Goal: Task Accomplishment & Management: Use online tool/utility

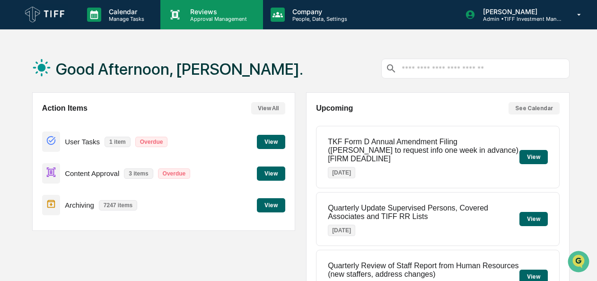
click at [208, 23] on div "Reviews Approval Management" at bounding box center [211, 14] width 102 height 29
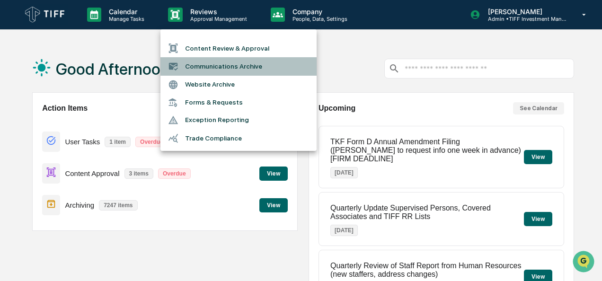
click at [218, 64] on li "Communications Archive" at bounding box center [238, 66] width 156 height 18
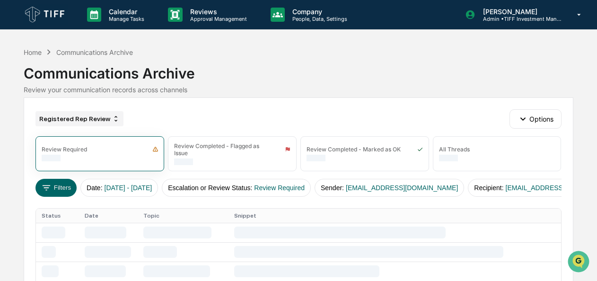
click at [69, 120] on div "Registered Rep Review" at bounding box center [80, 118] width 88 height 15
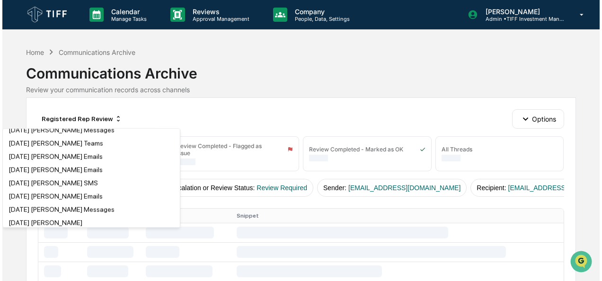
scroll to position [135, 0]
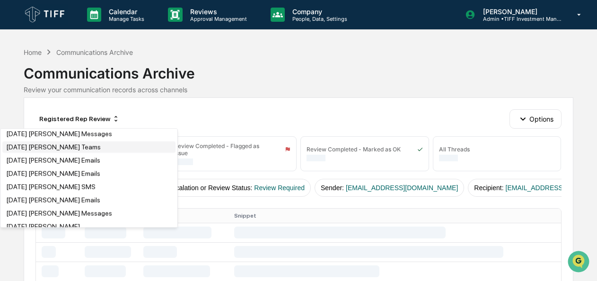
click at [38, 151] on div "[DATE] [PERSON_NAME] Teams" at bounding box center [53, 147] width 95 height 8
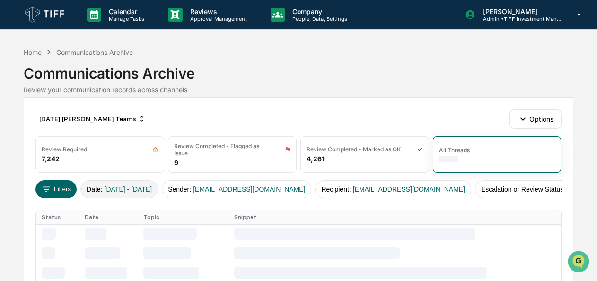
click at [107, 188] on span "[DATE] - [DATE]" at bounding box center [129, 190] width 48 height 8
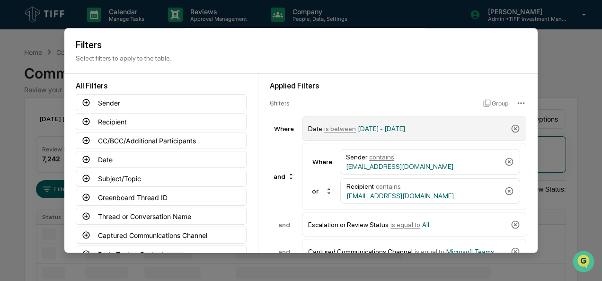
click at [336, 129] on span "is between" at bounding box center [340, 129] width 32 height 8
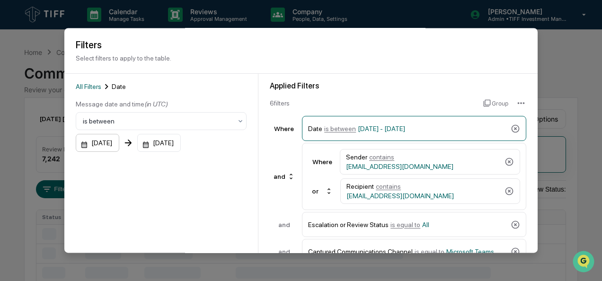
click at [80, 143] on div "[DATE]" at bounding box center [98, 143] width 44 height 18
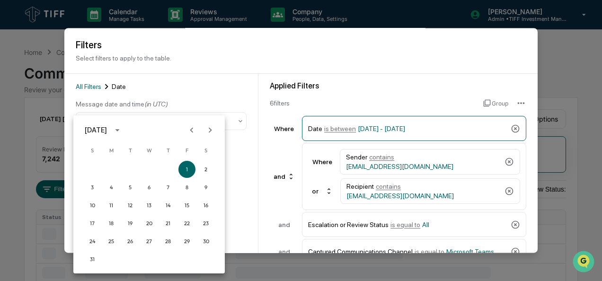
click at [209, 129] on icon "Next month" at bounding box center [210, 130] width 10 height 10
click at [109, 168] on button "1" at bounding box center [111, 169] width 17 height 17
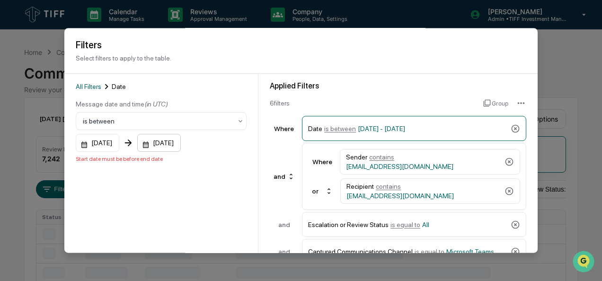
click at [156, 144] on div "[DATE]" at bounding box center [159, 143] width 44 height 18
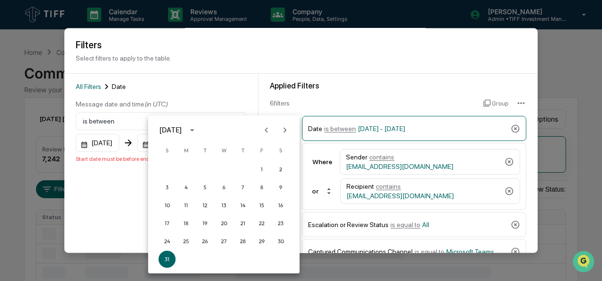
click at [286, 131] on icon "Next month" at bounding box center [285, 130] width 10 height 10
click at [211, 245] on button "30" at bounding box center [204, 241] width 17 height 17
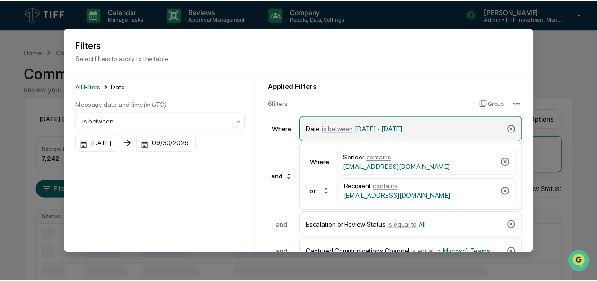
scroll to position [104, 0]
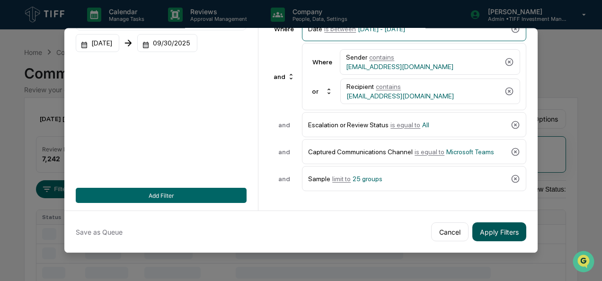
click at [489, 227] on button "Apply Filters" at bounding box center [499, 231] width 54 height 19
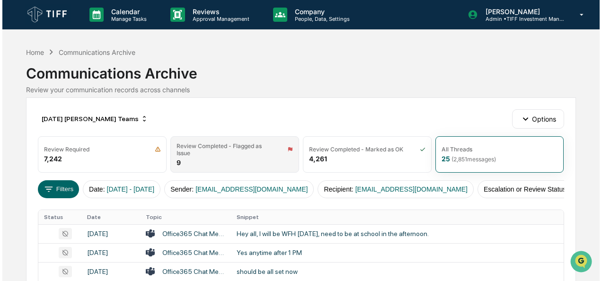
scroll to position [36, 0]
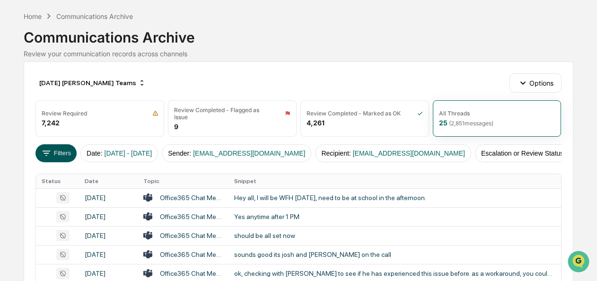
click at [55, 149] on button "Filters" at bounding box center [56, 153] width 41 height 18
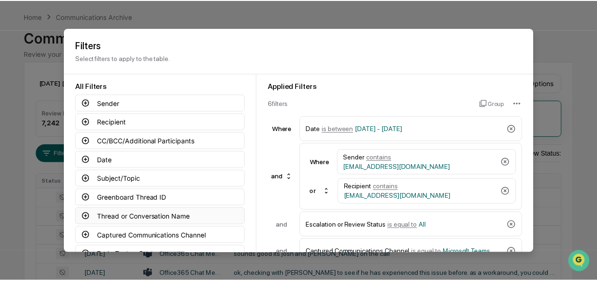
scroll to position [104, 0]
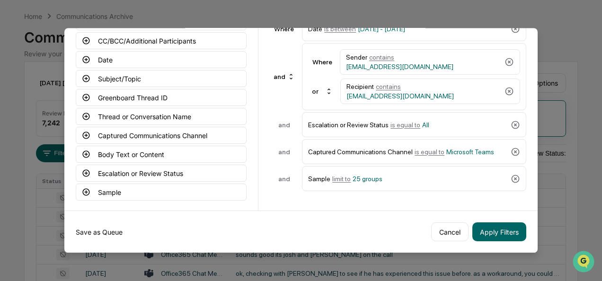
click at [103, 225] on button "Save as Queue" at bounding box center [99, 231] width 47 height 19
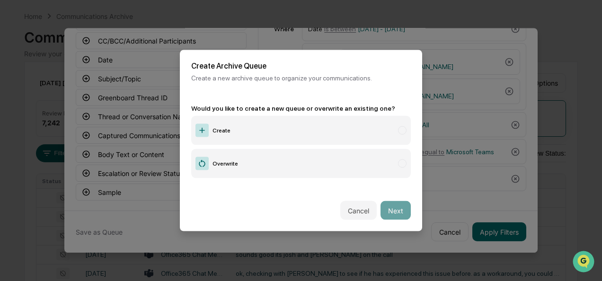
click at [241, 134] on label "Create" at bounding box center [301, 130] width 220 height 29
click at [399, 207] on button "Next" at bounding box center [396, 210] width 30 height 19
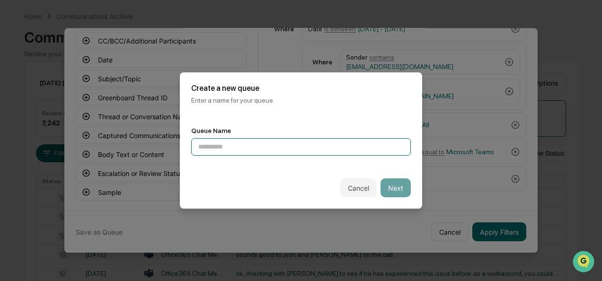
click at [262, 145] on input at bounding box center [301, 147] width 220 height 18
type input "**********"
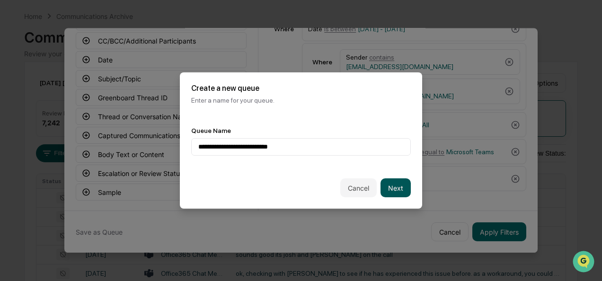
click at [391, 189] on button "Next" at bounding box center [396, 187] width 30 height 19
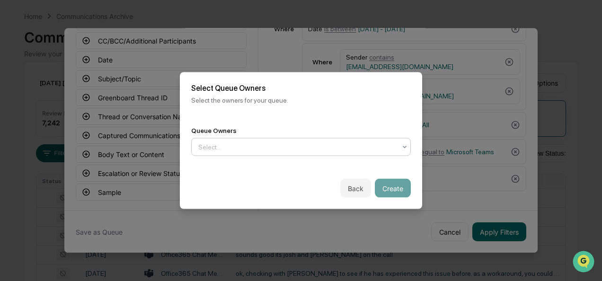
click at [324, 150] on div at bounding box center [297, 146] width 198 height 9
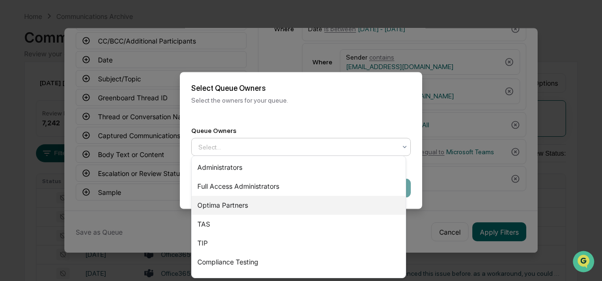
click at [266, 205] on div "Optima Partners" at bounding box center [299, 205] width 214 height 19
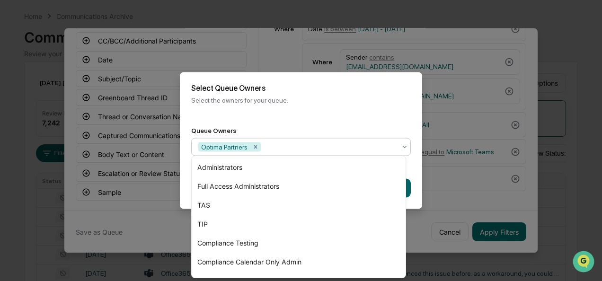
click at [185, 192] on div "Back Create" at bounding box center [301, 189] width 242 height 42
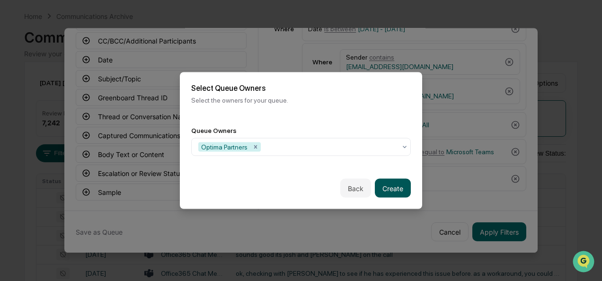
click at [395, 183] on button "Create" at bounding box center [393, 188] width 36 height 19
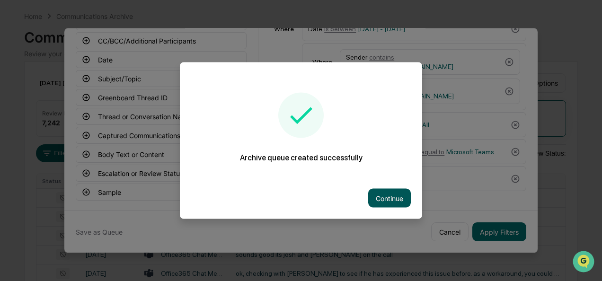
click at [397, 191] on button "Continue" at bounding box center [389, 198] width 43 height 19
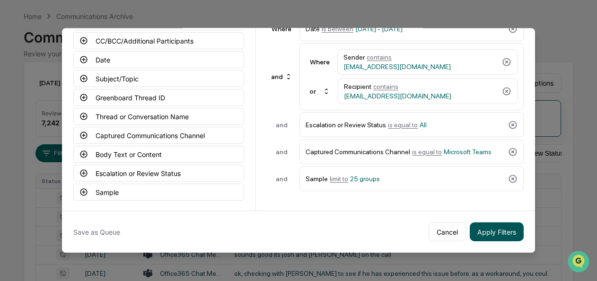
click at [499, 226] on button "Apply Filters" at bounding box center [497, 231] width 54 height 19
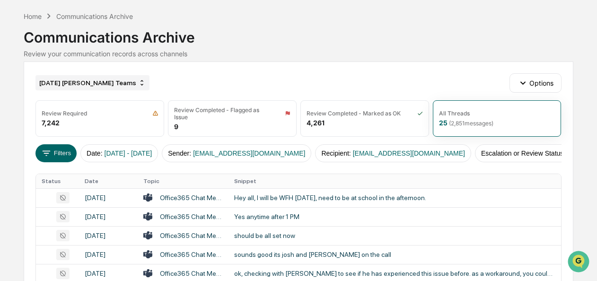
click at [66, 86] on div "[DATE] [PERSON_NAME] Teams" at bounding box center [93, 82] width 114 height 15
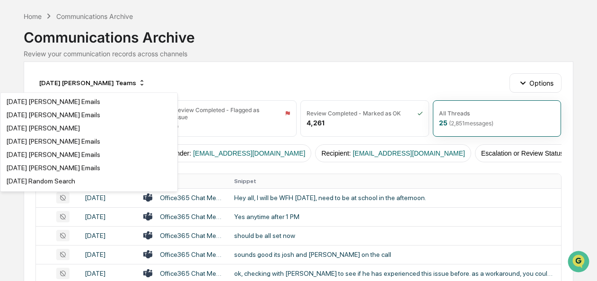
scroll to position [1733, 0]
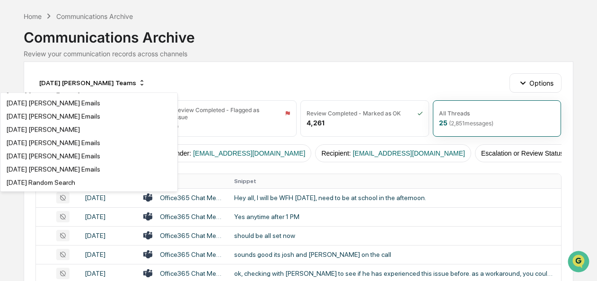
click at [96, 80] on div "[DATE] [PERSON_NAME] Teams" at bounding box center [53, 77] width 95 height 8
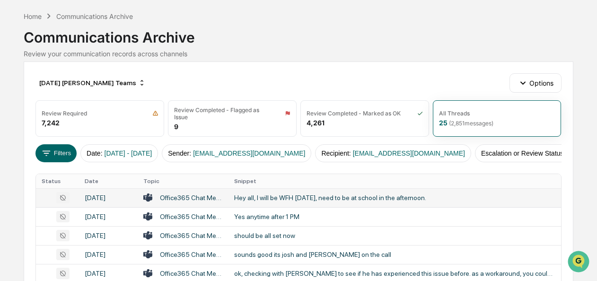
click at [274, 202] on div "Hey all, I will be WFH [DATE], need to be at school in the afternoon." at bounding box center [394, 198] width 321 height 8
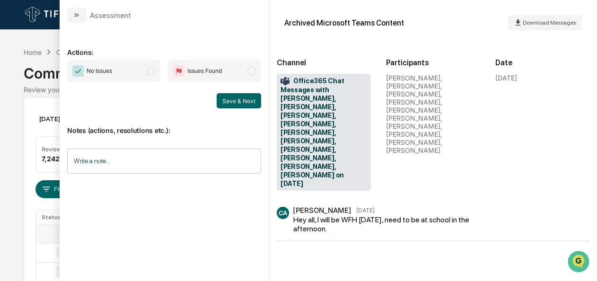
click at [158, 70] on span "No Issues" at bounding box center [113, 71] width 93 height 22
click at [240, 100] on button "Save & Next" at bounding box center [239, 100] width 44 height 15
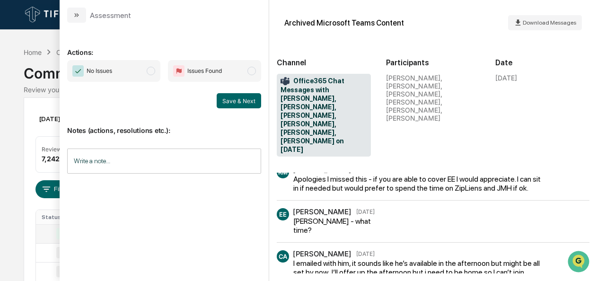
scroll to position [86, 0]
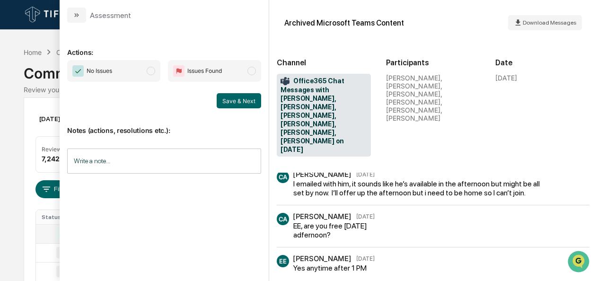
click at [157, 70] on span "No Issues" at bounding box center [113, 71] width 93 height 22
click at [255, 103] on button "Save & Next" at bounding box center [239, 100] width 44 height 15
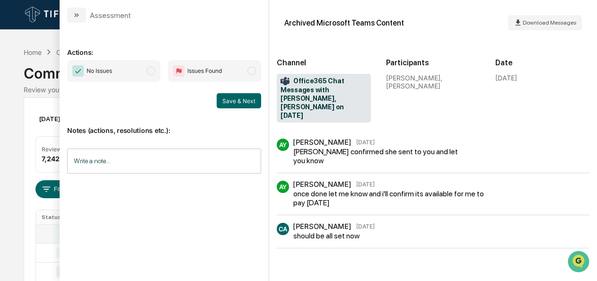
click at [154, 74] on span "modal" at bounding box center [151, 71] width 9 height 9
click at [233, 104] on button "Save & Next" at bounding box center [239, 100] width 44 height 15
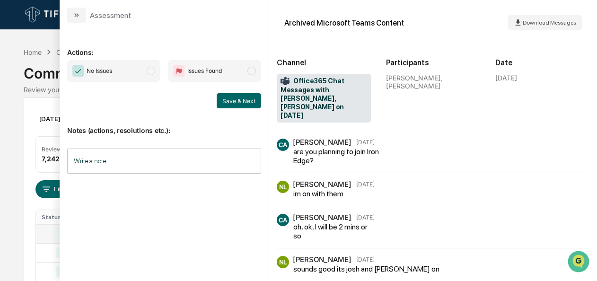
scroll to position [18, 0]
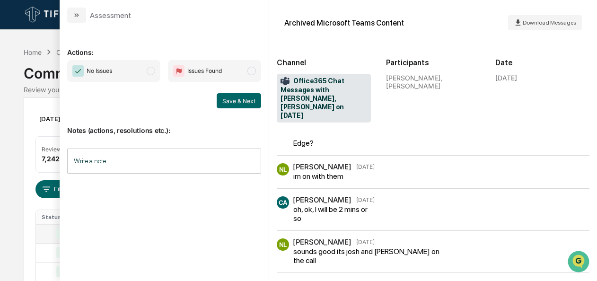
click at [156, 72] on span "No Issues" at bounding box center [113, 71] width 93 height 22
click at [224, 102] on button "Save & Next" at bounding box center [239, 100] width 44 height 15
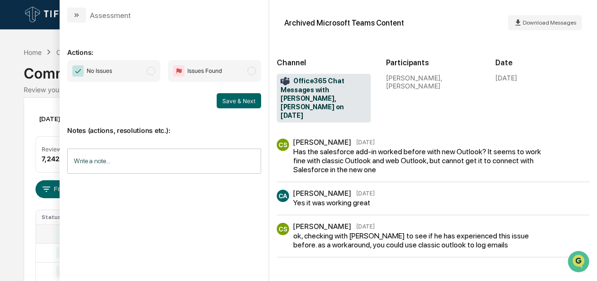
click at [154, 73] on span "modal" at bounding box center [151, 71] width 9 height 9
click at [237, 96] on button "Save & Next" at bounding box center [239, 100] width 44 height 15
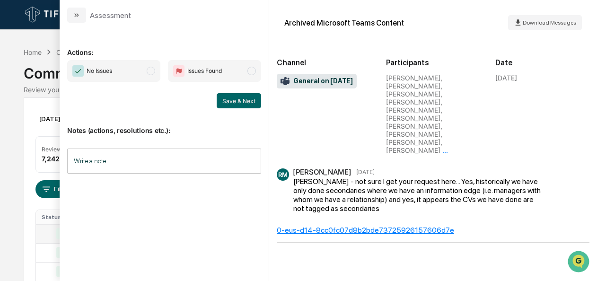
click at [148, 72] on span "modal" at bounding box center [151, 71] width 9 height 9
click at [231, 97] on button "Save & Next" at bounding box center [239, 100] width 44 height 15
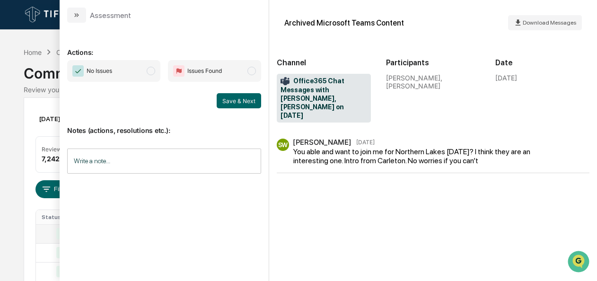
click at [157, 76] on span "No Issues" at bounding box center [113, 71] width 93 height 22
click at [229, 102] on button "Save & Next" at bounding box center [239, 100] width 44 height 15
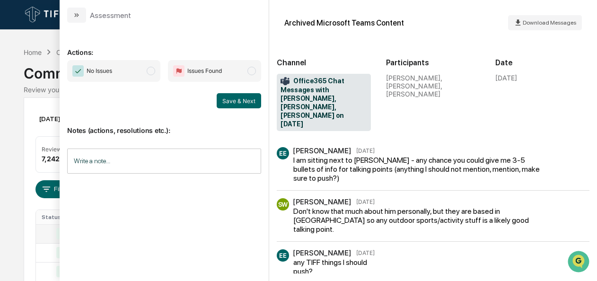
click at [162, 72] on div "No Issues Issues Found" at bounding box center [164, 71] width 194 height 22
click at [144, 72] on span "No Issues" at bounding box center [113, 71] width 93 height 22
click at [240, 106] on button "Save & Next" at bounding box center [239, 100] width 44 height 15
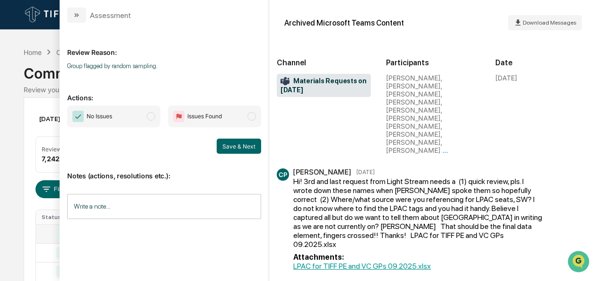
scroll to position [36, 0]
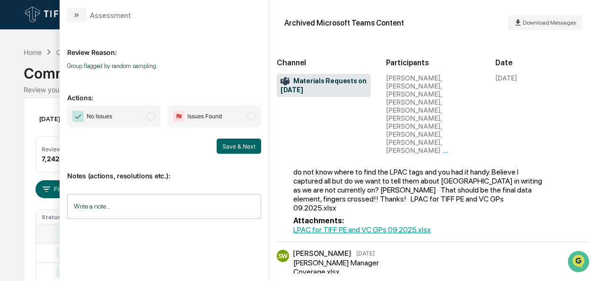
click at [145, 120] on span "No Issues" at bounding box center [113, 117] width 93 height 22
click at [240, 142] on button "Save & Next" at bounding box center [239, 146] width 44 height 15
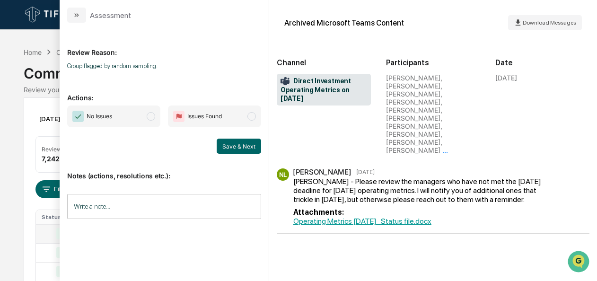
click at [151, 116] on span "modal" at bounding box center [151, 116] width 9 height 9
click at [236, 149] on button "Save & Next" at bounding box center [239, 146] width 44 height 15
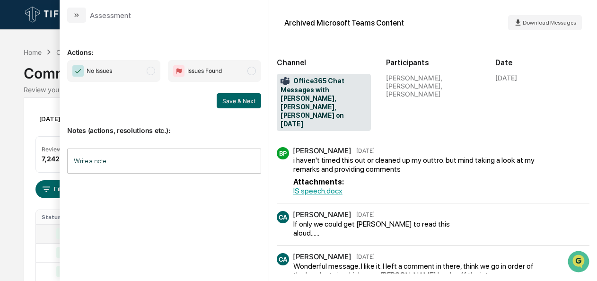
click at [157, 66] on span "No Issues" at bounding box center [113, 71] width 93 height 22
click at [249, 95] on button "Save & Next" at bounding box center [239, 100] width 44 height 15
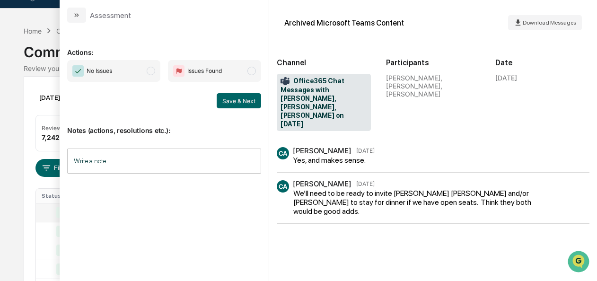
scroll to position [20, 0]
click at [157, 74] on span "No Issues" at bounding box center [113, 71] width 93 height 22
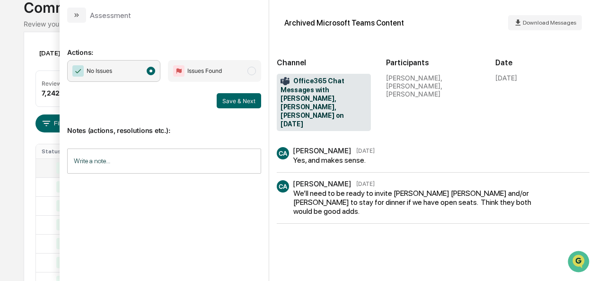
scroll to position [0, 0]
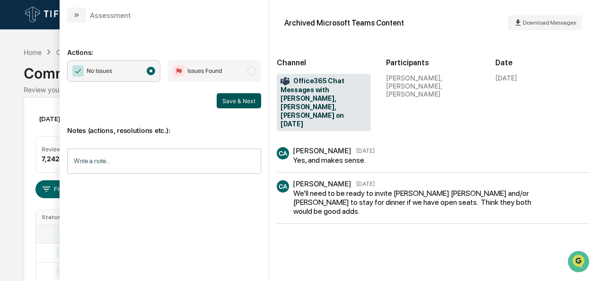
click at [243, 105] on button "Save & Next" at bounding box center [239, 100] width 44 height 15
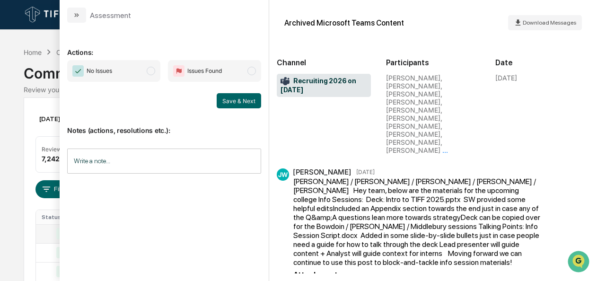
click at [149, 69] on span "modal" at bounding box center [151, 71] width 9 height 9
click at [231, 102] on button "Save & Next" at bounding box center [239, 100] width 44 height 15
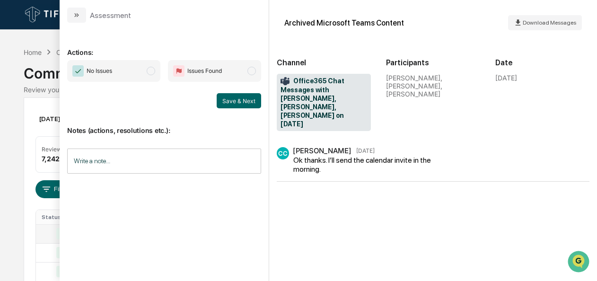
click at [151, 74] on span "modal" at bounding box center [151, 71] width 9 height 9
click at [243, 98] on button "Save & Next" at bounding box center [239, 100] width 44 height 15
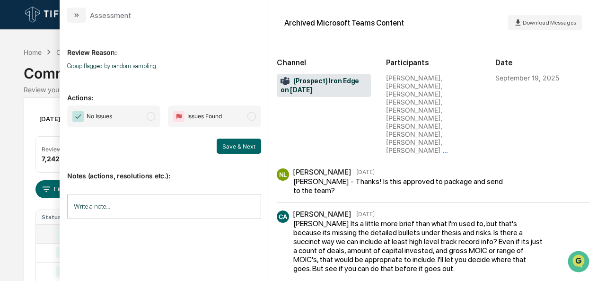
click at [148, 119] on span "No Issues" at bounding box center [113, 117] width 93 height 22
click at [237, 146] on button "Save & Next" at bounding box center [239, 146] width 44 height 15
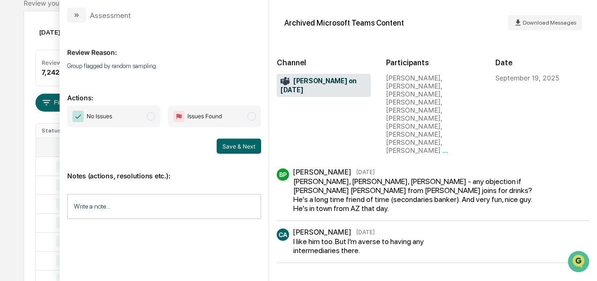
scroll to position [43, 0]
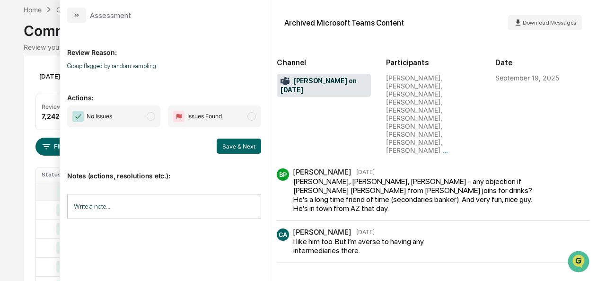
click at [153, 120] on span "modal" at bounding box center [151, 116] width 9 height 9
click at [236, 146] on button "Save & Next" at bounding box center [239, 146] width 44 height 15
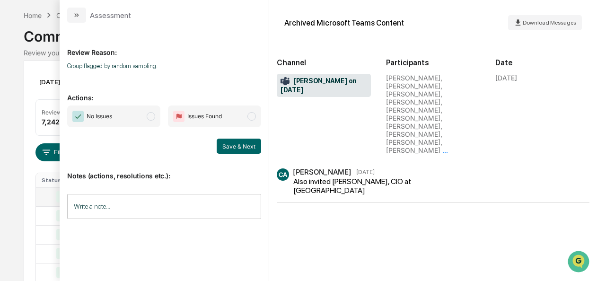
scroll to position [18, 0]
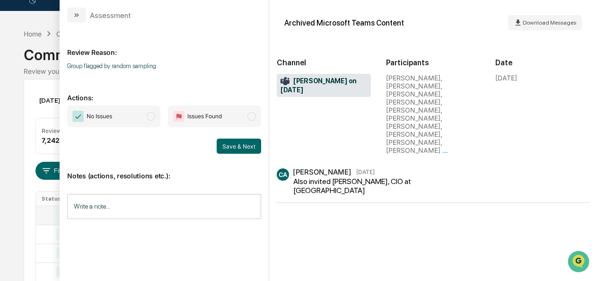
click at [149, 121] on span "No Issues" at bounding box center [113, 117] width 93 height 22
click at [249, 147] on button "Save & Next" at bounding box center [239, 146] width 44 height 15
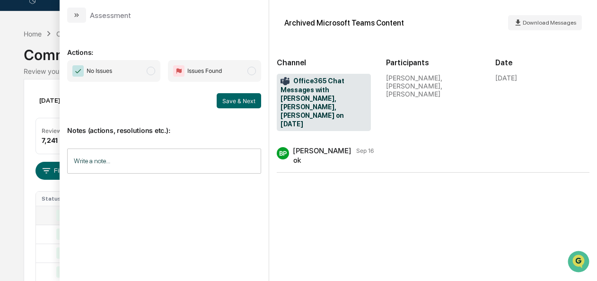
click at [152, 73] on span "modal" at bounding box center [151, 71] width 9 height 9
click at [237, 101] on button "Save & Next" at bounding box center [239, 100] width 44 height 15
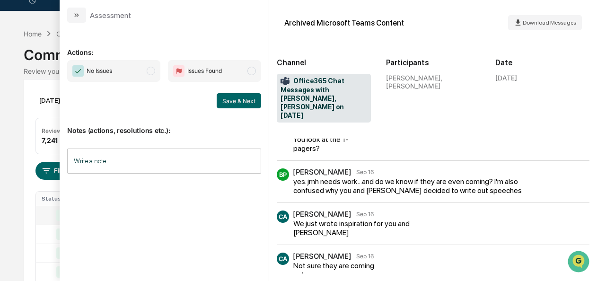
scroll to position [27, 0]
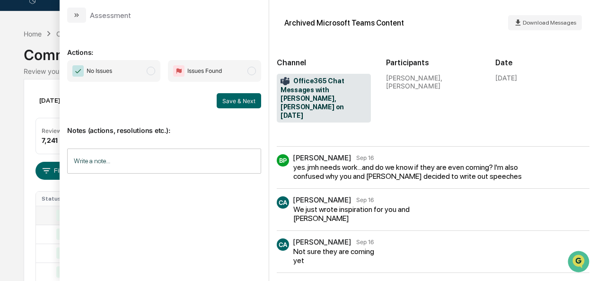
click at [153, 75] on span "No Issues" at bounding box center [113, 71] width 93 height 22
click at [232, 102] on button "Save & Next" at bounding box center [239, 100] width 44 height 15
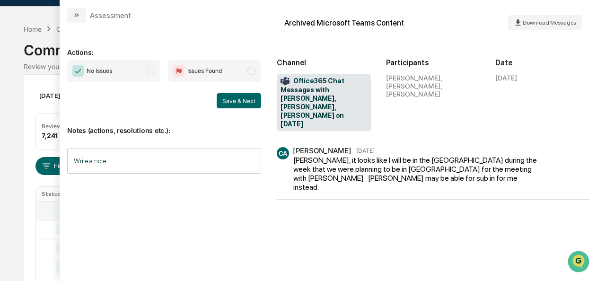
scroll to position [20, 0]
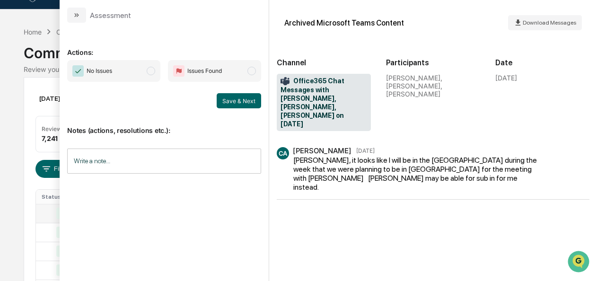
click at [157, 74] on span "No Issues" at bounding box center [113, 71] width 93 height 22
click at [230, 99] on button "Save & Next" at bounding box center [239, 100] width 44 height 15
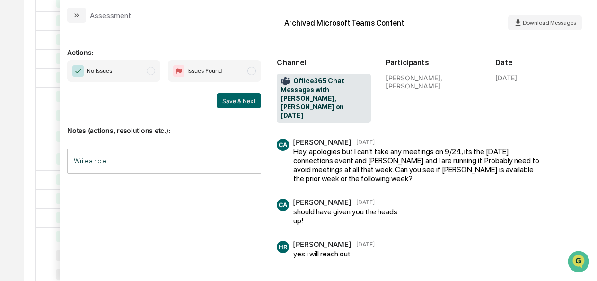
scroll to position [366, 0]
click at [156, 76] on span "No Issues" at bounding box center [113, 71] width 93 height 22
click at [242, 98] on button "Save & Next" at bounding box center [239, 100] width 44 height 15
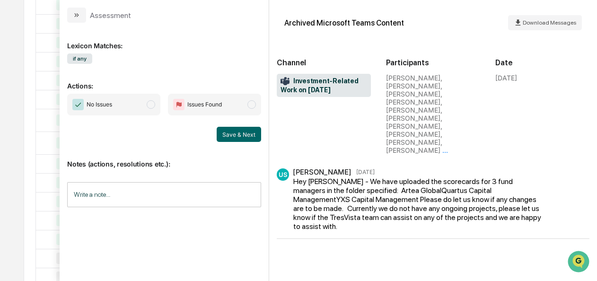
scroll to position [380, 0]
click at [159, 100] on span "No Issues" at bounding box center [113, 105] width 93 height 22
click at [232, 132] on button "Save & Next" at bounding box center [239, 134] width 44 height 15
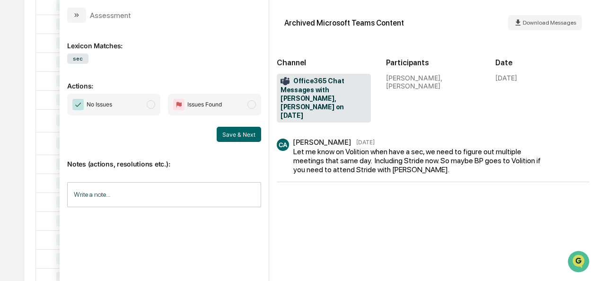
scroll to position [402, 0]
click at [147, 104] on span "No Issues" at bounding box center [113, 105] width 93 height 22
click at [254, 132] on button "Save & Next" at bounding box center [239, 134] width 44 height 15
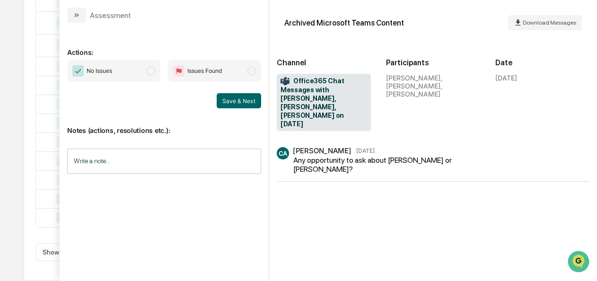
scroll to position [498, 0]
click at [155, 73] on span "modal" at bounding box center [151, 71] width 9 height 9
click at [228, 95] on button "Save & Next" at bounding box center [239, 100] width 44 height 15
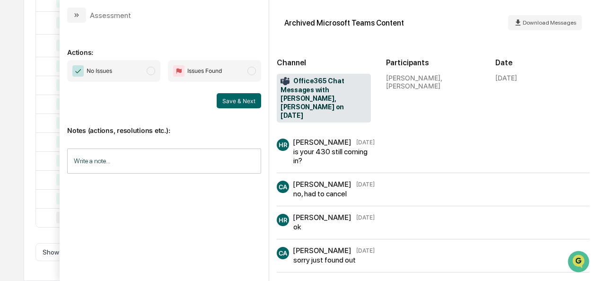
click at [160, 77] on span "No Issues" at bounding box center [113, 71] width 93 height 22
click at [242, 102] on button "Save & Next" at bounding box center [239, 100] width 44 height 15
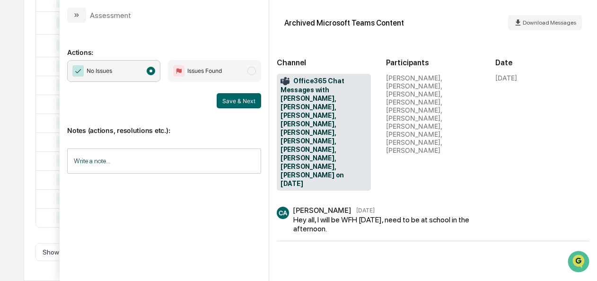
scroll to position [533, 0]
click at [235, 102] on button "Save & Next" at bounding box center [239, 100] width 44 height 15
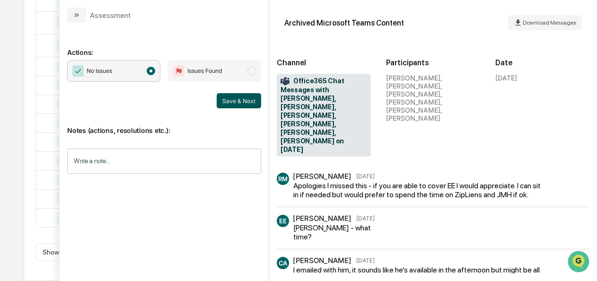
click at [235, 99] on button "Save & Next" at bounding box center [239, 100] width 44 height 15
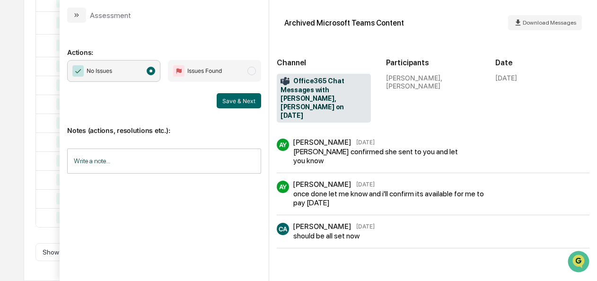
scroll to position [578, 0]
click at [230, 107] on button "Save & Next" at bounding box center [239, 100] width 44 height 15
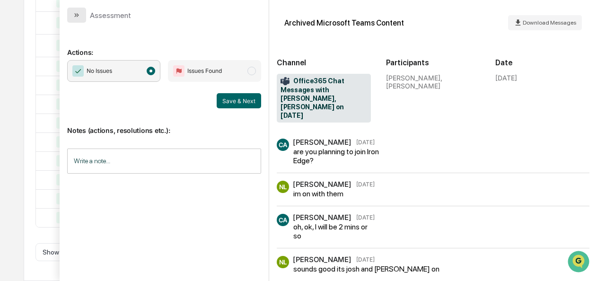
click at [74, 15] on icon "modal" at bounding box center [77, 15] width 8 height 8
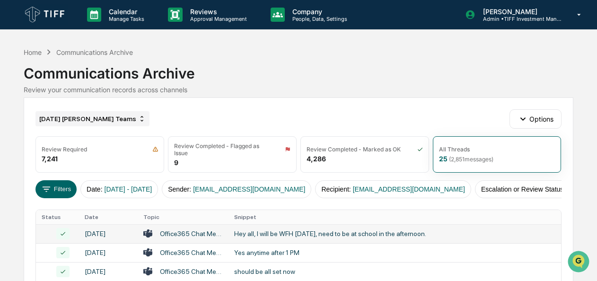
click at [87, 122] on div "[DATE] [PERSON_NAME] Teams" at bounding box center [93, 118] width 114 height 15
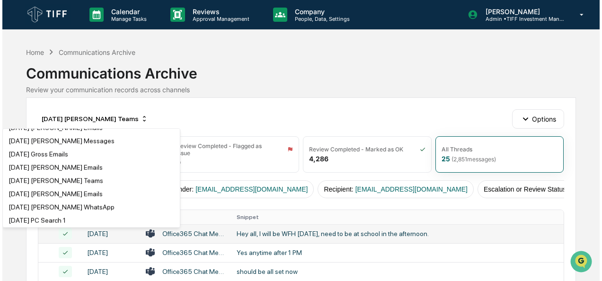
scroll to position [289, 0]
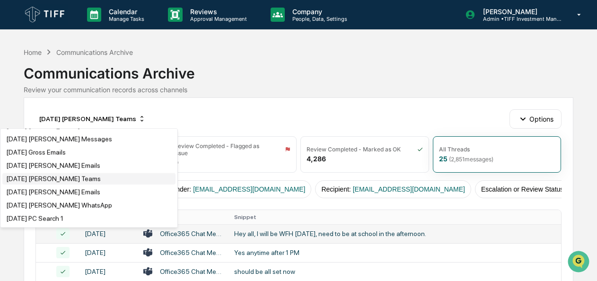
click at [65, 183] on div "[DATE] [PERSON_NAME] Teams" at bounding box center [53, 179] width 95 height 8
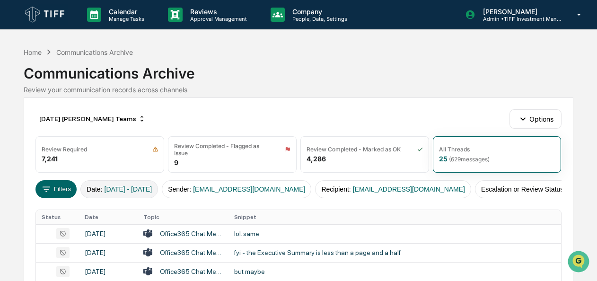
click at [108, 191] on span "[DATE] - [DATE]" at bounding box center [129, 190] width 48 height 8
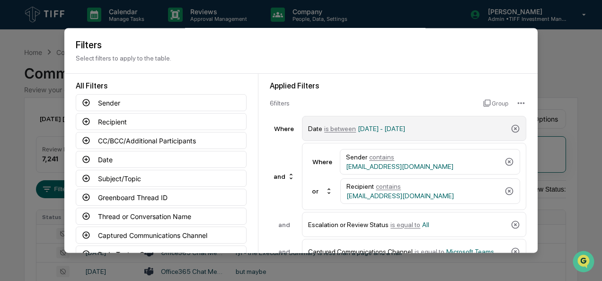
click at [329, 126] on span "is between" at bounding box center [340, 129] width 32 height 8
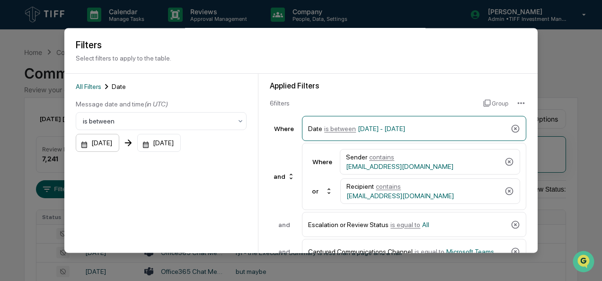
click at [82, 148] on div "[DATE]" at bounding box center [98, 143] width 44 height 18
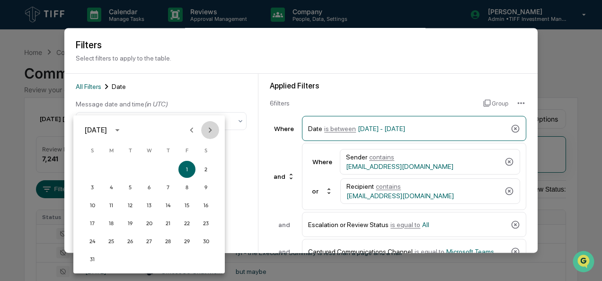
click at [210, 126] on icon "Next month" at bounding box center [210, 130] width 10 height 10
click at [106, 171] on button "1" at bounding box center [111, 169] width 17 height 17
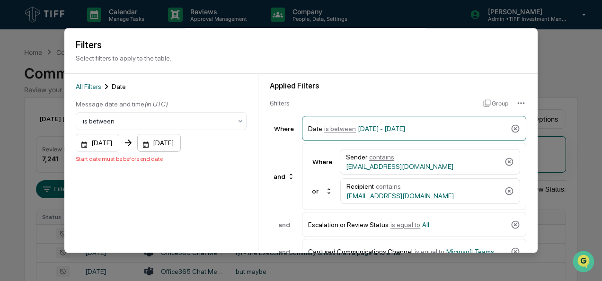
click at [154, 145] on div "[DATE]" at bounding box center [159, 143] width 44 height 18
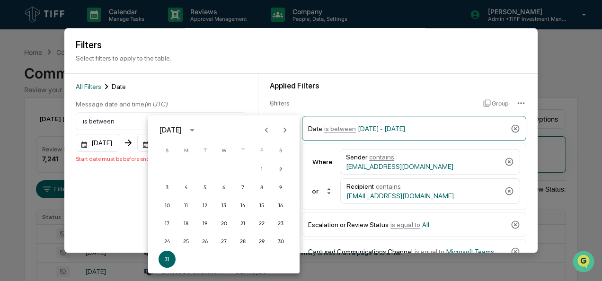
click at [282, 130] on icon "Next month" at bounding box center [285, 130] width 10 height 10
click at [202, 244] on button "30" at bounding box center [204, 241] width 17 height 17
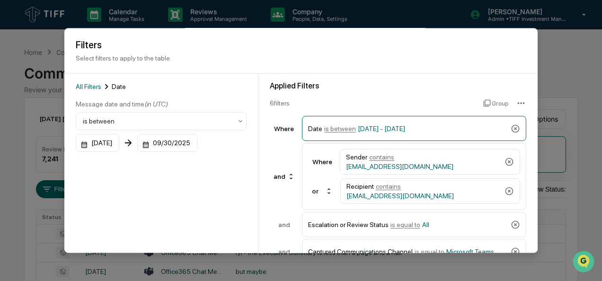
scroll to position [104, 0]
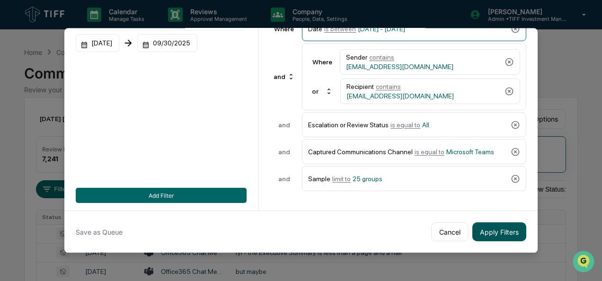
click at [498, 231] on button "Apply Filters" at bounding box center [499, 231] width 54 height 19
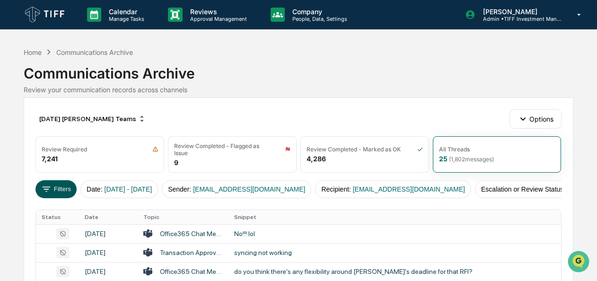
click at [58, 186] on button "Filters" at bounding box center [56, 189] width 41 height 18
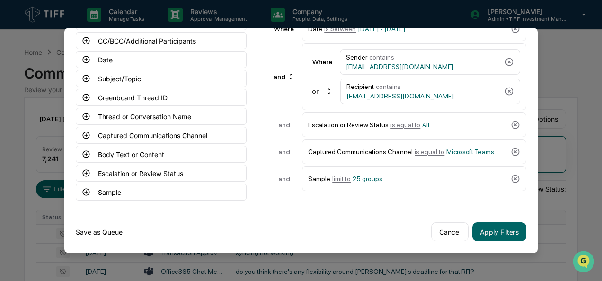
click at [99, 227] on button "Save as Queue" at bounding box center [99, 231] width 47 height 19
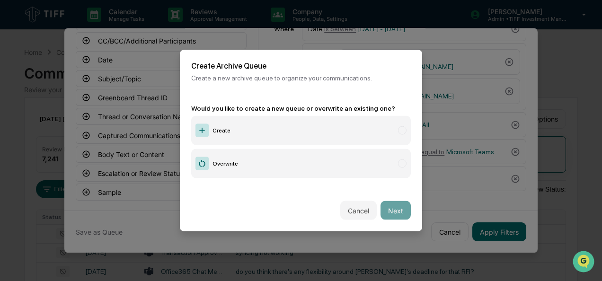
click at [222, 129] on label "Create" at bounding box center [301, 130] width 220 height 29
click at [381, 207] on button "Next" at bounding box center [396, 210] width 30 height 19
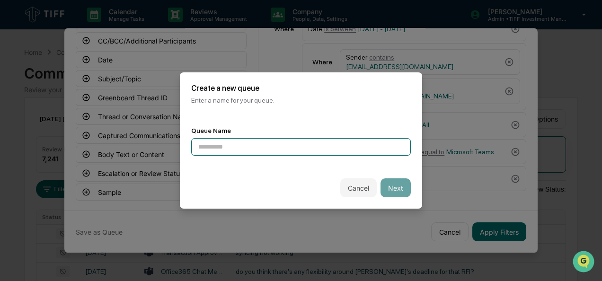
click at [279, 143] on input at bounding box center [301, 147] width 220 height 18
type input "**********"
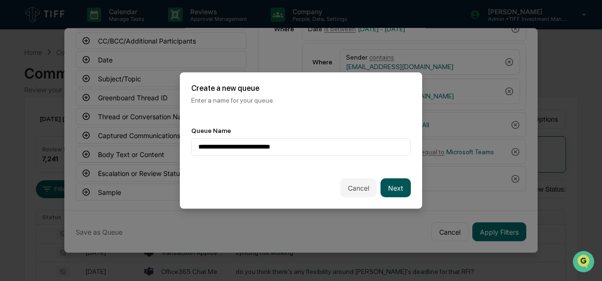
click at [383, 185] on button "Next" at bounding box center [396, 187] width 30 height 19
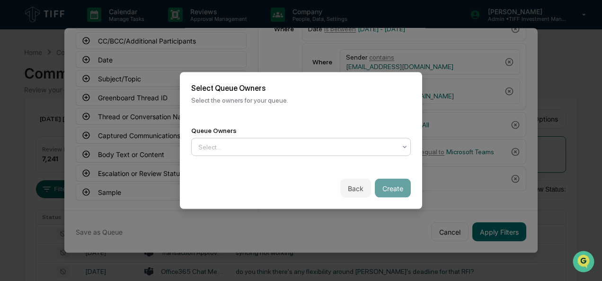
click at [304, 143] on div at bounding box center [297, 146] width 198 height 9
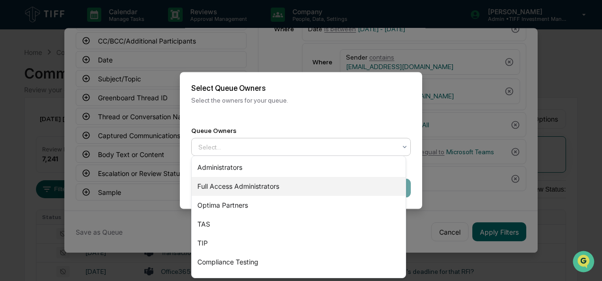
click at [269, 197] on div "Optima Partners" at bounding box center [299, 205] width 214 height 19
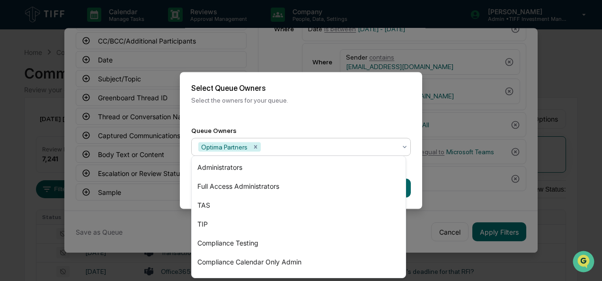
click at [415, 174] on div "Back Create" at bounding box center [301, 189] width 242 height 42
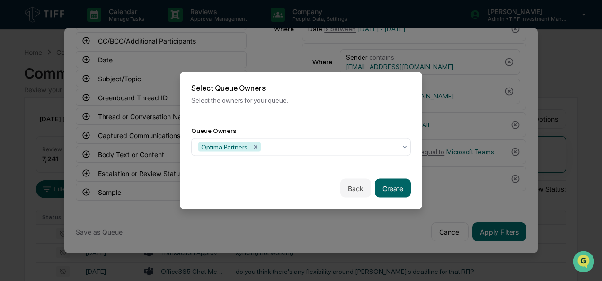
click at [369, 184] on div "Back Create" at bounding box center [301, 189] width 242 height 42
click at [379, 187] on button "Create" at bounding box center [393, 188] width 36 height 19
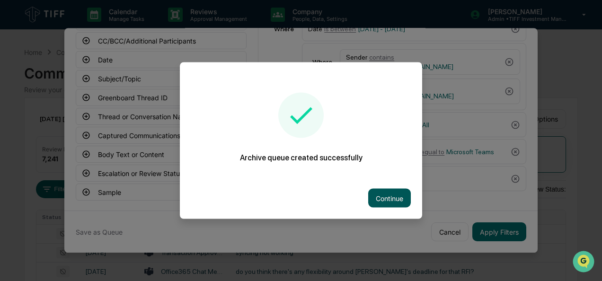
click at [396, 198] on button "Continue" at bounding box center [389, 198] width 43 height 19
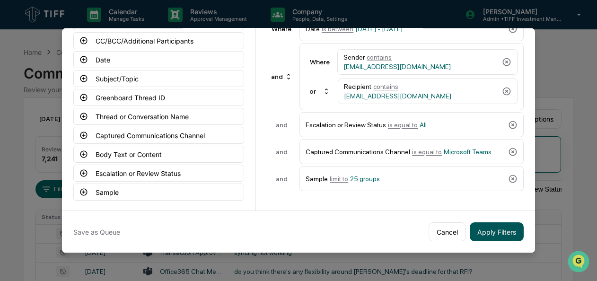
click at [486, 222] on button "Apply Filters" at bounding box center [497, 231] width 54 height 19
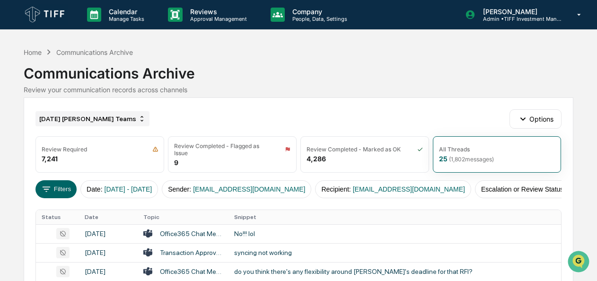
click at [68, 117] on div "[DATE] [PERSON_NAME] Teams" at bounding box center [93, 118] width 114 height 15
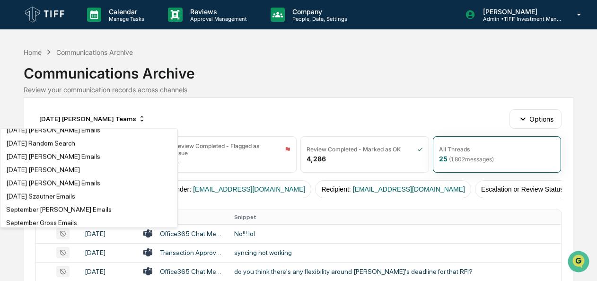
scroll to position [1822, 0]
click at [66, 121] on div "[DATE] [PERSON_NAME] Teams" at bounding box center [53, 118] width 95 height 8
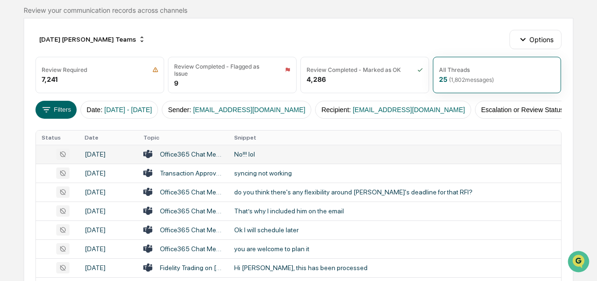
scroll to position [80, 0]
click at [244, 157] on div "No!!! lol" at bounding box center [394, 154] width 321 height 8
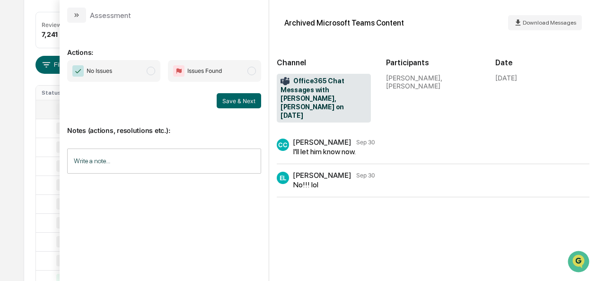
scroll to position [19, 0]
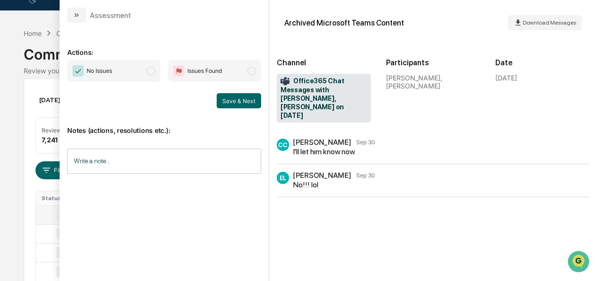
click at [161, 72] on div "No Issues Issues Found" at bounding box center [164, 71] width 194 height 22
click at [149, 70] on span "modal" at bounding box center [151, 71] width 9 height 9
click at [234, 107] on button "Save & Next" at bounding box center [239, 100] width 44 height 15
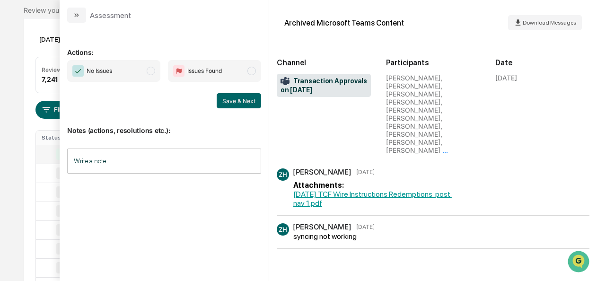
scroll to position [85, 0]
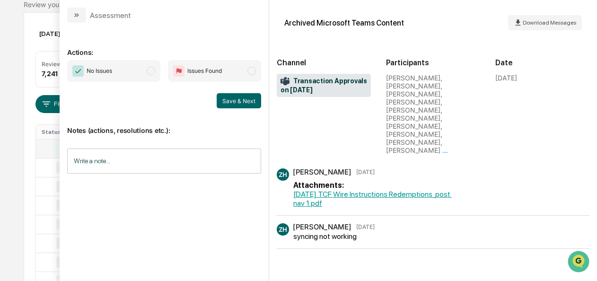
click at [153, 75] on span "No Issues" at bounding box center [113, 71] width 93 height 22
click at [241, 94] on button "Save & Next" at bounding box center [239, 100] width 44 height 15
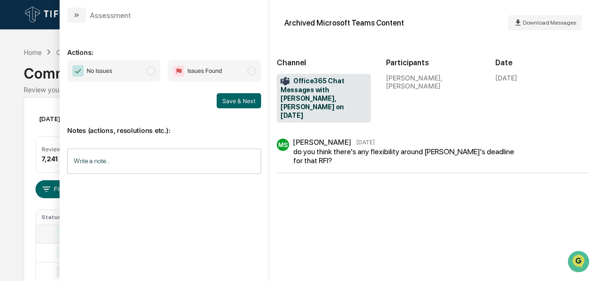
click at [150, 71] on span "modal" at bounding box center [151, 71] width 9 height 9
click at [228, 101] on button "Save & Next" at bounding box center [239, 100] width 44 height 15
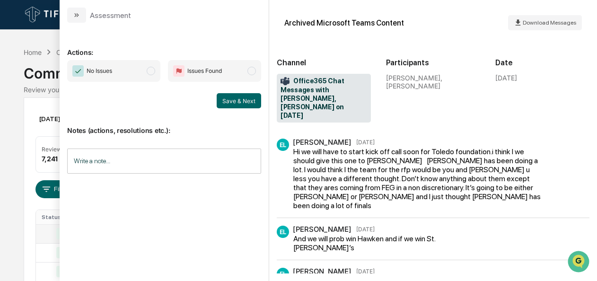
click at [154, 71] on span "modal" at bounding box center [151, 71] width 9 height 9
click at [252, 98] on button "Save & Next" at bounding box center [239, 100] width 44 height 15
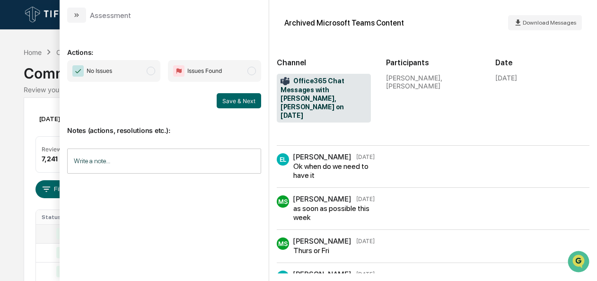
scroll to position [148, 0]
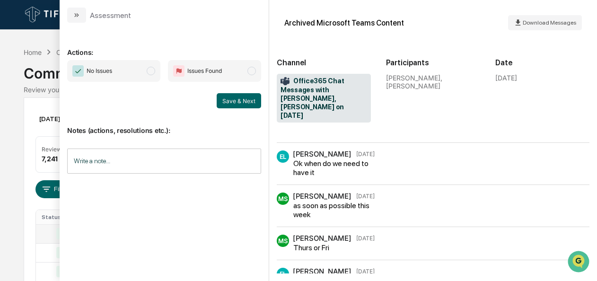
click at [160, 71] on span "No Issues" at bounding box center [113, 71] width 93 height 22
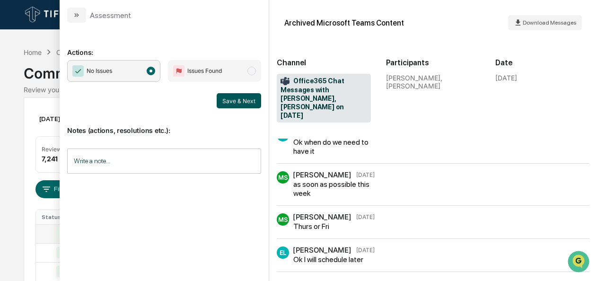
click at [245, 96] on button "Save & Next" at bounding box center [239, 100] width 44 height 15
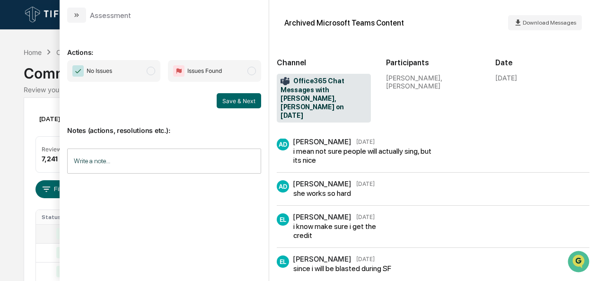
scroll to position [311, 0]
click at [141, 76] on span "No Issues" at bounding box center [113, 71] width 93 height 22
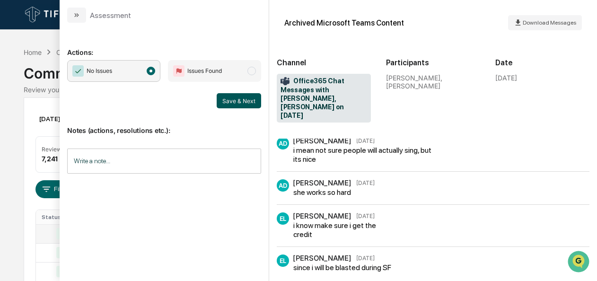
click at [245, 95] on button "Save & Next" at bounding box center [239, 100] width 44 height 15
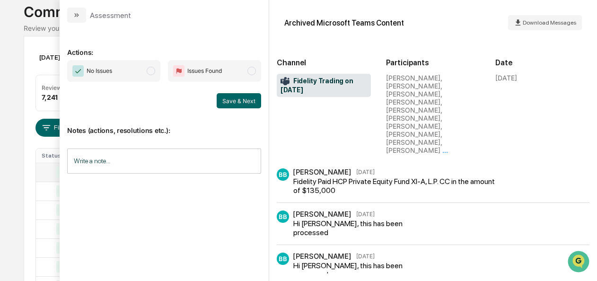
scroll to position [60, 0]
click at [154, 71] on span "modal" at bounding box center [151, 71] width 9 height 9
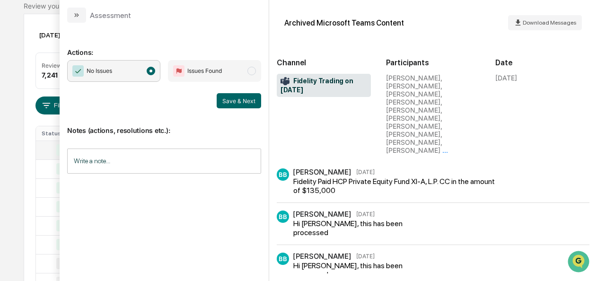
scroll to position [80, 0]
click at [245, 107] on button "Save & Next" at bounding box center [239, 100] width 44 height 15
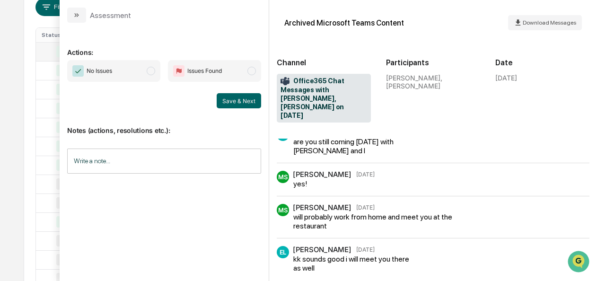
scroll to position [188, 0]
click at [154, 75] on span "No Issues" at bounding box center [113, 71] width 93 height 22
click at [245, 104] on button "Save & Next" at bounding box center [239, 100] width 44 height 15
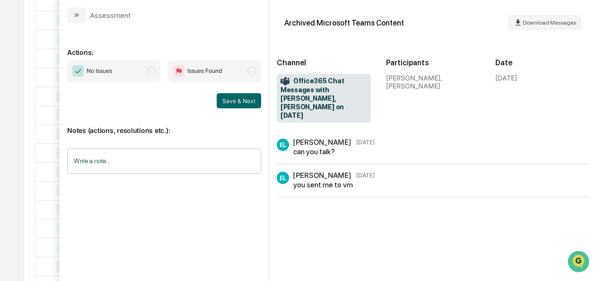
scroll to position [289, 0]
click at [146, 75] on span "No Issues" at bounding box center [113, 71] width 93 height 22
click at [240, 103] on button "Save & Next" at bounding box center [239, 100] width 44 height 15
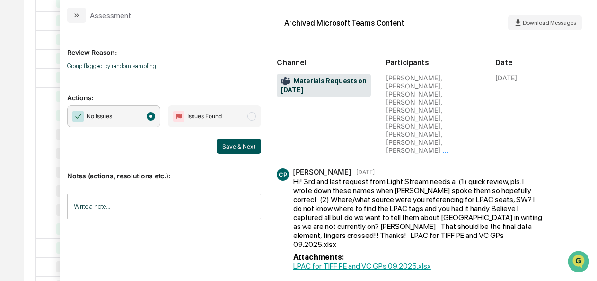
click at [242, 140] on button "Save & Next" at bounding box center [239, 146] width 44 height 15
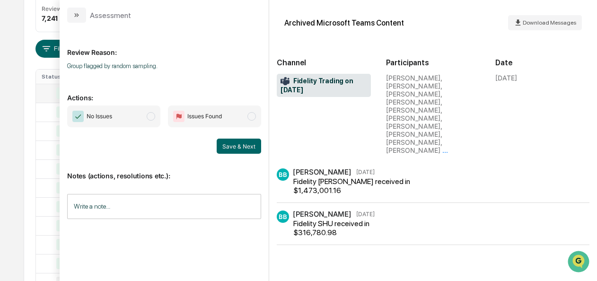
scroll to position [123, 0]
click at [156, 116] on span "No Issues" at bounding box center [113, 117] width 93 height 22
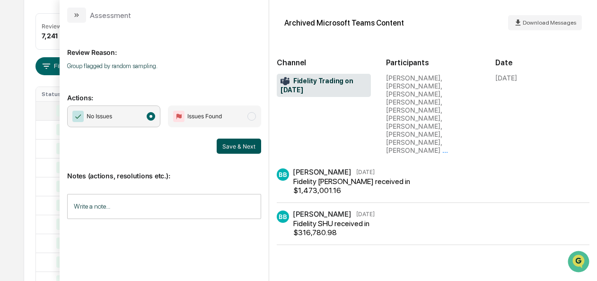
click at [238, 145] on button "Save & Next" at bounding box center [239, 146] width 44 height 15
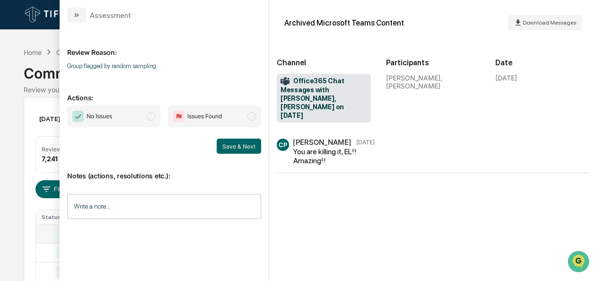
click at [146, 116] on span "No Issues" at bounding box center [113, 117] width 93 height 22
click at [231, 142] on button "Save & Next" at bounding box center [239, 146] width 44 height 15
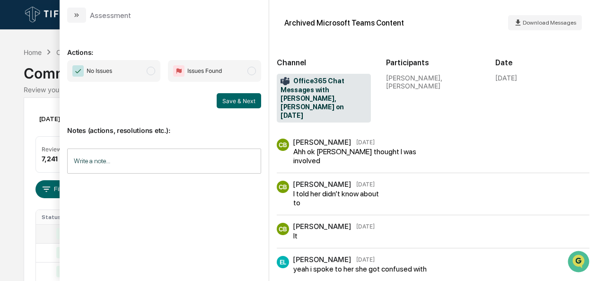
click at [153, 78] on span "No Issues" at bounding box center [113, 71] width 93 height 22
click at [252, 102] on button "Save & Next" at bounding box center [239, 100] width 44 height 15
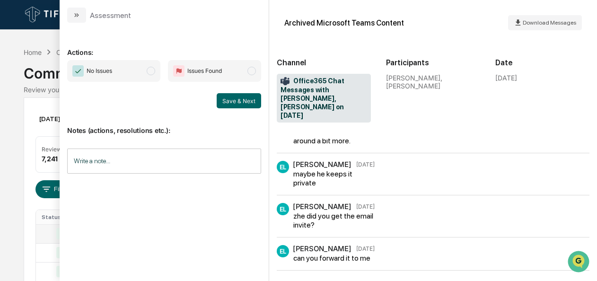
scroll to position [976, 0]
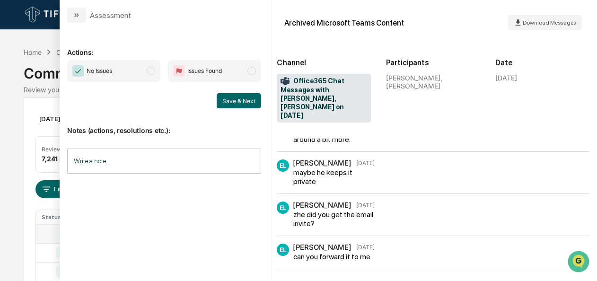
click at [153, 67] on span "modal" at bounding box center [151, 71] width 9 height 9
click at [235, 98] on button "Save & Next" at bounding box center [239, 100] width 44 height 15
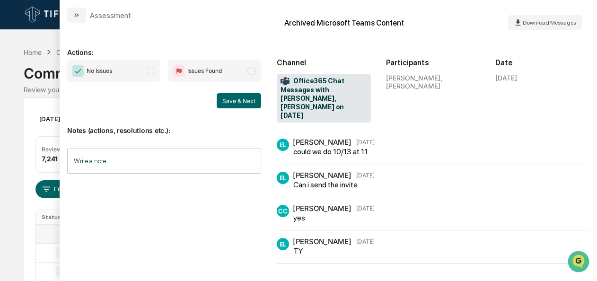
click at [158, 68] on span "No Issues" at bounding box center [113, 71] width 93 height 22
click at [250, 102] on button "Save & Next" at bounding box center [239, 100] width 44 height 15
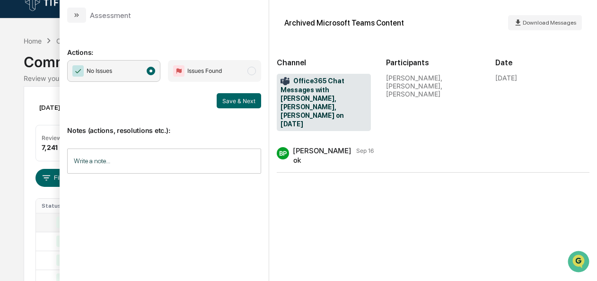
scroll to position [6, 0]
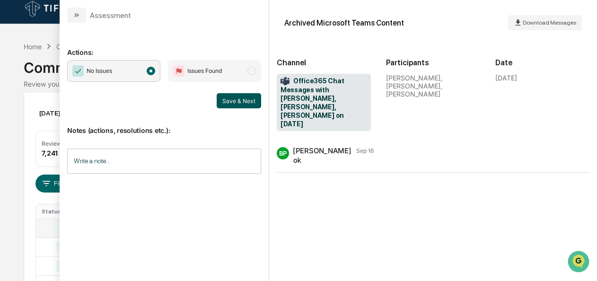
click at [252, 101] on button "Save & Next" at bounding box center [239, 100] width 44 height 15
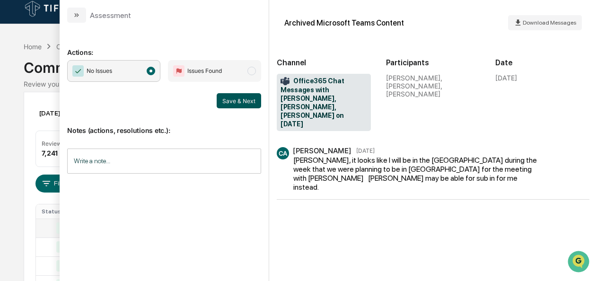
click at [231, 99] on button "Save & Next" at bounding box center [239, 100] width 44 height 15
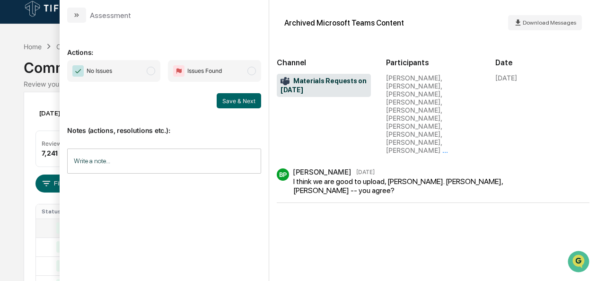
click at [153, 70] on span "modal" at bounding box center [151, 71] width 9 height 9
click at [242, 102] on button "Save & Next" at bounding box center [239, 100] width 44 height 15
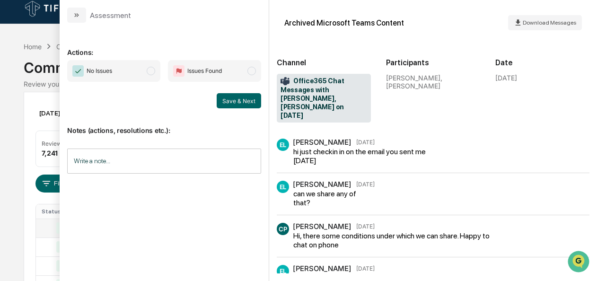
click at [156, 74] on span "No Issues" at bounding box center [113, 71] width 93 height 22
click at [226, 98] on button "Save & Next" at bounding box center [239, 100] width 44 height 15
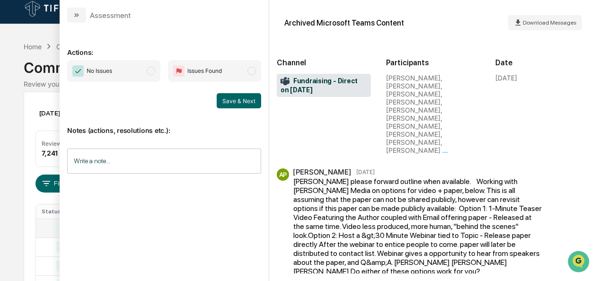
scroll to position [80, 0]
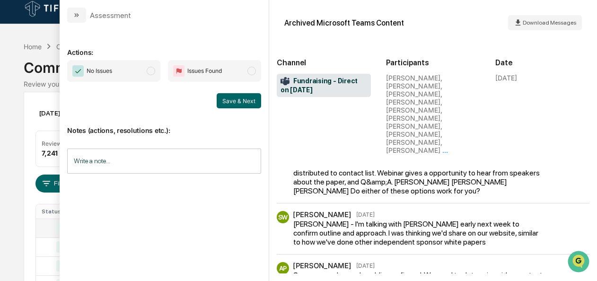
click at [159, 78] on span "No Issues" at bounding box center [113, 71] width 93 height 22
click at [252, 103] on button "Save & Next" at bounding box center [239, 100] width 44 height 15
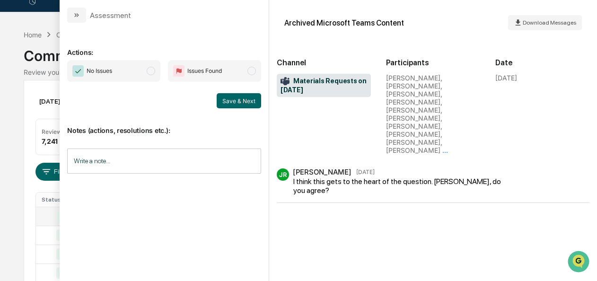
scroll to position [21, 0]
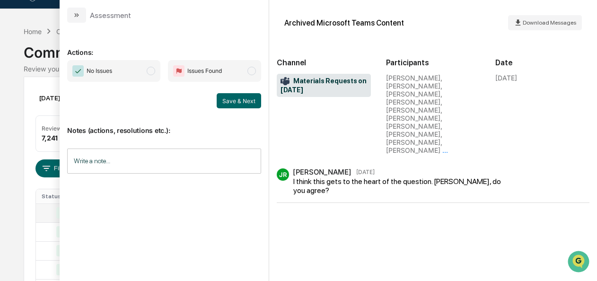
click at [149, 72] on span "modal" at bounding box center [151, 71] width 9 height 9
click at [232, 97] on button "Save & Next" at bounding box center [239, 100] width 44 height 15
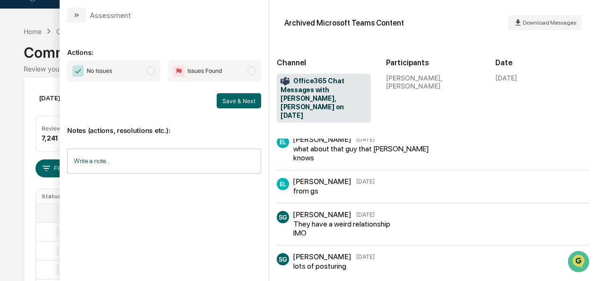
scroll to position [530, 0]
click at [147, 71] on span "No Issues" at bounding box center [113, 71] width 93 height 22
click at [234, 96] on button "Save & Next" at bounding box center [239, 100] width 44 height 15
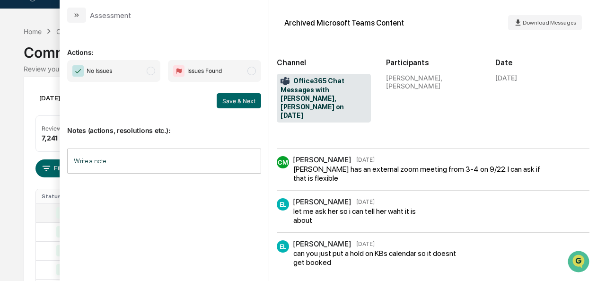
scroll to position [221, 0]
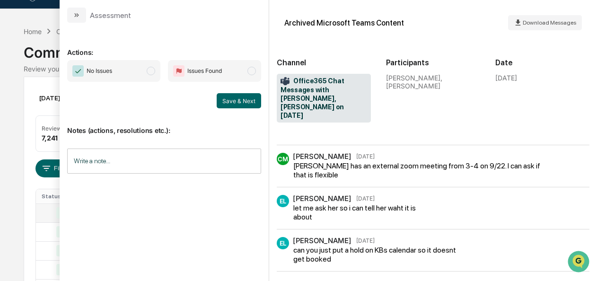
click at [151, 74] on span "modal" at bounding box center [151, 71] width 9 height 9
click at [227, 98] on button "Save & Next" at bounding box center [239, 100] width 44 height 15
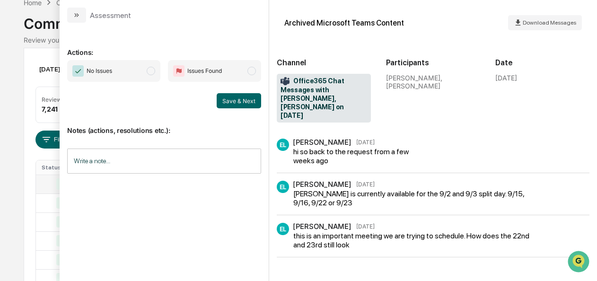
scroll to position [50, 0]
click at [151, 74] on span "modal" at bounding box center [151, 71] width 9 height 9
click at [235, 99] on button "Save & Next" at bounding box center [239, 100] width 44 height 15
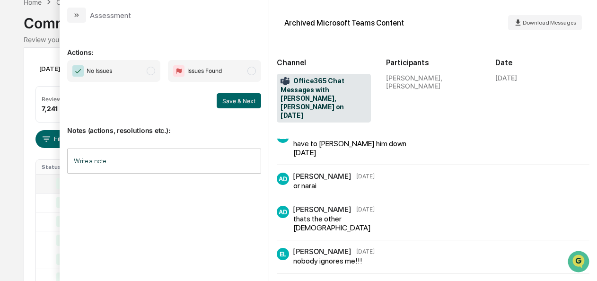
scroll to position [529, 0]
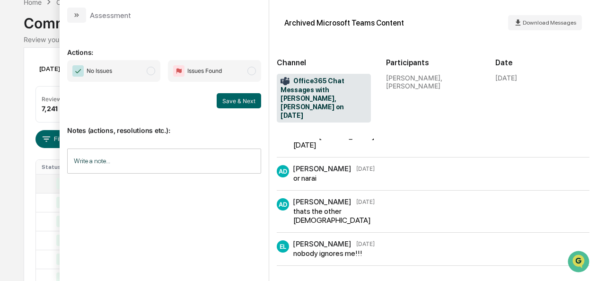
click at [145, 73] on span "No Issues" at bounding box center [113, 71] width 93 height 22
click at [226, 98] on button "Save & Next" at bounding box center [239, 100] width 44 height 15
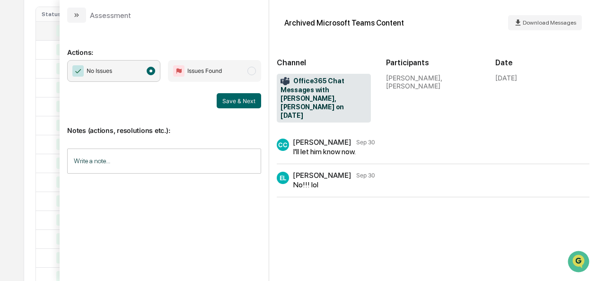
scroll to position [215, 0]
click at [240, 104] on button "Save & Next" at bounding box center [239, 100] width 44 height 15
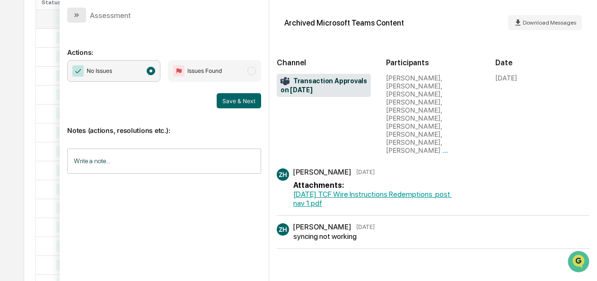
click at [72, 15] on button "modal" at bounding box center [76, 15] width 19 height 15
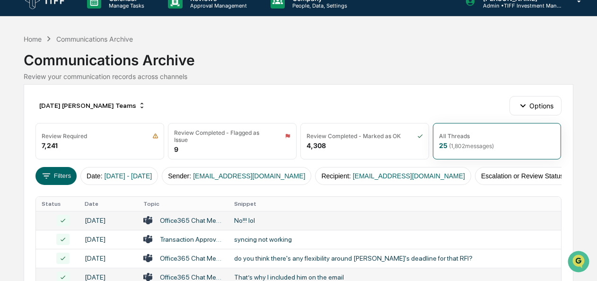
scroll to position [13, 0]
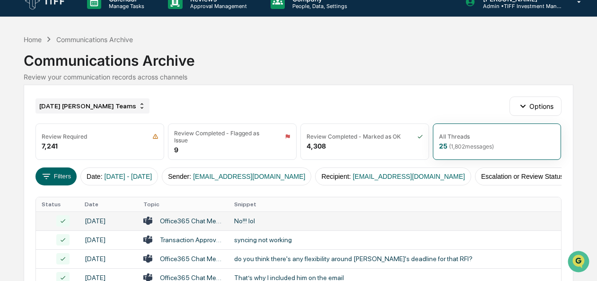
click at [78, 109] on div "[DATE] [PERSON_NAME] Teams" at bounding box center [93, 105] width 114 height 15
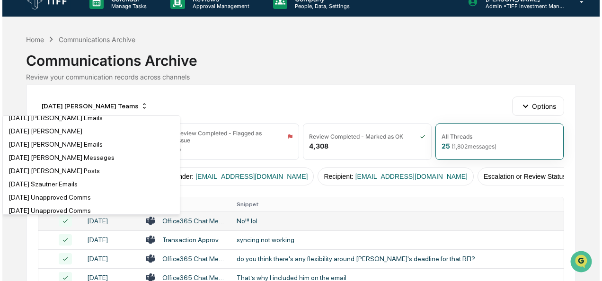
scroll to position [495, 0]
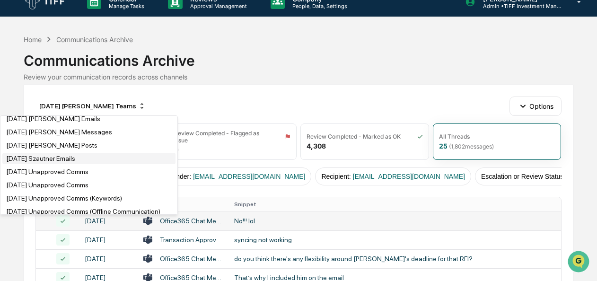
click at [64, 162] on div "[DATE] Szautner Emails" at bounding box center [40, 159] width 69 height 8
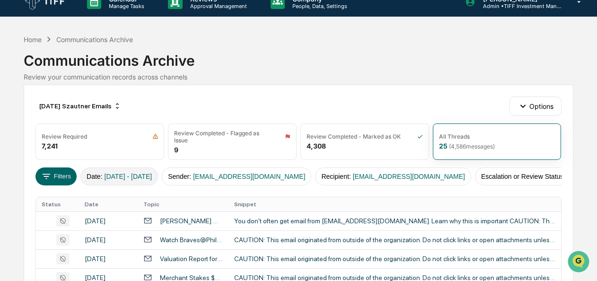
click at [143, 176] on span "[DATE] - [DATE]" at bounding box center [129, 177] width 48 height 8
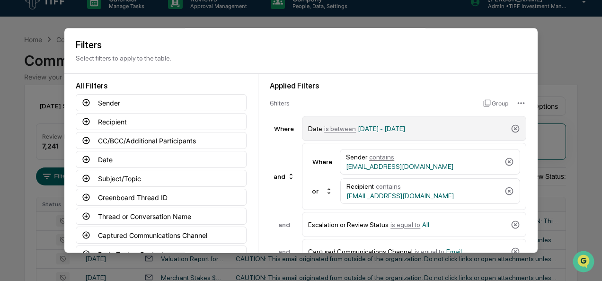
click at [337, 133] on span "is between" at bounding box center [340, 129] width 32 height 8
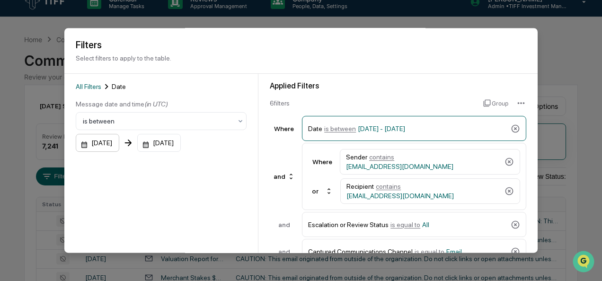
click at [78, 144] on div "[DATE]" at bounding box center [98, 143] width 44 height 18
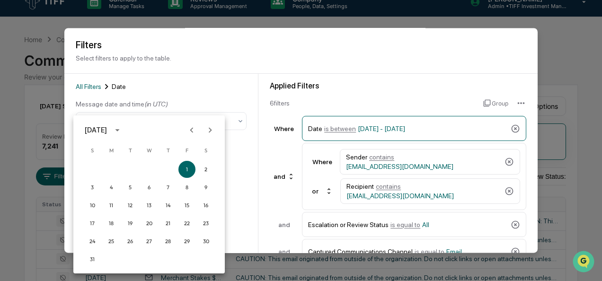
click at [213, 131] on icon "Next month" at bounding box center [210, 130] width 10 height 10
click at [112, 167] on button "1" at bounding box center [111, 169] width 17 height 17
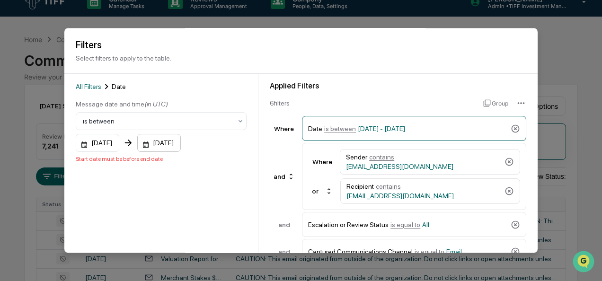
click at [153, 145] on div "[DATE]" at bounding box center [159, 143] width 44 height 18
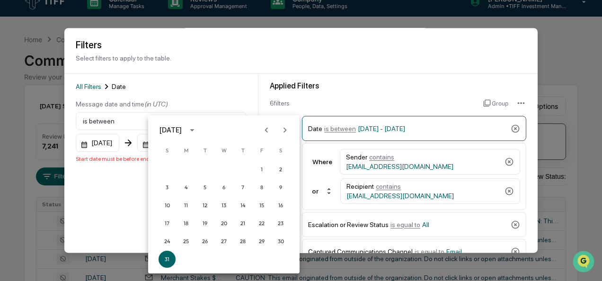
click at [291, 132] on button "Next month" at bounding box center [285, 130] width 18 height 18
click at [205, 240] on button "30" at bounding box center [204, 241] width 17 height 17
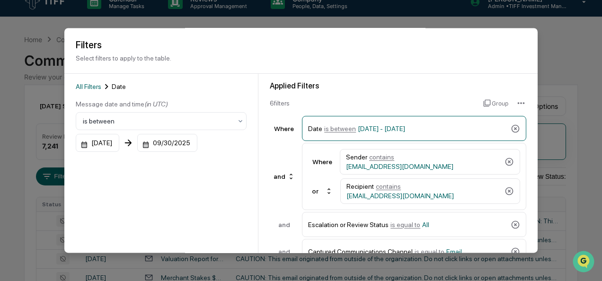
scroll to position [104, 0]
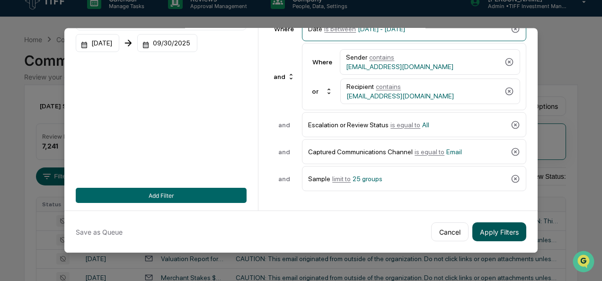
click at [485, 224] on button "Apply Filters" at bounding box center [499, 231] width 54 height 19
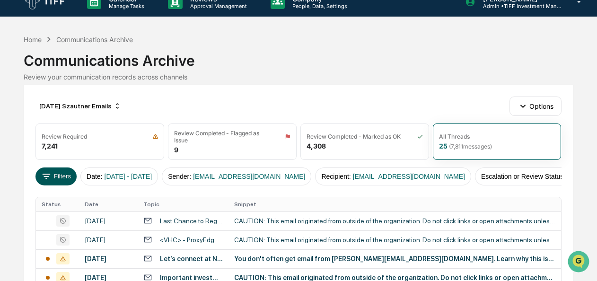
click at [62, 179] on button "Filters" at bounding box center [56, 177] width 41 height 18
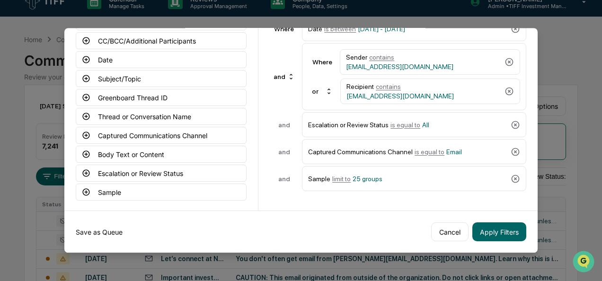
click at [97, 224] on button "Save as Queue" at bounding box center [99, 231] width 47 height 19
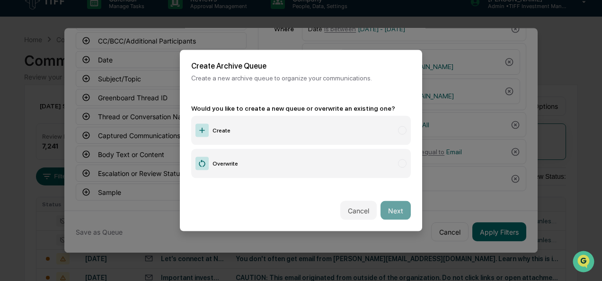
click at [220, 124] on label "Create" at bounding box center [301, 130] width 220 height 29
click at [384, 202] on button "Next" at bounding box center [396, 210] width 30 height 19
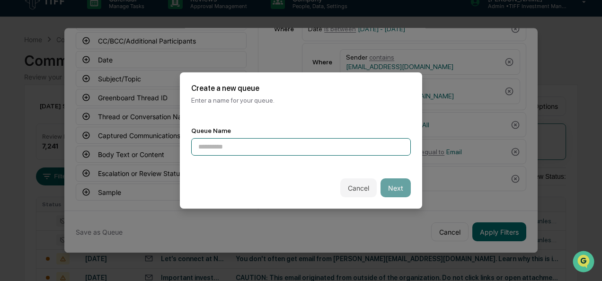
click at [278, 147] on input at bounding box center [301, 147] width 220 height 18
type input "**********"
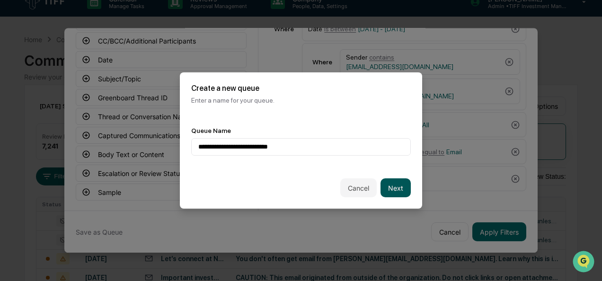
click at [386, 183] on button "Next" at bounding box center [396, 187] width 30 height 19
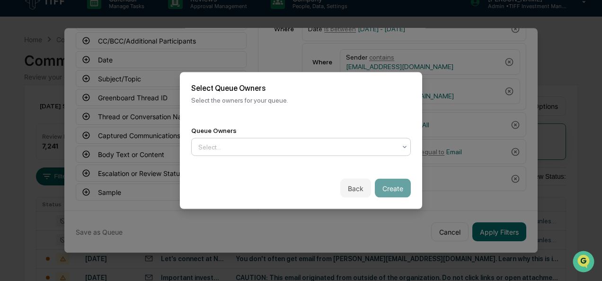
click at [315, 140] on div "Select..." at bounding box center [297, 147] width 207 height 15
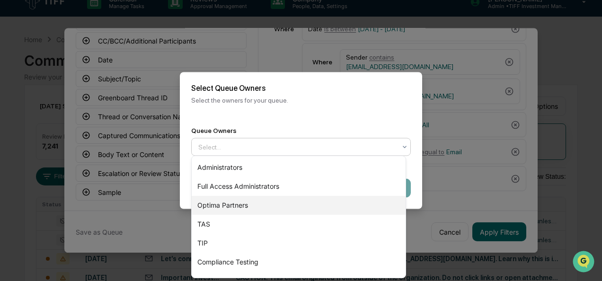
click at [279, 203] on div "Optima Partners" at bounding box center [299, 205] width 214 height 19
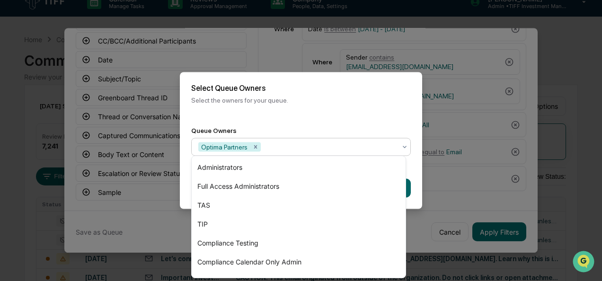
click at [408, 187] on div "Back Create" at bounding box center [301, 189] width 242 height 42
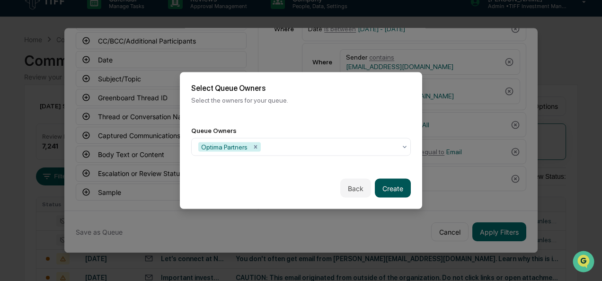
click at [391, 187] on button "Create" at bounding box center [393, 188] width 36 height 19
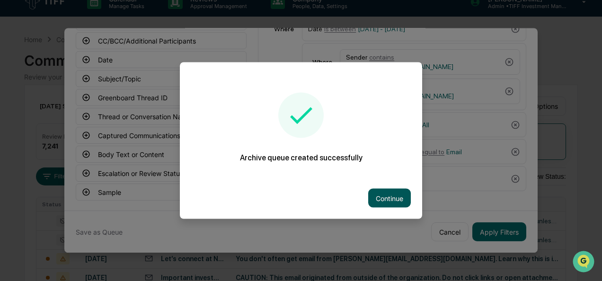
click at [391, 200] on button "Continue" at bounding box center [389, 198] width 43 height 19
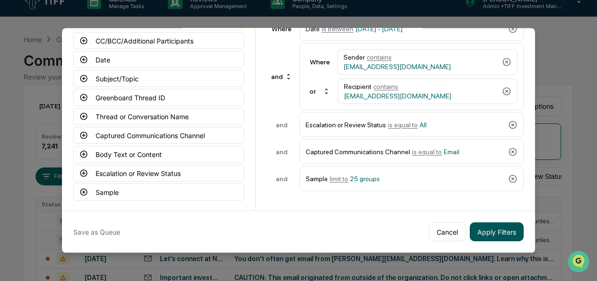
click at [474, 222] on button "Apply Filters" at bounding box center [497, 231] width 54 height 19
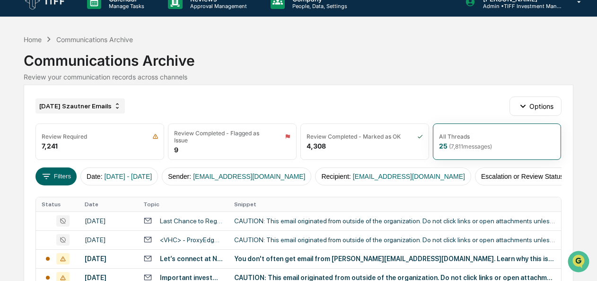
click at [75, 107] on div "[DATE] Szautner Emails" at bounding box center [80, 105] width 89 height 15
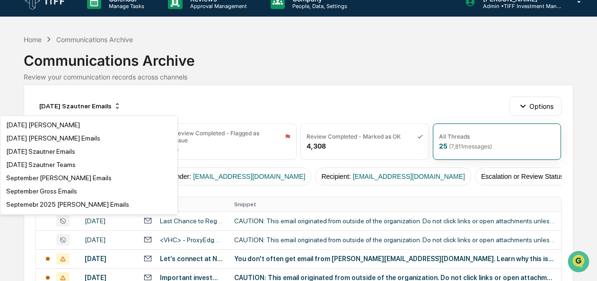
scroll to position [1880, 0]
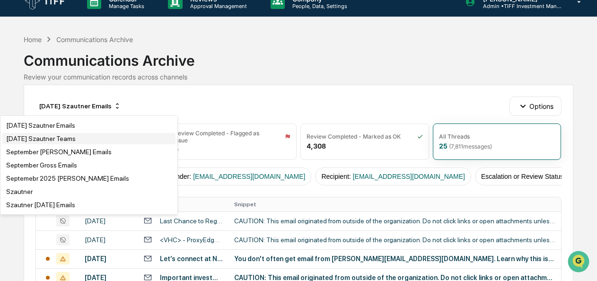
click at [76, 142] on div "[DATE] Szautner Teams" at bounding box center [41, 139] width 70 height 8
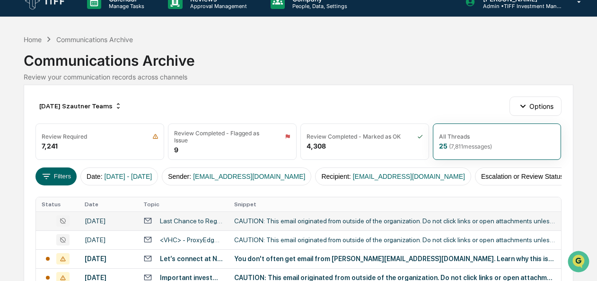
click at [284, 225] on div "CAUTION: This email originated from outside of the organization. Do not click l…" at bounding box center [394, 221] width 321 height 8
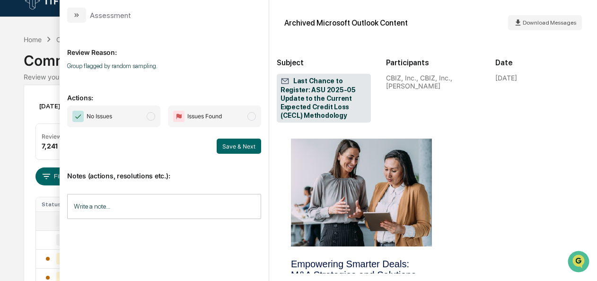
scroll to position [835, 0]
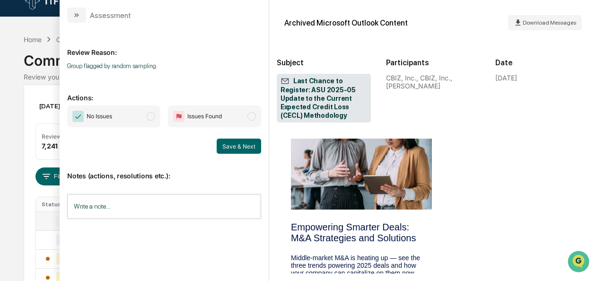
click at [146, 120] on span "No Issues" at bounding box center [113, 117] width 93 height 22
click at [226, 145] on button "Save & Next" at bounding box center [239, 146] width 44 height 15
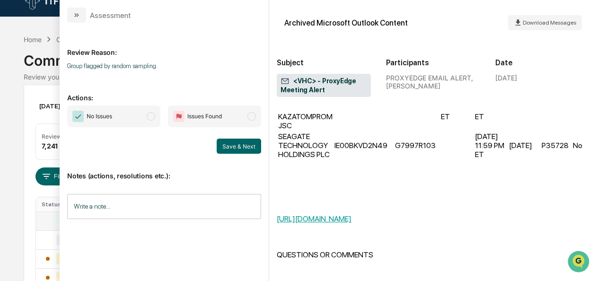
scroll to position [588, 0]
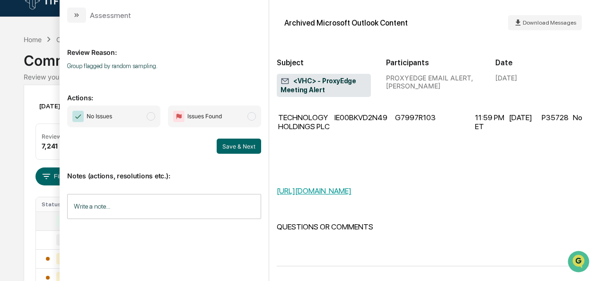
click at [150, 113] on span "modal" at bounding box center [151, 116] width 9 height 9
click at [221, 147] on button "Save & Next" at bounding box center [239, 146] width 44 height 15
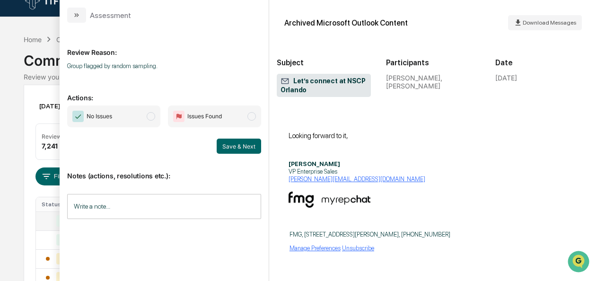
scroll to position [81, 0]
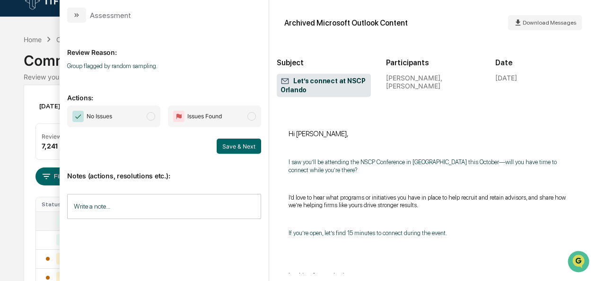
click at [148, 121] on span "No Issues" at bounding box center [113, 117] width 93 height 22
click at [238, 151] on button "Save & Next" at bounding box center [239, 146] width 44 height 15
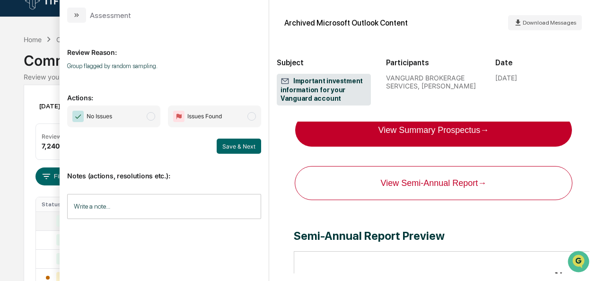
scroll to position [727, 0]
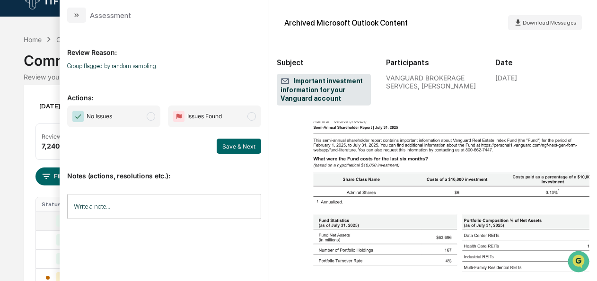
click at [145, 119] on span "No Issues" at bounding box center [113, 117] width 93 height 22
click at [249, 155] on div "Notes (actions, resolutions etc.): Write a note... Write a note..." at bounding box center [164, 192] width 194 height 77
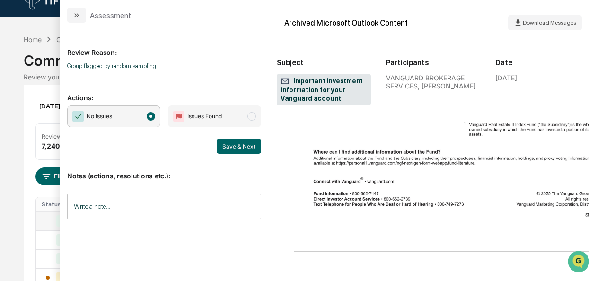
scroll to position [1138, 0]
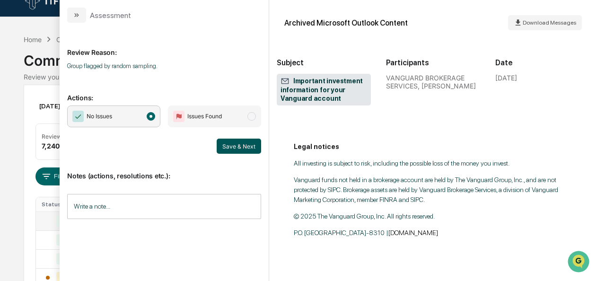
click at [220, 145] on button "Save & Next" at bounding box center [239, 146] width 44 height 15
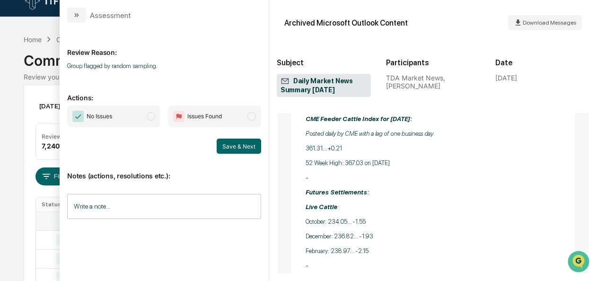
scroll to position [1200, 0]
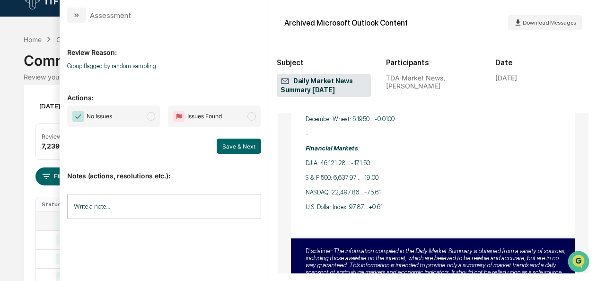
click at [156, 115] on span "No Issues" at bounding box center [113, 117] width 93 height 22
click at [248, 148] on button "Save & Next" at bounding box center [239, 146] width 44 height 15
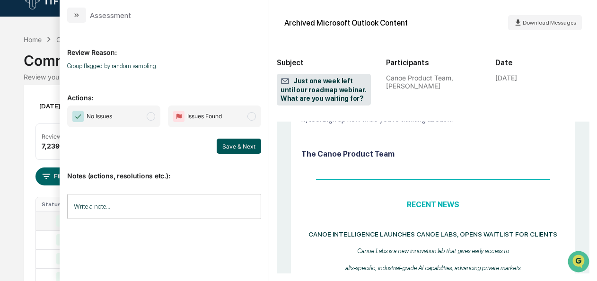
scroll to position [927, 0]
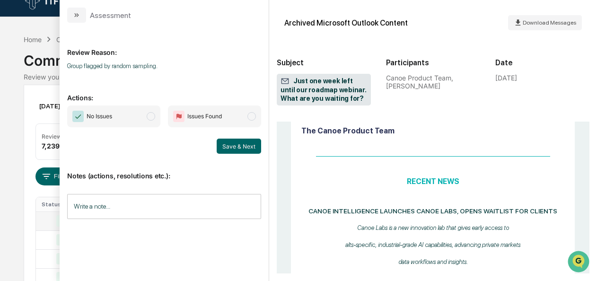
click at [152, 112] on span "modal" at bounding box center [151, 116] width 9 height 9
click at [234, 151] on button "Save & Next" at bounding box center [239, 146] width 44 height 15
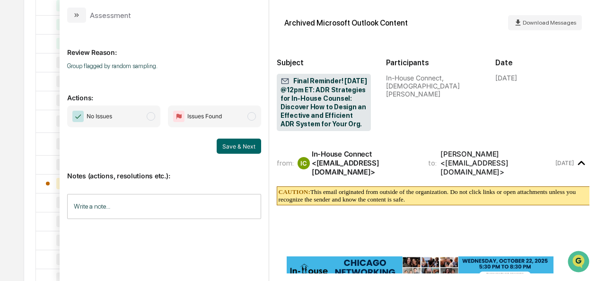
click at [157, 121] on span "No Issues" at bounding box center [113, 117] width 93 height 22
click at [248, 147] on button "Save & Next" at bounding box center [239, 146] width 44 height 15
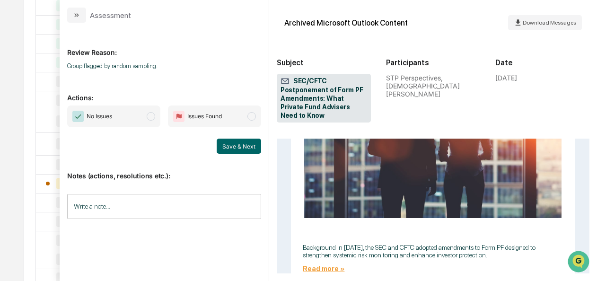
scroll to position [472, 0]
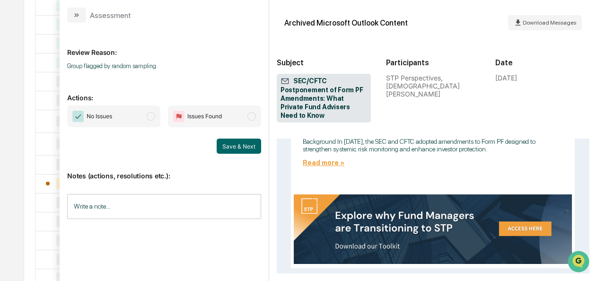
click at [159, 116] on span "No Issues" at bounding box center [113, 117] width 93 height 22
click at [227, 144] on button "Save & Next" at bounding box center [239, 146] width 44 height 15
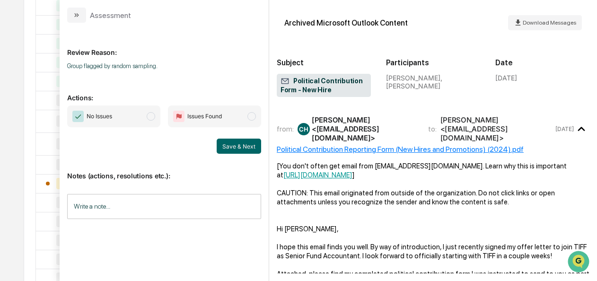
click at [148, 112] on span "No Issues" at bounding box center [113, 117] width 93 height 22
click at [252, 154] on div "Notes (actions, resolutions etc.): Write a note... Write a note..." at bounding box center [164, 192] width 194 height 77
click at [251, 151] on button "Save & Next" at bounding box center [239, 146] width 44 height 15
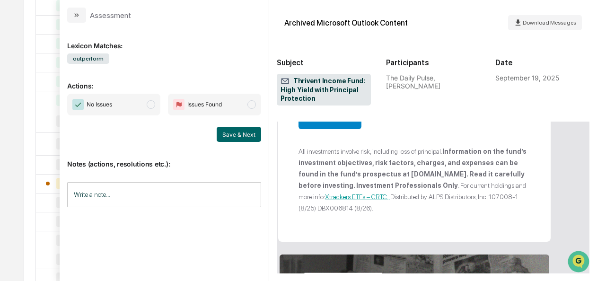
scroll to position [1680, 0]
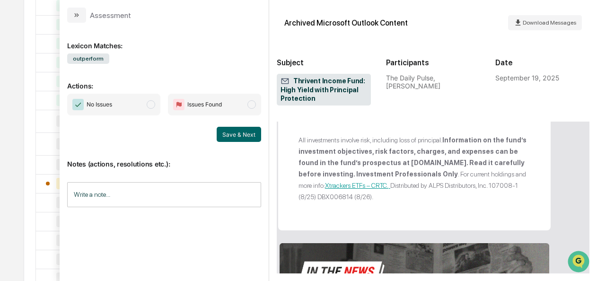
click at [144, 103] on span "No Issues" at bounding box center [113, 105] width 93 height 22
click at [228, 135] on button "Save & Next" at bounding box center [239, 134] width 44 height 15
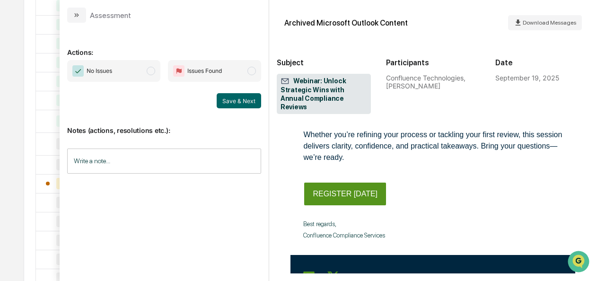
scroll to position [656, 0]
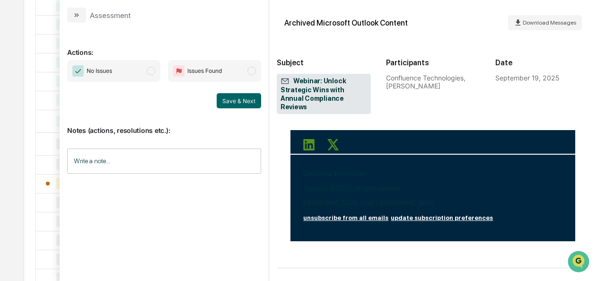
click at [159, 76] on span "No Issues" at bounding box center [113, 71] width 93 height 22
click at [241, 101] on button "Save & Next" at bounding box center [239, 100] width 44 height 15
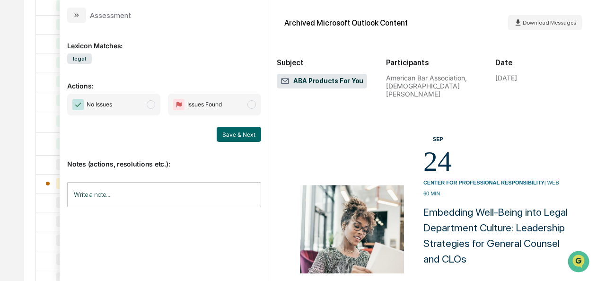
scroll to position [856, 0]
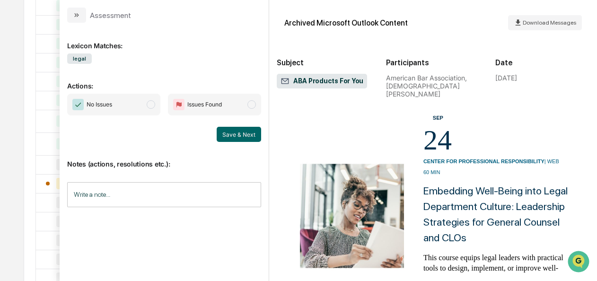
click at [156, 99] on span "No Issues" at bounding box center [113, 105] width 93 height 22
click at [222, 135] on button "Save & Next" at bounding box center [239, 134] width 44 height 15
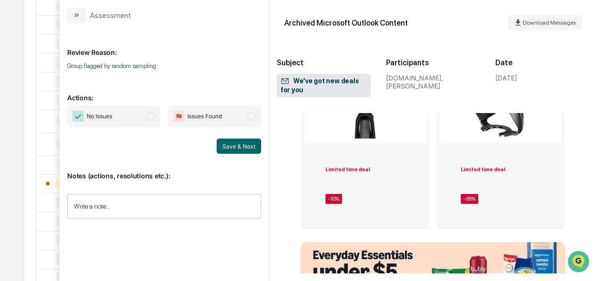
scroll to position [561, 0]
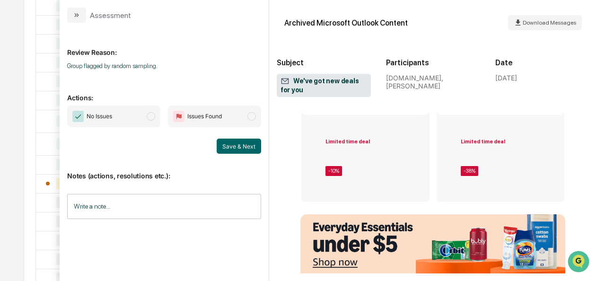
click at [157, 116] on span "No Issues" at bounding box center [113, 117] width 93 height 22
click at [240, 149] on button "Save & Next" at bounding box center [239, 146] width 44 height 15
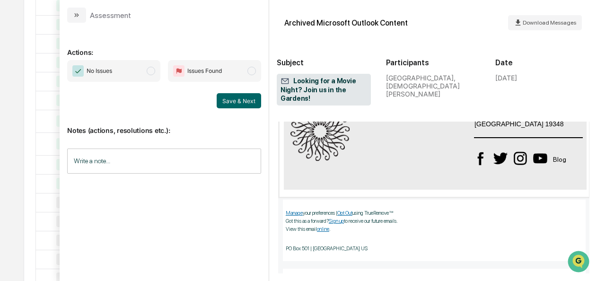
scroll to position [720, 0]
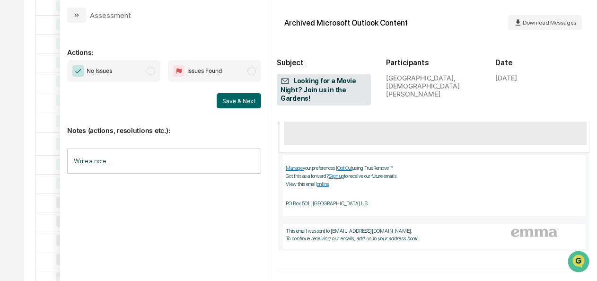
click at [158, 69] on span "No Issues" at bounding box center [113, 71] width 93 height 22
click at [232, 101] on button "Save & Next" at bounding box center [239, 100] width 44 height 15
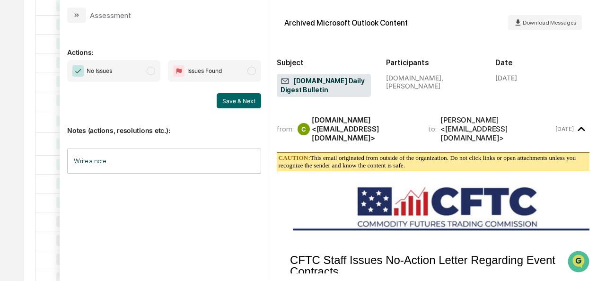
scroll to position [447, 0]
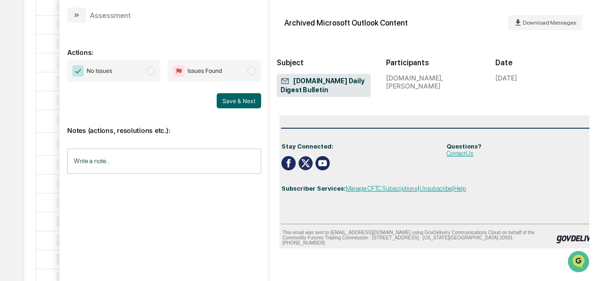
click at [143, 72] on span "No Issues" at bounding box center [113, 71] width 93 height 22
click at [247, 103] on button "Save & Next" at bounding box center [239, 100] width 44 height 15
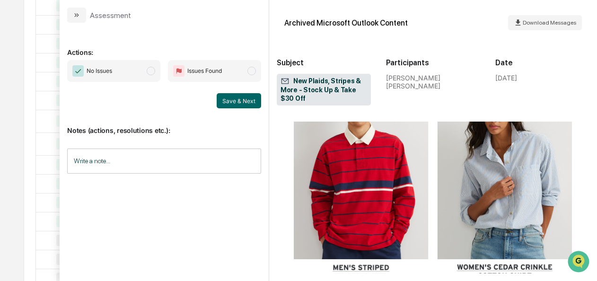
scroll to position [1481, 0]
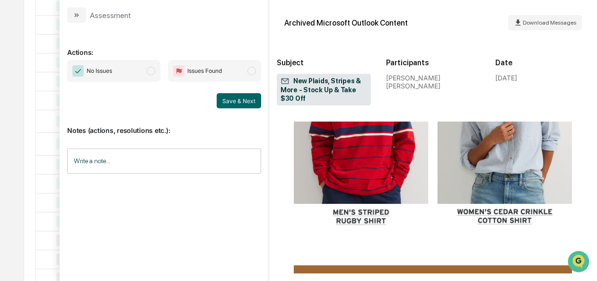
click at [154, 76] on span "No Issues" at bounding box center [113, 71] width 93 height 22
click at [245, 103] on button "Save & Next" at bounding box center [239, 100] width 44 height 15
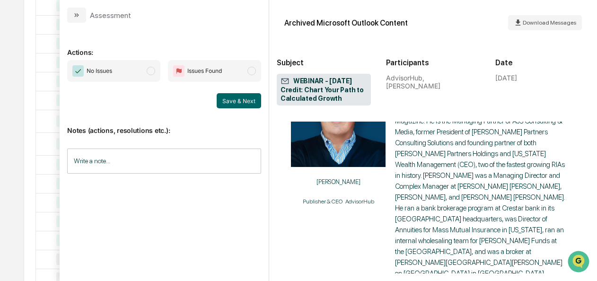
scroll to position [755, 0]
click at [155, 74] on span "No Issues" at bounding box center [113, 71] width 93 height 22
click at [248, 100] on button "Save & Next" at bounding box center [239, 100] width 44 height 15
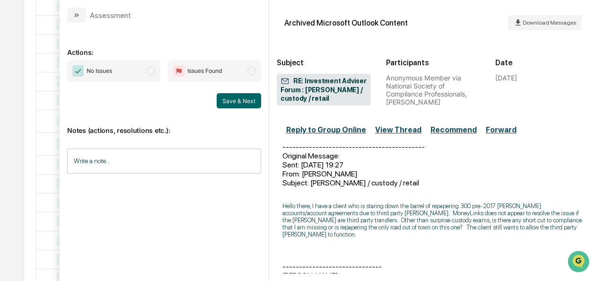
scroll to position [455, 0]
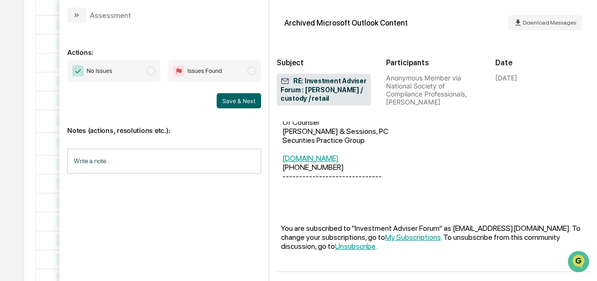
click at [154, 75] on span "No Issues" at bounding box center [113, 71] width 93 height 22
click at [247, 102] on button "Save & Next" at bounding box center [239, 100] width 44 height 15
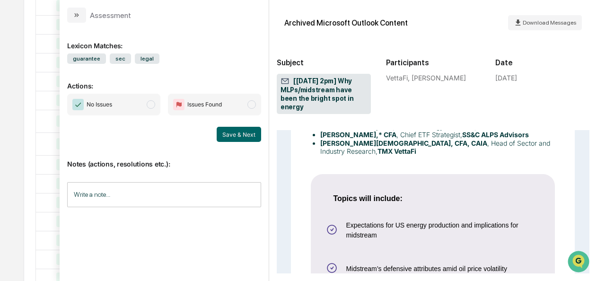
scroll to position [583, 0]
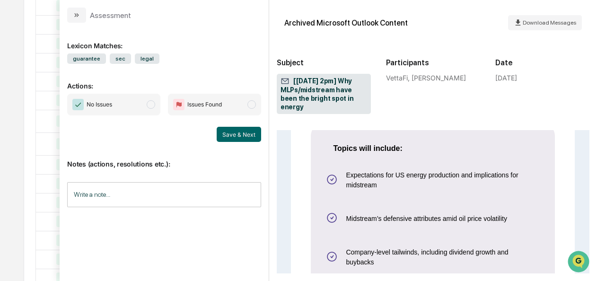
click at [151, 101] on span "modal" at bounding box center [151, 104] width 9 height 9
click at [238, 138] on button "Save & Next" at bounding box center [239, 134] width 44 height 15
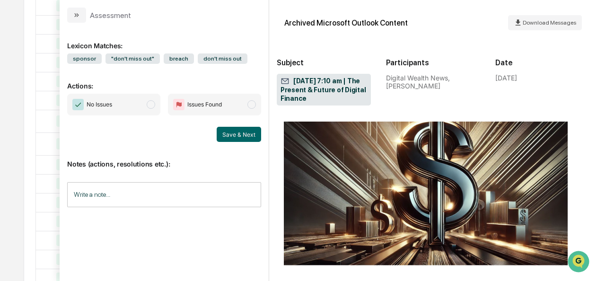
scroll to position [1404, 0]
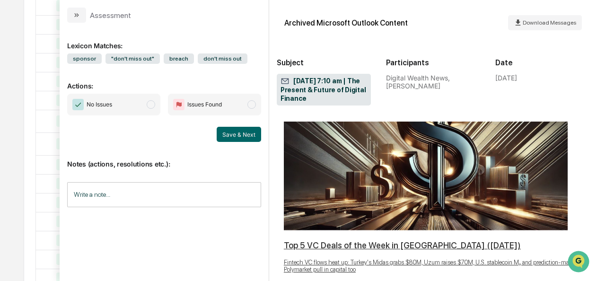
click at [157, 102] on span "No Issues" at bounding box center [113, 105] width 93 height 22
click at [223, 140] on button "Save & Next" at bounding box center [239, 134] width 44 height 15
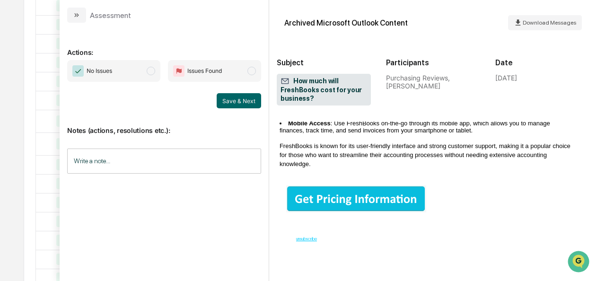
scroll to position [316, 0]
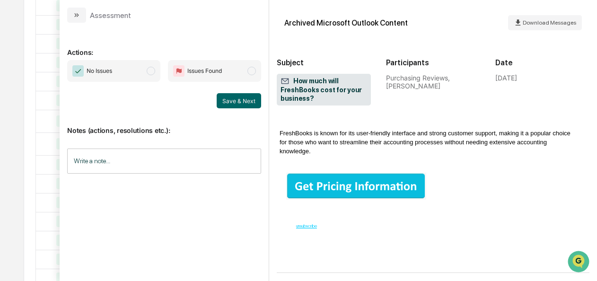
click at [150, 71] on span "modal" at bounding box center [151, 71] width 9 height 9
click at [249, 103] on button "Save & Next" at bounding box center [239, 100] width 44 height 15
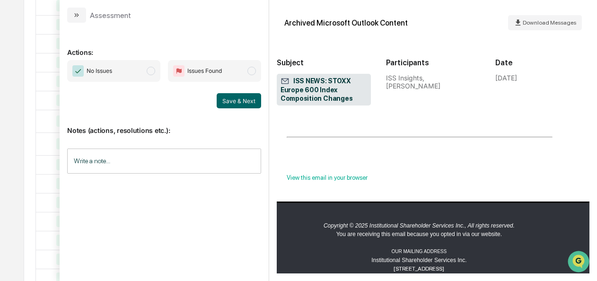
scroll to position [576, 0]
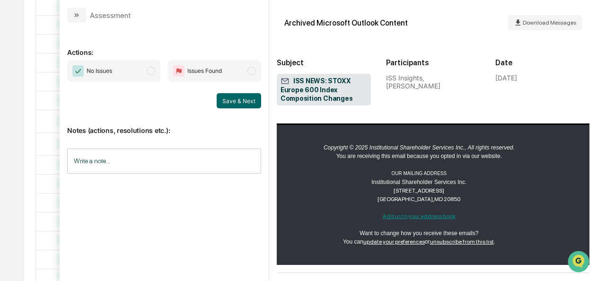
click at [157, 69] on span "No Issues" at bounding box center [113, 71] width 93 height 22
click at [234, 102] on button "Save & Next" at bounding box center [239, 100] width 44 height 15
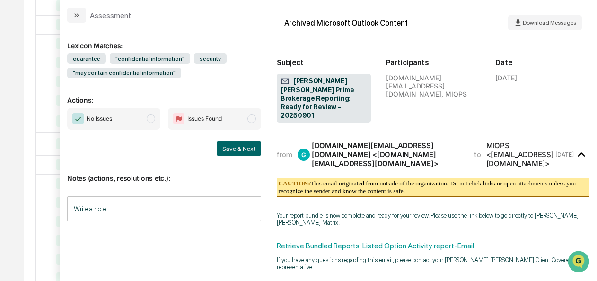
scroll to position [105, 0]
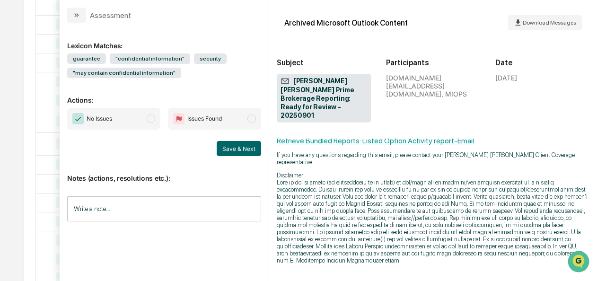
click at [151, 116] on span "modal" at bounding box center [151, 119] width 9 height 9
click at [230, 146] on button "Save & Next" at bounding box center [239, 148] width 44 height 15
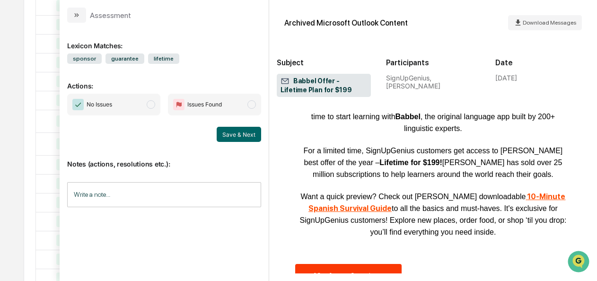
scroll to position [599, 0]
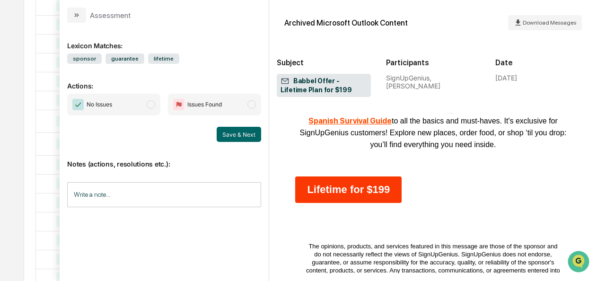
click at [159, 107] on span "No Issues" at bounding box center [113, 105] width 93 height 22
click at [247, 134] on button "Save & Next" at bounding box center [239, 134] width 44 height 15
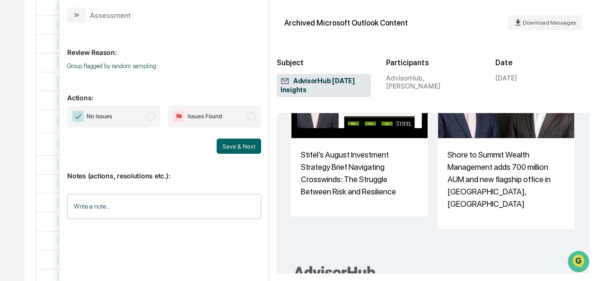
scroll to position [757, 0]
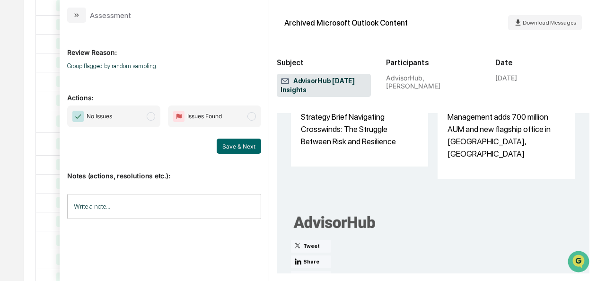
click at [155, 115] on span "modal" at bounding box center [151, 116] width 9 height 9
click at [228, 144] on button "Save & Next" at bounding box center [239, 146] width 44 height 15
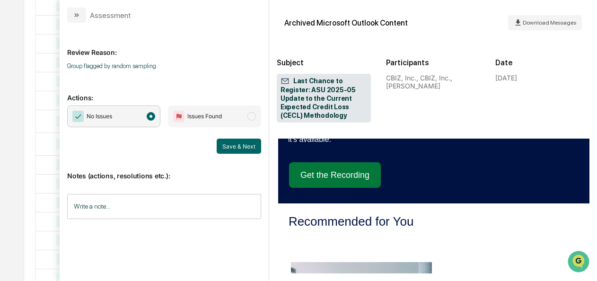
scroll to position [741, 0]
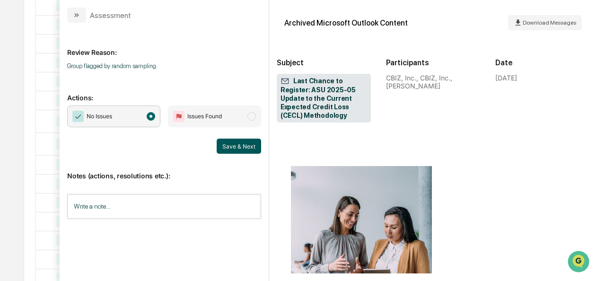
click at [225, 148] on button "Save & Next" at bounding box center [239, 146] width 44 height 15
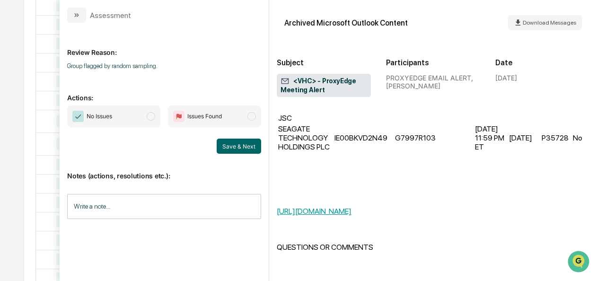
scroll to position [588, 0]
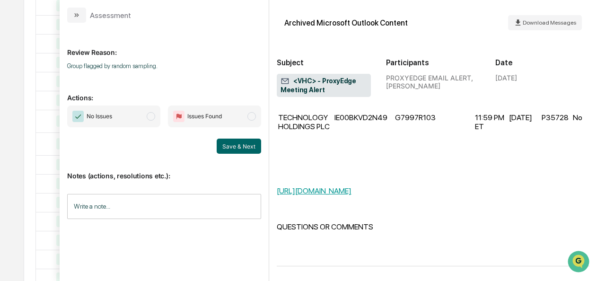
click at [154, 117] on span "modal" at bounding box center [151, 116] width 9 height 9
click at [258, 154] on div "Notes (actions, resolutions etc.): Write a note... Write a note..." at bounding box center [164, 192] width 194 height 77
click at [253, 147] on button "Save & Next" at bounding box center [239, 146] width 44 height 15
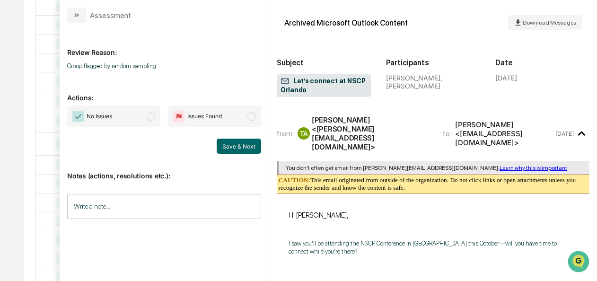
click at [147, 116] on span "No Issues" at bounding box center [113, 117] width 93 height 22
click at [244, 150] on button "Save & Next" at bounding box center [239, 146] width 44 height 15
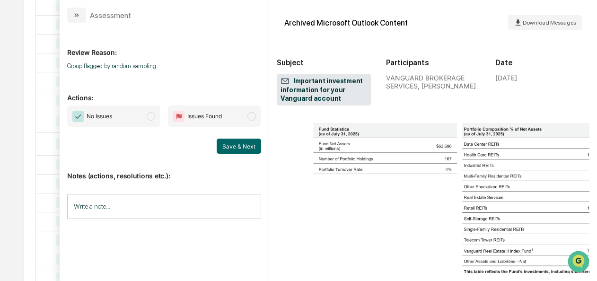
scroll to position [841, 0]
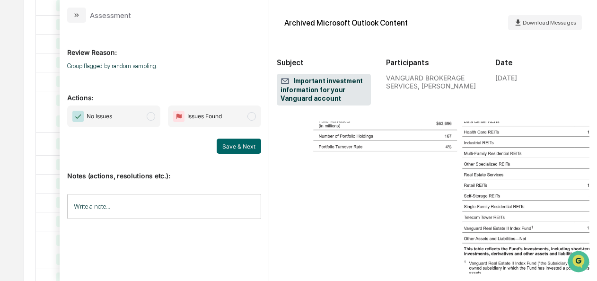
click at [147, 116] on span "No Issues" at bounding box center [113, 117] width 93 height 22
click at [239, 147] on button "Save & Next" at bounding box center [239, 146] width 44 height 15
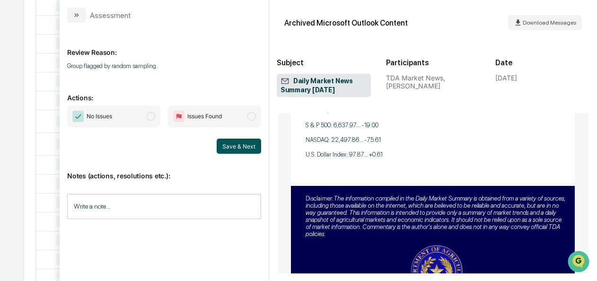
scroll to position [1347, 0]
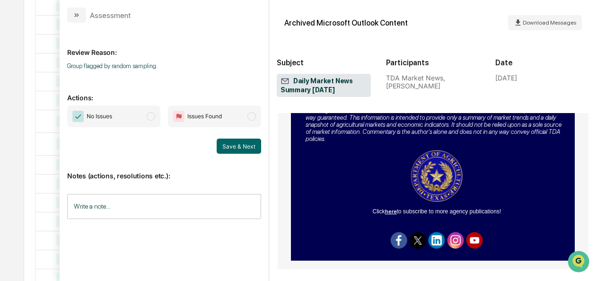
click at [150, 115] on span "modal" at bounding box center [151, 116] width 9 height 9
click at [241, 145] on button "Save & Next" at bounding box center [239, 146] width 44 height 15
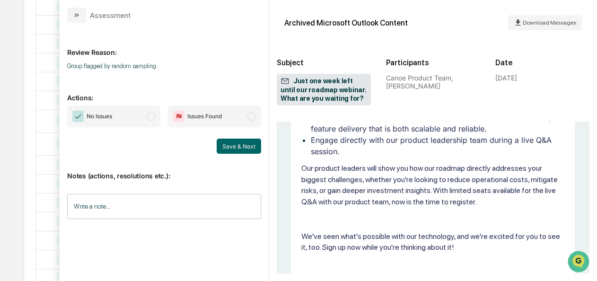
scroll to position [797, 0]
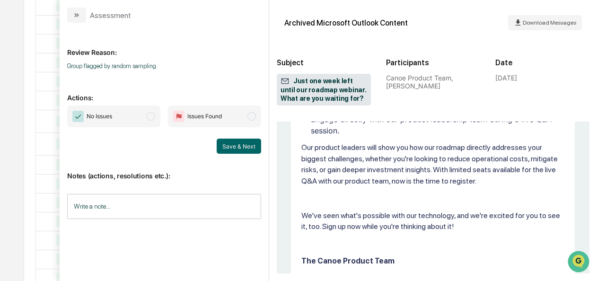
click at [148, 114] on span "No Issues" at bounding box center [113, 117] width 93 height 22
click at [233, 151] on button "Save & Next" at bounding box center [239, 146] width 44 height 15
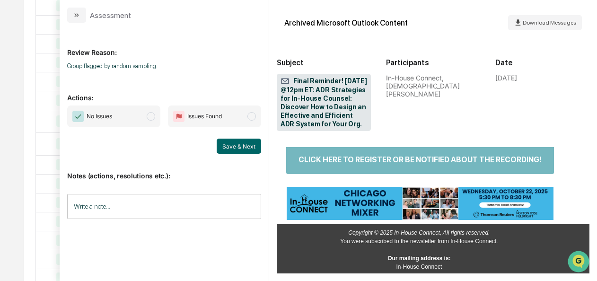
scroll to position [743, 0]
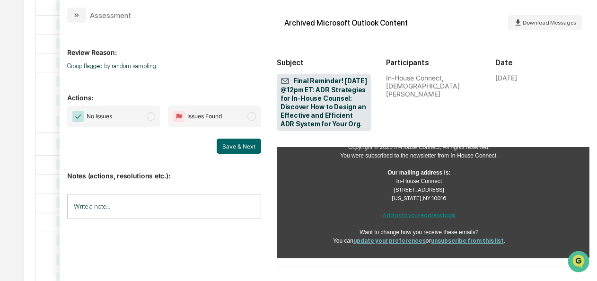
click at [142, 115] on span "No Issues" at bounding box center [113, 117] width 93 height 22
click at [249, 145] on button "Save & Next" at bounding box center [239, 146] width 44 height 15
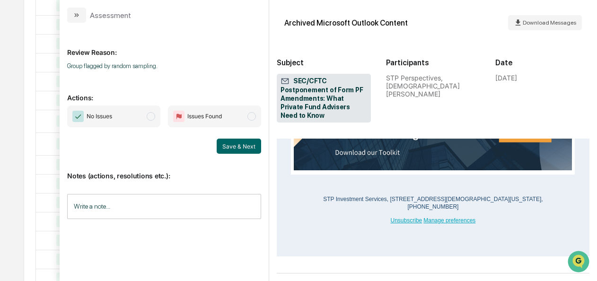
scroll to position [569, 0]
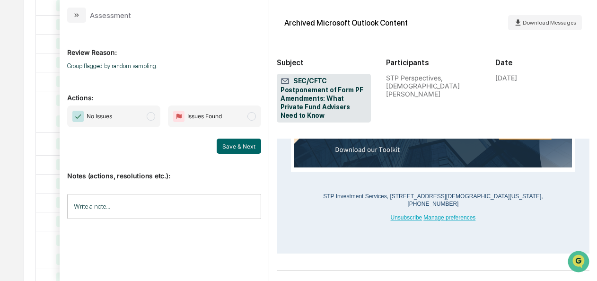
click at [148, 116] on span "modal" at bounding box center [151, 116] width 9 height 9
click at [239, 151] on button "Save & Next" at bounding box center [239, 146] width 44 height 15
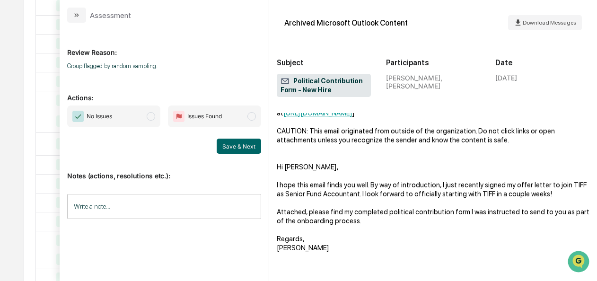
scroll to position [61, 0]
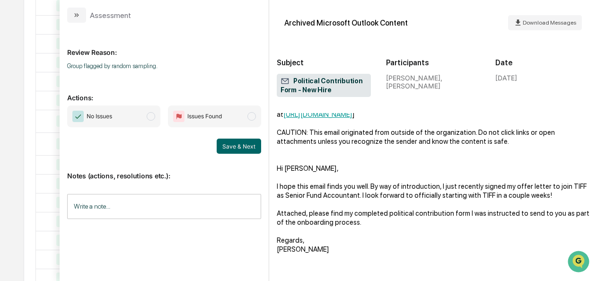
click at [151, 117] on span "modal" at bounding box center [151, 116] width 9 height 9
click at [245, 154] on div "Notes (actions, resolutions etc.): Write a note... Write a note..." at bounding box center [164, 192] width 194 height 77
click at [245, 150] on button "Save & Next" at bounding box center [239, 146] width 44 height 15
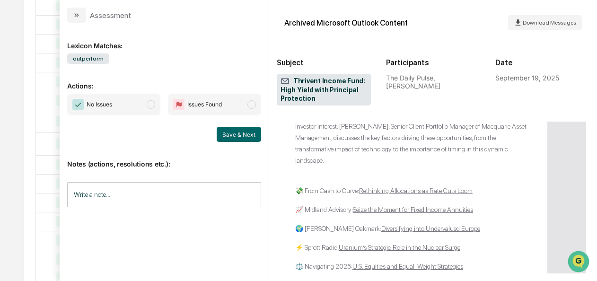
scroll to position [1214, 4]
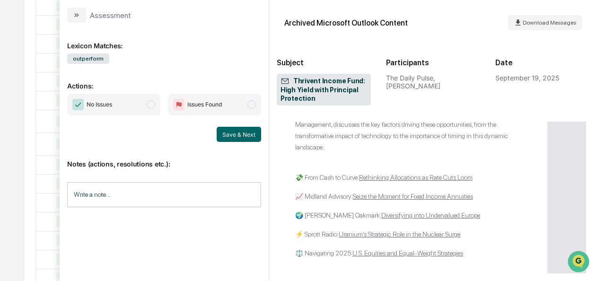
click at [146, 102] on span "No Issues" at bounding box center [113, 105] width 93 height 22
click at [250, 136] on button "Save & Next" at bounding box center [239, 134] width 44 height 15
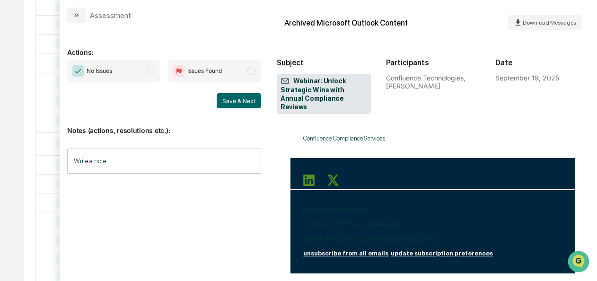
scroll to position [656, 0]
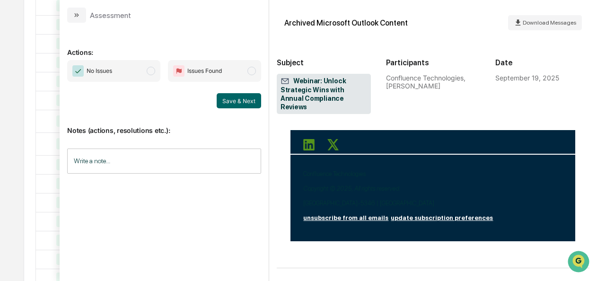
click at [155, 71] on span "modal" at bounding box center [151, 71] width 9 height 9
click at [254, 101] on button "Save & Next" at bounding box center [239, 100] width 44 height 15
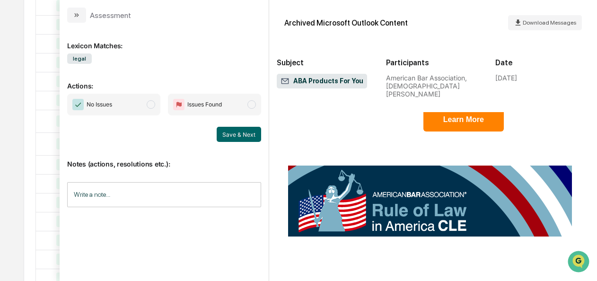
scroll to position [1044, 0]
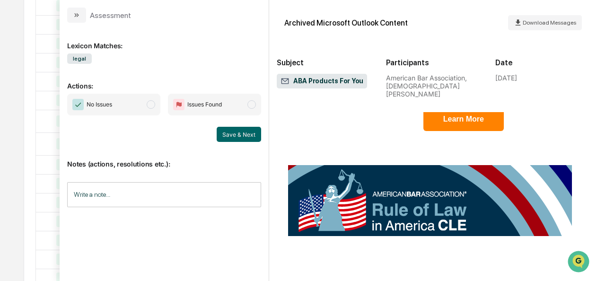
click at [151, 107] on span "modal" at bounding box center [151, 104] width 9 height 9
click at [235, 136] on button "Save & Next" at bounding box center [239, 134] width 44 height 15
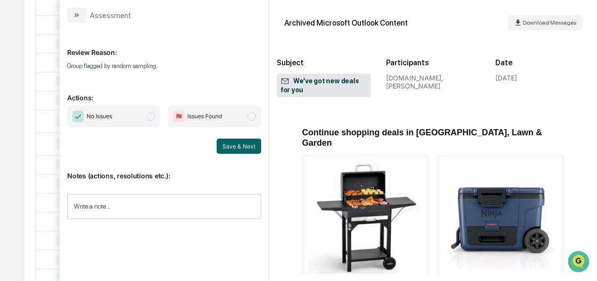
scroll to position [829, 0]
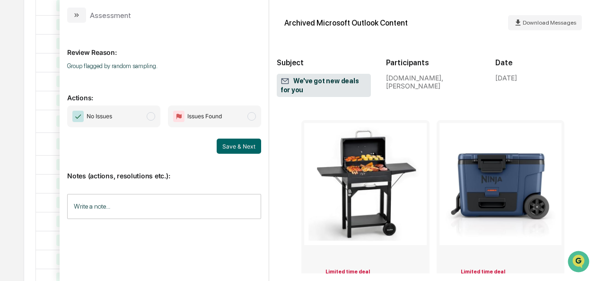
click at [133, 119] on span "No Issues" at bounding box center [113, 117] width 93 height 22
click at [216, 139] on div "Save & Next" at bounding box center [164, 146] width 194 height 15
click at [230, 145] on button "Save & Next" at bounding box center [239, 146] width 44 height 15
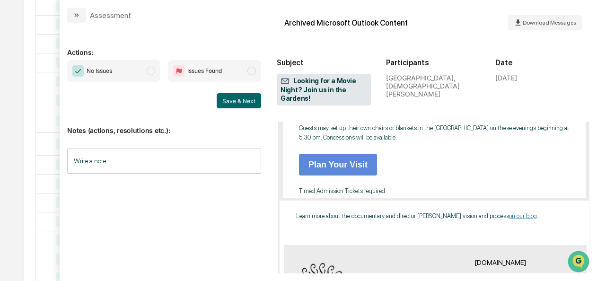
scroll to position [720, 0]
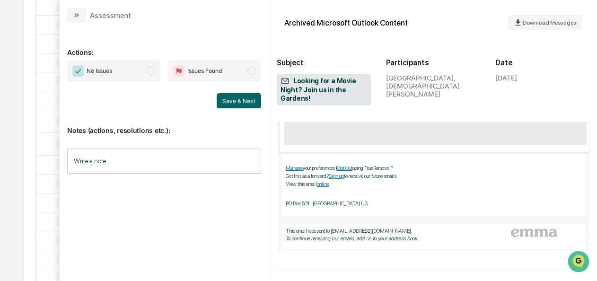
click at [150, 73] on span "modal" at bounding box center [151, 71] width 9 height 9
click at [236, 98] on button "Save & Next" at bounding box center [239, 100] width 44 height 15
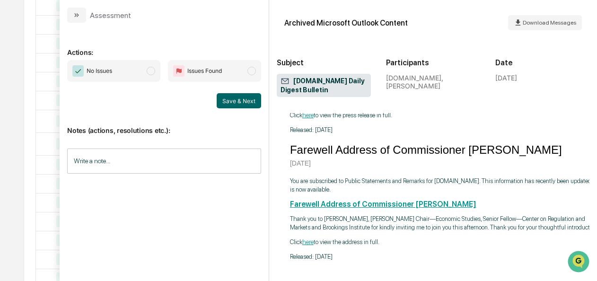
scroll to position [447, 0]
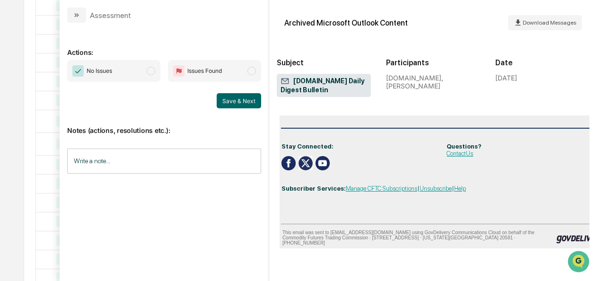
click at [149, 77] on span "No Issues" at bounding box center [113, 71] width 93 height 22
click at [233, 98] on button "Save & Next" at bounding box center [239, 100] width 44 height 15
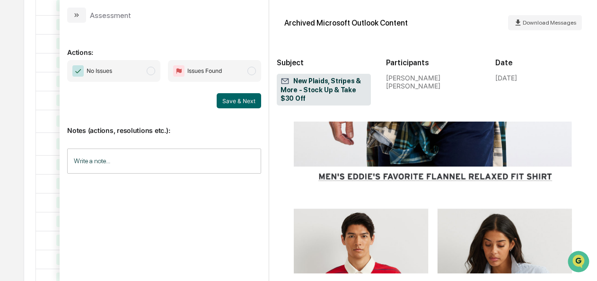
scroll to position [1346, 0]
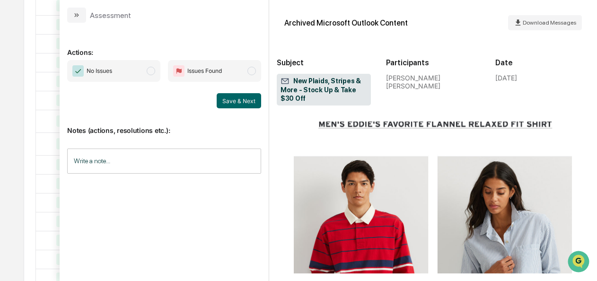
click at [150, 78] on span "No Issues" at bounding box center [113, 71] width 93 height 22
click at [220, 98] on button "Save & Next" at bounding box center [239, 100] width 44 height 15
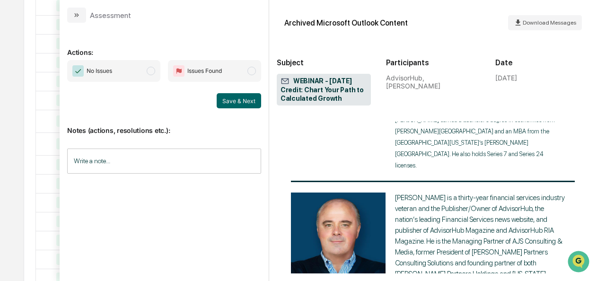
scroll to position [756, 0]
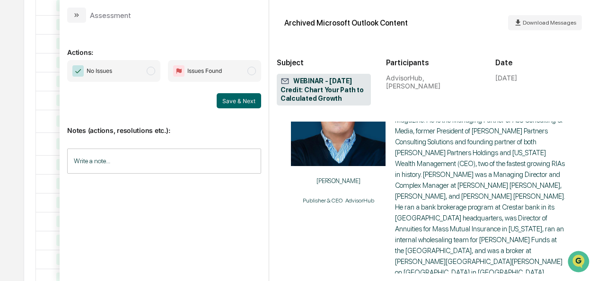
click at [144, 71] on span "No Issues" at bounding box center [113, 71] width 93 height 22
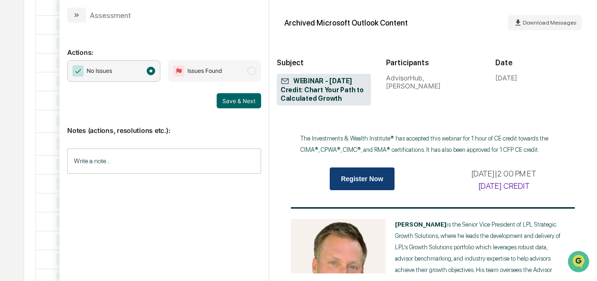
scroll to position [244, 0]
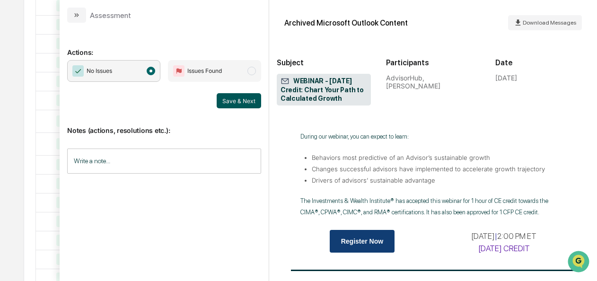
click at [247, 96] on button "Save & Next" at bounding box center [239, 100] width 44 height 15
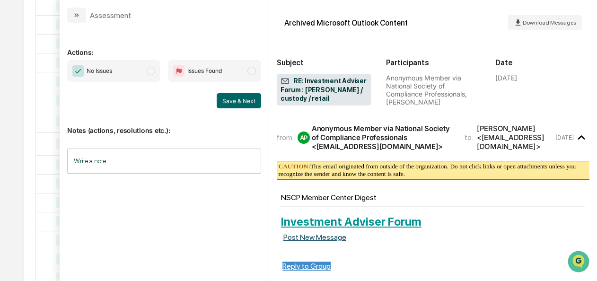
scroll to position [455, 0]
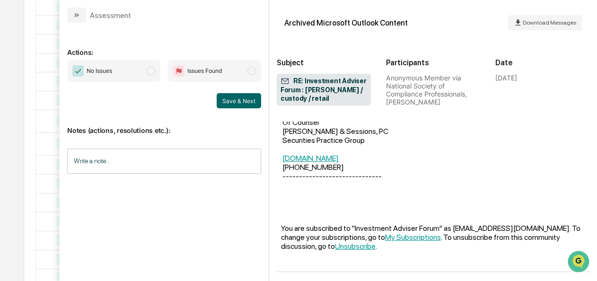
click at [144, 78] on span "No Issues" at bounding box center [113, 71] width 93 height 22
click at [229, 100] on button "Save & Next" at bounding box center [239, 100] width 44 height 15
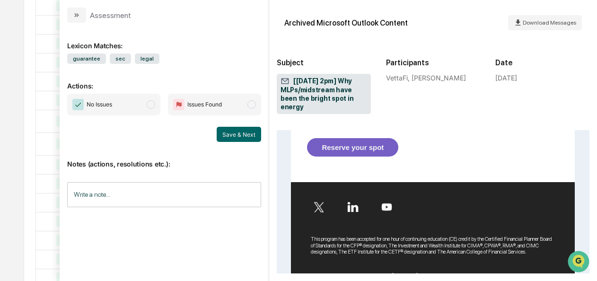
click at [140, 102] on span "No Issues" at bounding box center [113, 105] width 93 height 22
click at [222, 131] on button "Save & Next" at bounding box center [239, 134] width 44 height 15
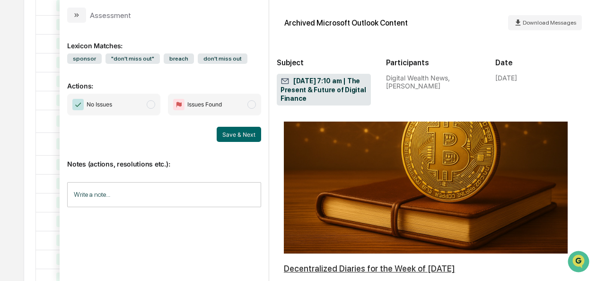
click at [143, 100] on span "No Issues" at bounding box center [113, 105] width 93 height 22
click at [222, 132] on button "Save & Next" at bounding box center [239, 134] width 44 height 15
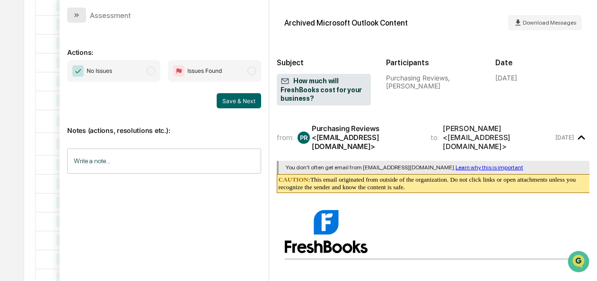
click at [75, 18] on icon "modal" at bounding box center [77, 15] width 8 height 8
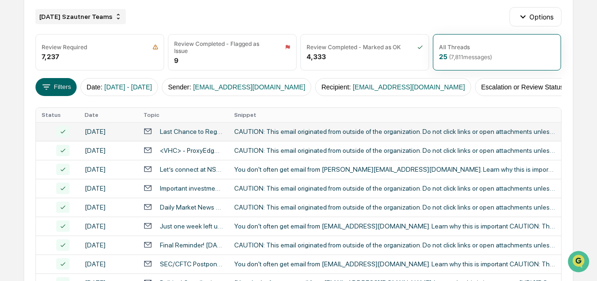
click at [115, 22] on div "[DATE] Szautner Teams" at bounding box center [81, 16] width 90 height 15
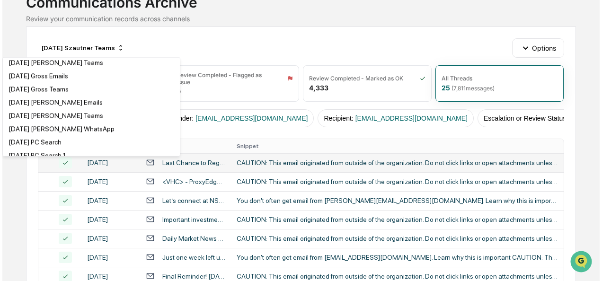
scroll to position [932, 0]
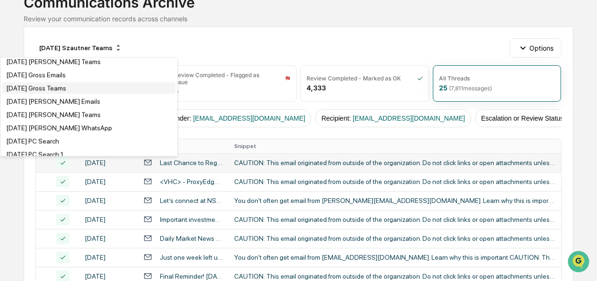
click at [55, 92] on div "[DATE] Gross Teams" at bounding box center [36, 88] width 60 height 8
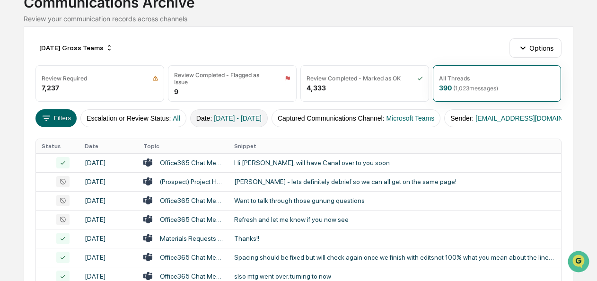
click at [204, 116] on button "Date : [DATE] - [DATE]" at bounding box center [229, 118] width 78 height 18
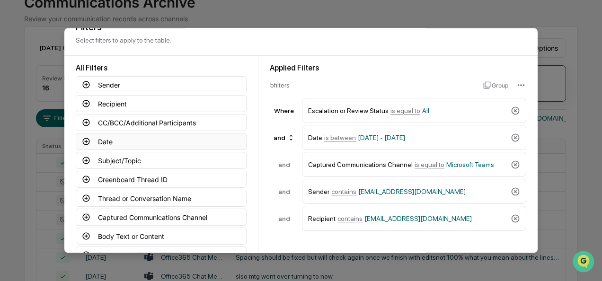
scroll to position [18, 0]
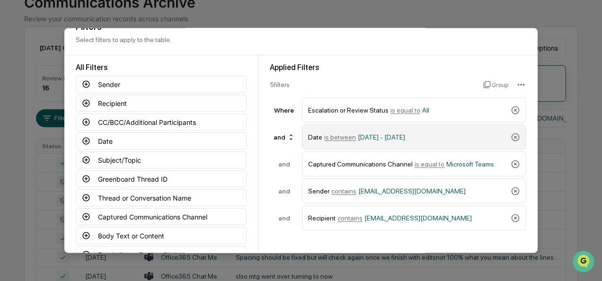
click at [345, 139] on span "is between" at bounding box center [340, 137] width 32 height 8
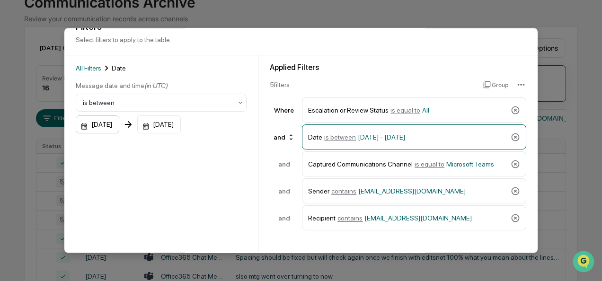
click at [81, 127] on div "[DATE]" at bounding box center [98, 125] width 44 height 18
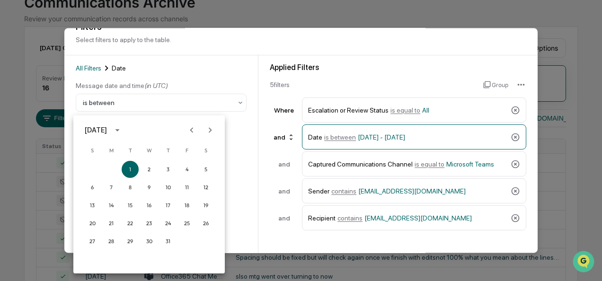
click at [222, 128] on div "[DATE]" at bounding box center [148, 130] width 151 height 14
click at [213, 128] on icon "Next month" at bounding box center [210, 130] width 10 height 10
click at [108, 172] on button "1" at bounding box center [111, 169] width 17 height 17
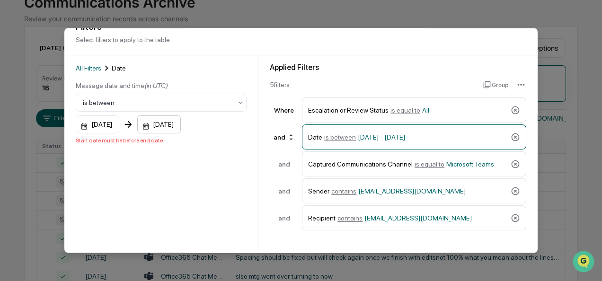
click at [159, 128] on div "[DATE]" at bounding box center [159, 125] width 44 height 18
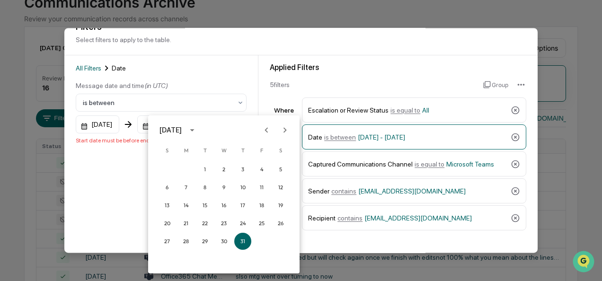
click at [292, 129] on button "Next month" at bounding box center [285, 130] width 18 height 18
click at [205, 244] on button "30" at bounding box center [204, 241] width 17 height 17
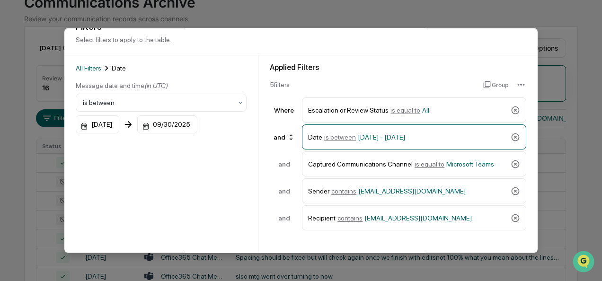
scroll to position [104, 0]
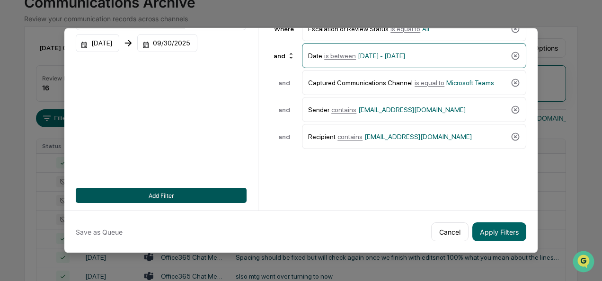
click at [146, 193] on button "Add Filter" at bounding box center [161, 195] width 171 height 15
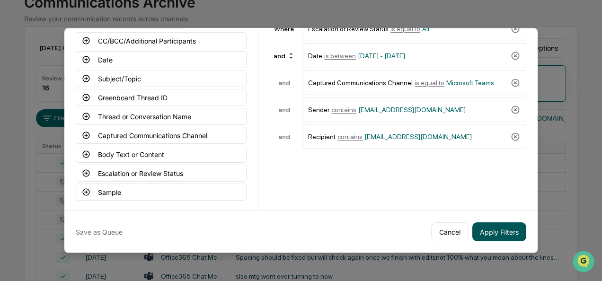
click at [501, 225] on button "Apply Filters" at bounding box center [499, 231] width 54 height 19
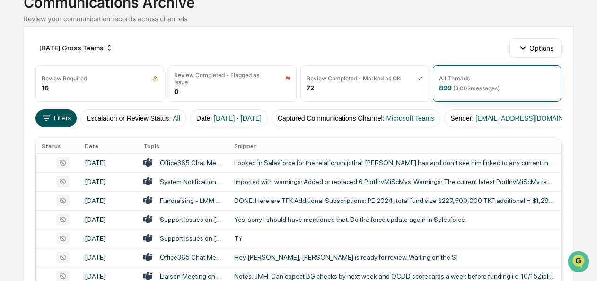
click at [48, 113] on icon at bounding box center [46, 118] width 10 height 10
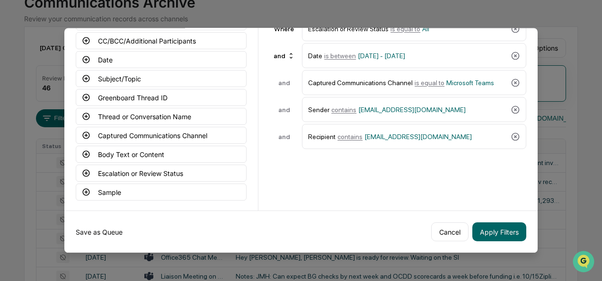
click at [103, 222] on button "Save as Queue" at bounding box center [99, 231] width 47 height 19
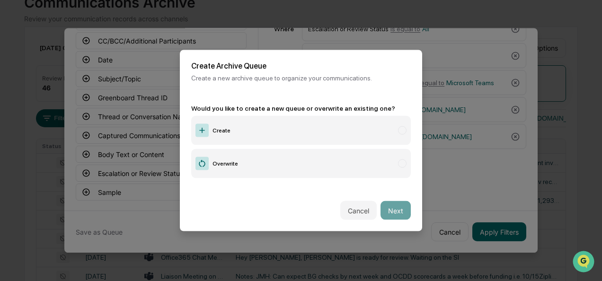
click at [223, 131] on label "Create" at bounding box center [301, 130] width 220 height 29
click at [398, 210] on button "Next" at bounding box center [396, 210] width 30 height 19
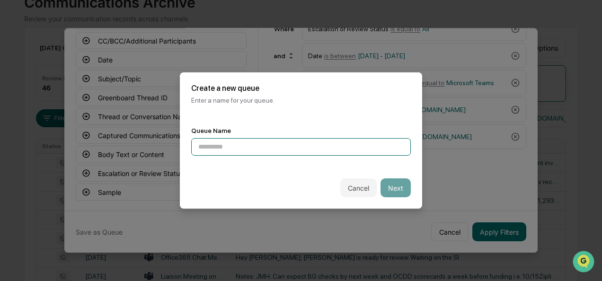
click at [237, 142] on input at bounding box center [301, 147] width 220 height 18
type input "**********"
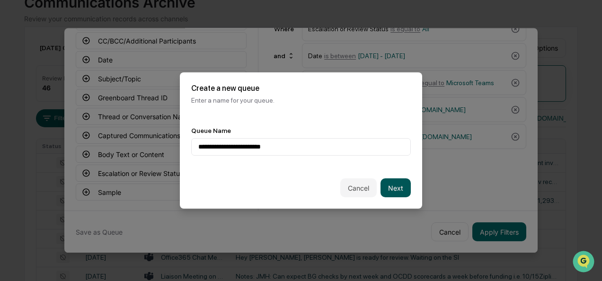
click at [392, 184] on button "Next" at bounding box center [396, 187] width 30 height 19
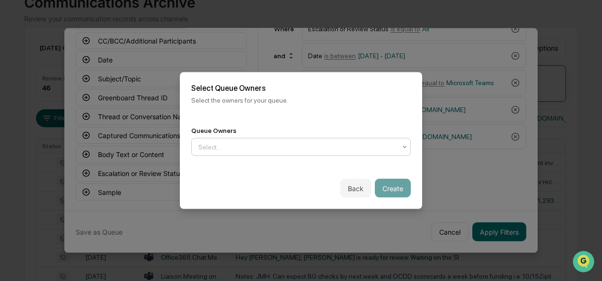
click at [293, 142] on div at bounding box center [297, 146] width 198 height 9
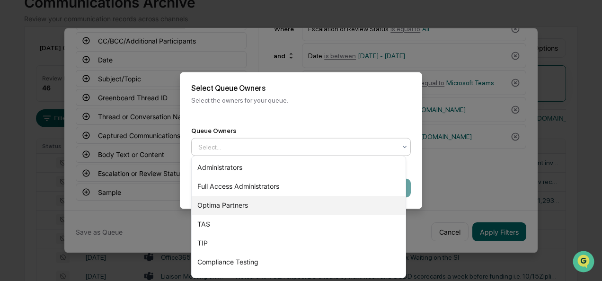
click at [257, 204] on div "Optima Partners" at bounding box center [299, 205] width 214 height 19
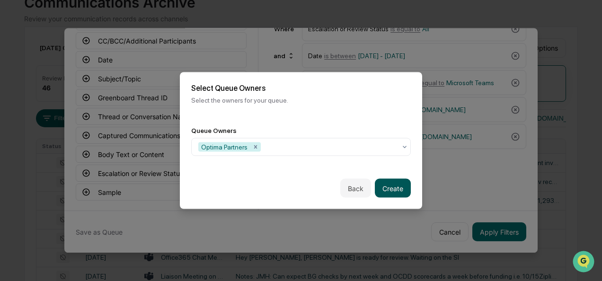
click at [384, 192] on button "Create" at bounding box center [393, 188] width 36 height 19
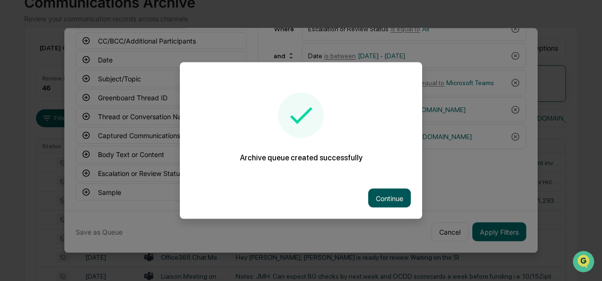
click at [391, 194] on button "Continue" at bounding box center [389, 198] width 43 height 19
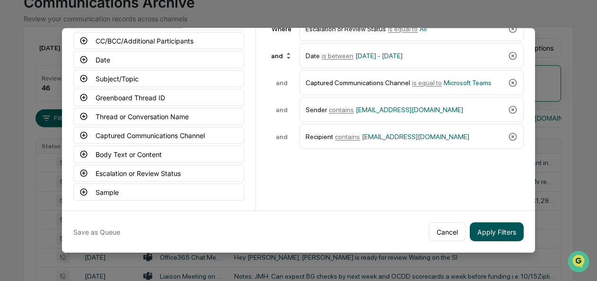
click at [506, 223] on button "Apply Filters" at bounding box center [497, 231] width 54 height 19
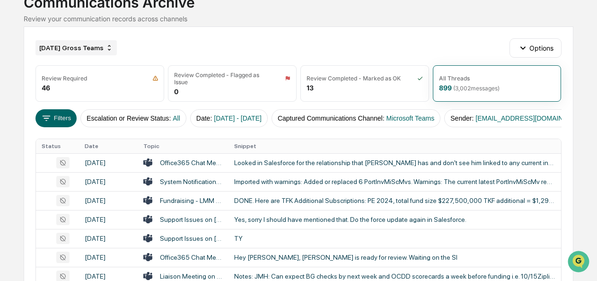
click at [76, 53] on div "[DATE] Gross Teams" at bounding box center [76, 47] width 81 height 15
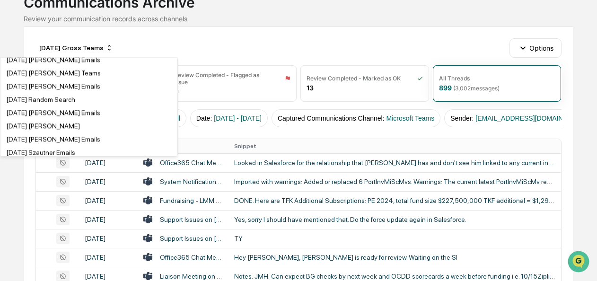
scroll to position [1806, 0]
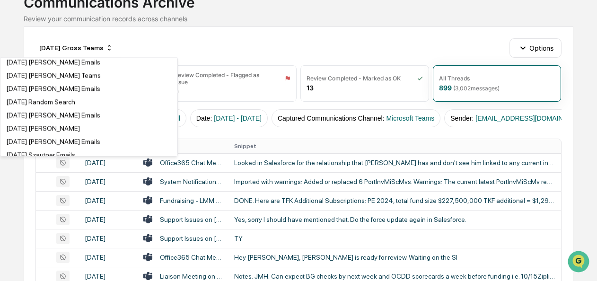
click at [59, 53] on div "[DATE] Gross Teams" at bounding box center [36, 49] width 60 height 8
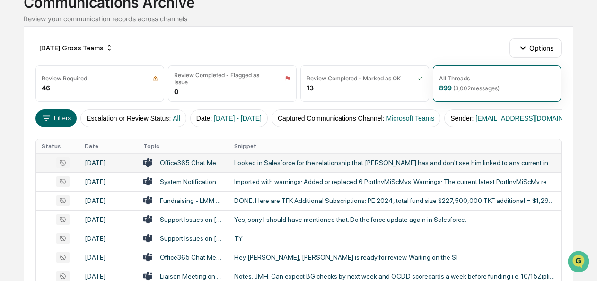
click at [282, 165] on div "Looked in Salesforce for the relationship that [PERSON_NAME] has and don't see …" at bounding box center [394, 163] width 321 height 8
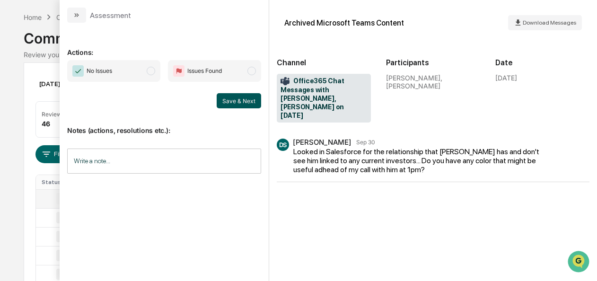
scroll to position [34, 0]
click at [153, 74] on span "modal" at bounding box center [151, 71] width 9 height 9
click at [253, 105] on button "Save & Next" at bounding box center [239, 100] width 44 height 15
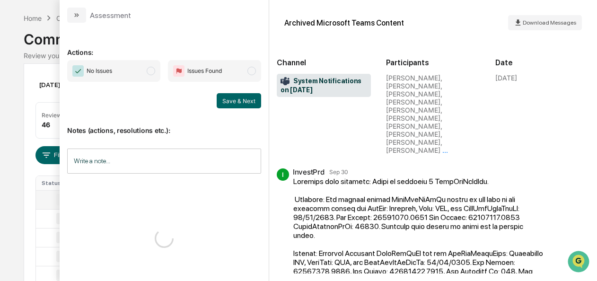
scroll to position [105, 0]
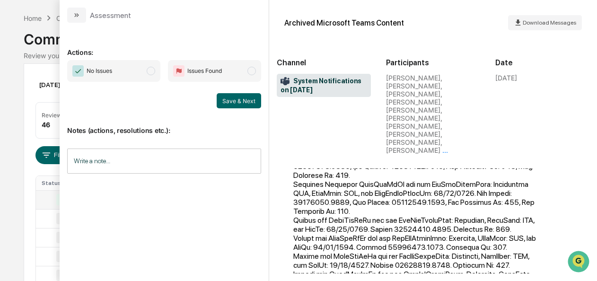
click at [144, 70] on span "No Issues" at bounding box center [113, 71] width 93 height 22
click at [240, 96] on button "Save & Next" at bounding box center [239, 100] width 44 height 15
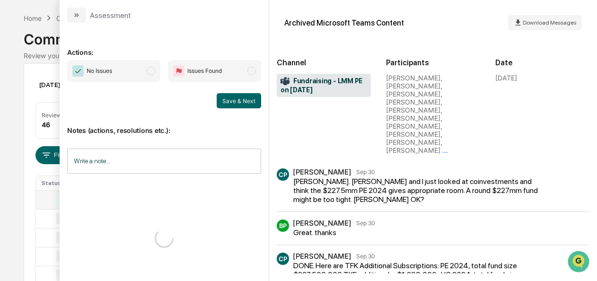
scroll to position [7, 0]
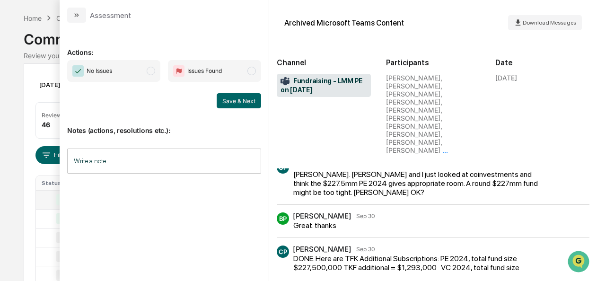
click at [148, 72] on span "modal" at bounding box center [151, 71] width 9 height 9
click at [243, 102] on button "Save & Next" at bounding box center [239, 100] width 44 height 15
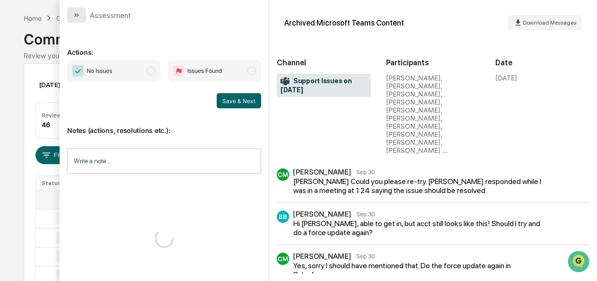
click at [72, 17] on button "modal" at bounding box center [76, 15] width 19 height 15
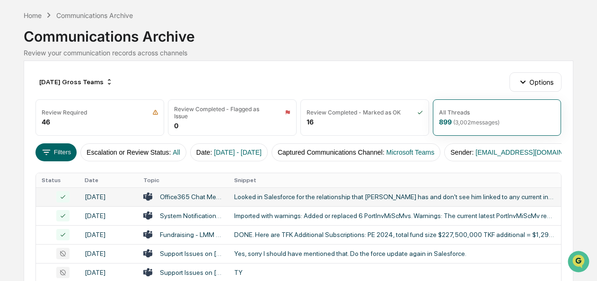
click at [283, 201] on div "Looked in Salesforce for the relationship that [PERSON_NAME] has and don't see …" at bounding box center [394, 197] width 321 height 8
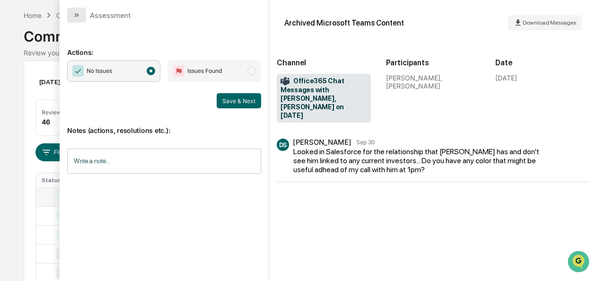
click at [69, 17] on button "modal" at bounding box center [76, 15] width 19 height 15
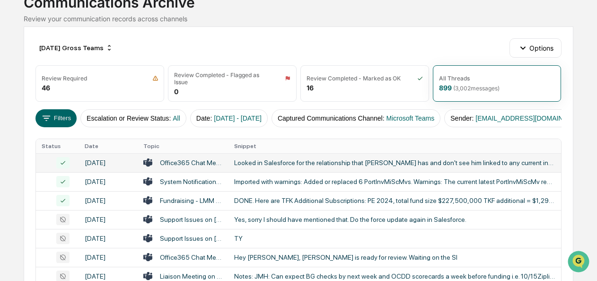
scroll to position [74, 0]
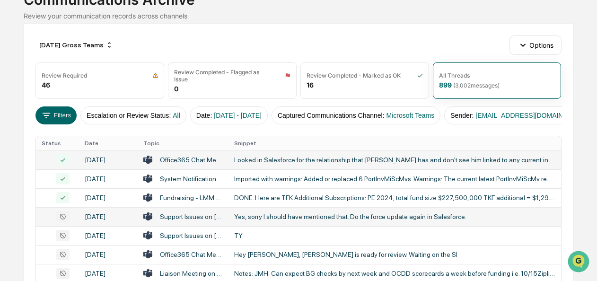
click at [263, 221] on div "Yes, sorry I should have mentioned that. Do the force update again in Salesforc…" at bounding box center [394, 217] width 321 height 8
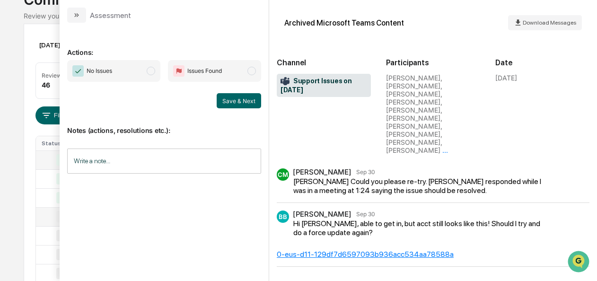
scroll to position [11, 0]
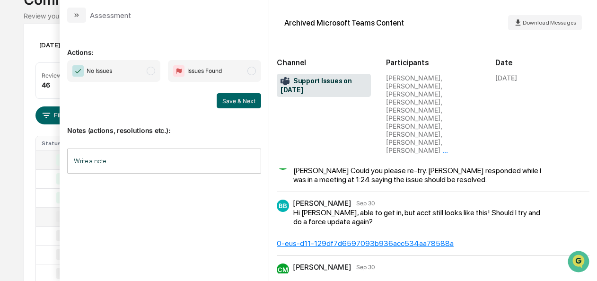
click at [148, 75] on span "No Issues" at bounding box center [113, 71] width 93 height 22
click at [245, 98] on button "Save & Next" at bounding box center [239, 100] width 44 height 15
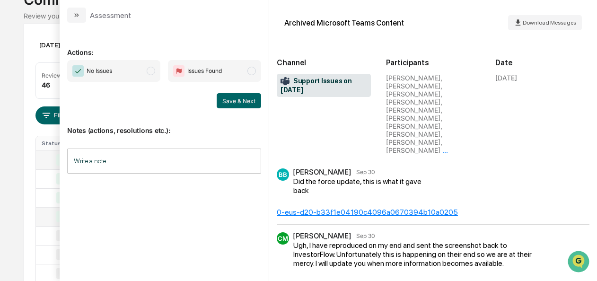
scroll to position [10, 0]
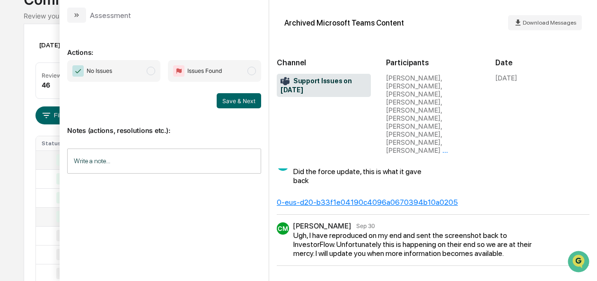
click at [152, 75] on span "No Issues" at bounding box center [113, 71] width 93 height 22
click at [235, 99] on button "Save & Next" at bounding box center [239, 100] width 44 height 15
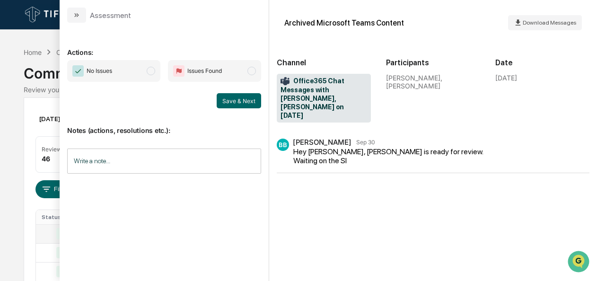
click at [160, 74] on span "No Issues" at bounding box center [113, 71] width 93 height 22
click at [226, 101] on button "Save & Next" at bounding box center [239, 100] width 44 height 15
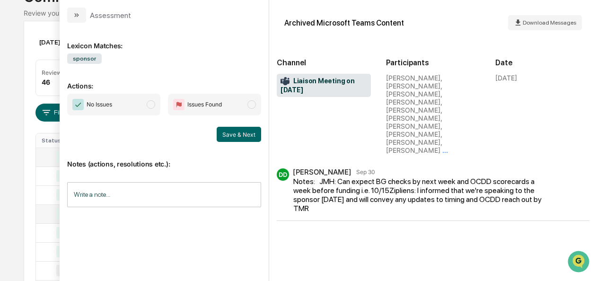
scroll to position [75, 0]
click at [154, 106] on span "modal" at bounding box center [151, 104] width 9 height 9
click at [253, 139] on button "Save & Next" at bounding box center [239, 134] width 44 height 15
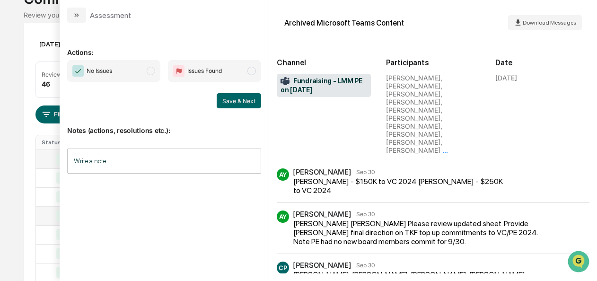
click at [153, 74] on span "modal" at bounding box center [151, 71] width 9 height 9
click at [246, 102] on button "Save & Next" at bounding box center [239, 100] width 44 height 15
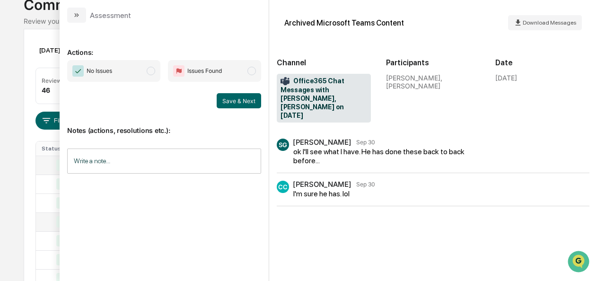
scroll to position [67, 0]
click at [152, 73] on span "modal" at bounding box center [151, 71] width 9 height 9
click at [228, 106] on button "Save & Next" at bounding box center [239, 100] width 44 height 15
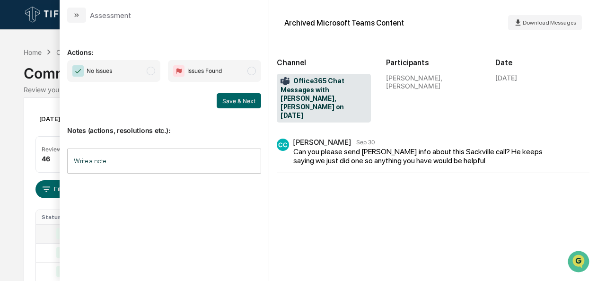
click at [153, 68] on span "modal" at bounding box center [151, 71] width 9 height 9
click at [244, 99] on button "Save & Next" at bounding box center [239, 100] width 44 height 15
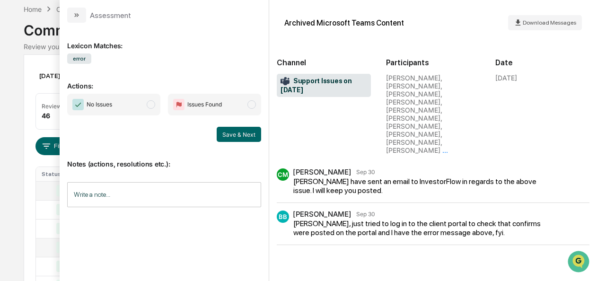
scroll to position [38, 0]
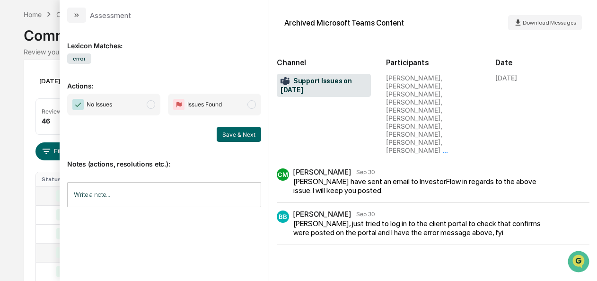
click at [147, 108] on span "No Issues" at bounding box center [113, 105] width 93 height 22
click at [233, 134] on button "Save & Next" at bounding box center [239, 134] width 44 height 15
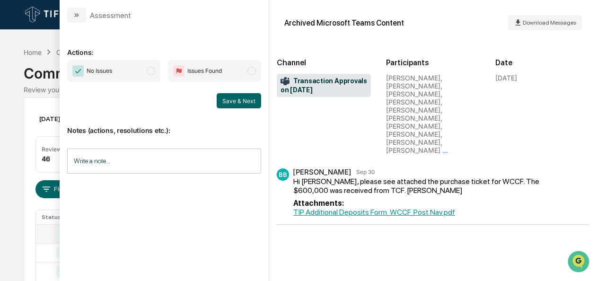
click at [152, 78] on span "No Issues" at bounding box center [113, 71] width 93 height 22
click at [247, 101] on button "Save & Next" at bounding box center [239, 100] width 44 height 15
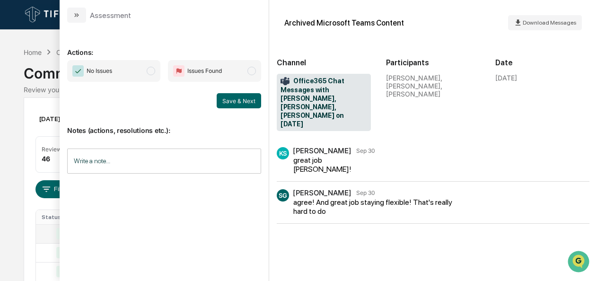
click at [146, 71] on span "No Issues" at bounding box center [113, 71] width 93 height 22
click at [221, 100] on button "Save & Next" at bounding box center [239, 100] width 44 height 15
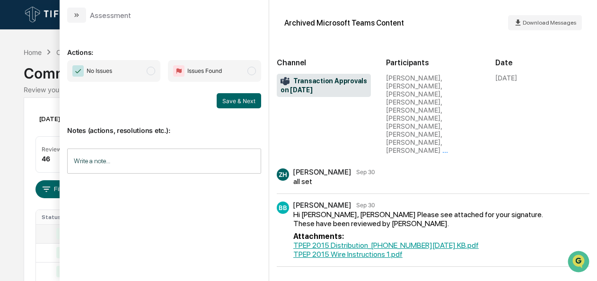
click at [152, 69] on span "modal" at bounding box center [151, 71] width 9 height 9
click at [233, 104] on button "Save & Next" at bounding box center [239, 100] width 44 height 15
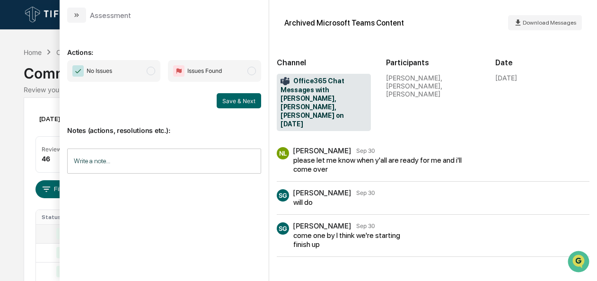
click at [149, 71] on span "modal" at bounding box center [151, 71] width 9 height 9
click at [240, 101] on button "Save & Next" at bounding box center [239, 100] width 44 height 15
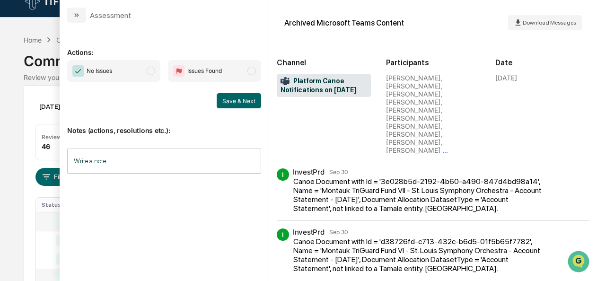
scroll to position [2, 0]
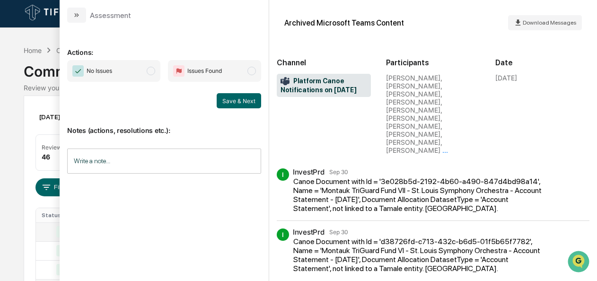
click at [155, 69] on span "modal" at bounding box center [151, 71] width 9 height 9
click at [242, 100] on button "Save & Next" at bounding box center [239, 100] width 44 height 15
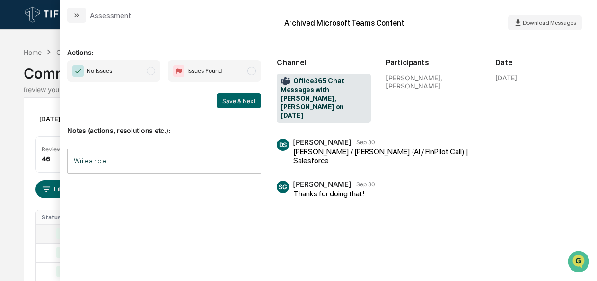
click at [159, 73] on span "No Issues" at bounding box center [113, 71] width 93 height 22
click at [242, 106] on button "Save & Next" at bounding box center [239, 100] width 44 height 15
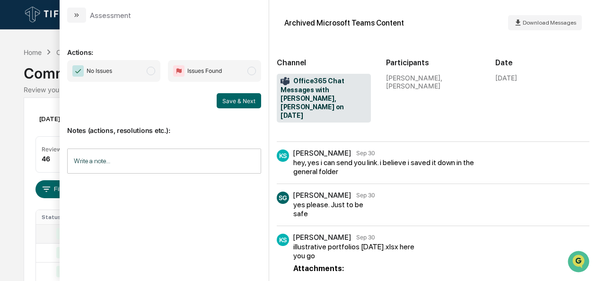
scroll to position [294, 0]
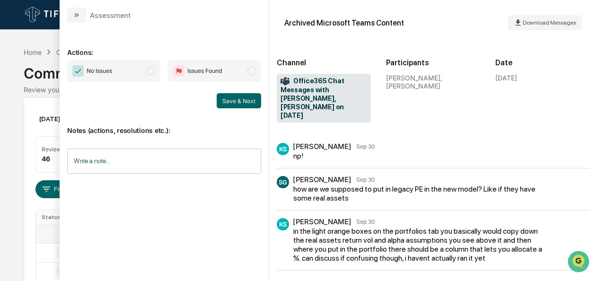
click at [153, 78] on span "No Issues" at bounding box center [113, 71] width 93 height 22
click at [236, 99] on button "Save & Next" at bounding box center [239, 100] width 44 height 15
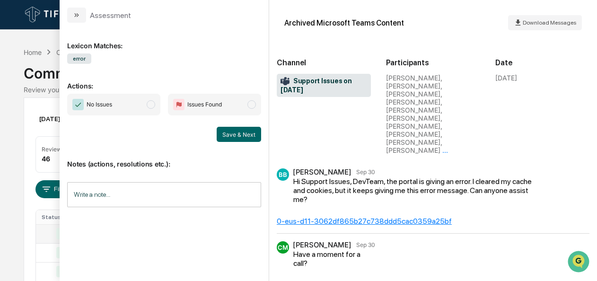
scroll to position [2, 0]
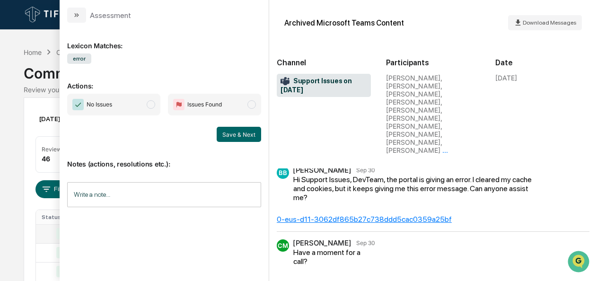
click at [149, 102] on span "modal" at bounding box center [151, 104] width 9 height 9
click at [239, 136] on button "Save & Next" at bounding box center [239, 134] width 44 height 15
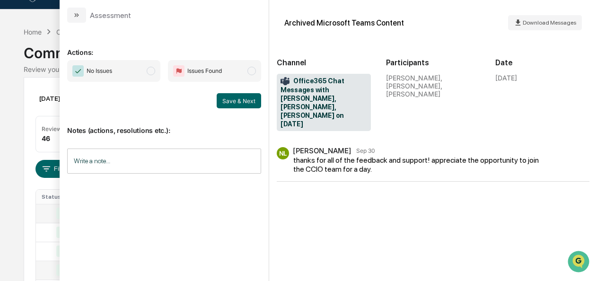
scroll to position [21, 0]
click at [141, 73] on span "No Issues" at bounding box center [113, 71] width 93 height 22
click at [241, 100] on button "Save & Next" at bounding box center [239, 100] width 44 height 15
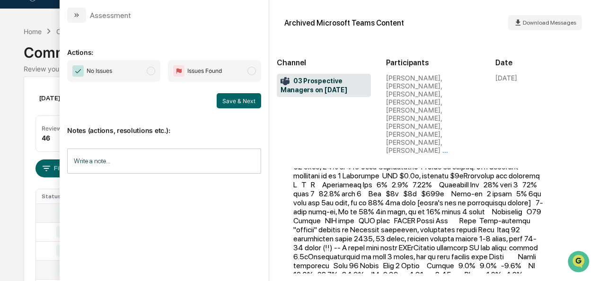
scroll to position [163, 0]
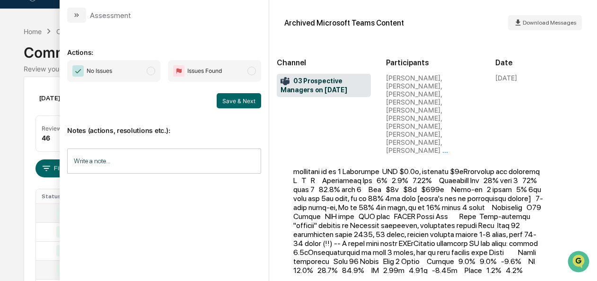
click at [133, 72] on span "No Issues" at bounding box center [113, 71] width 93 height 22
click at [235, 99] on button "Save & Next" at bounding box center [239, 100] width 44 height 15
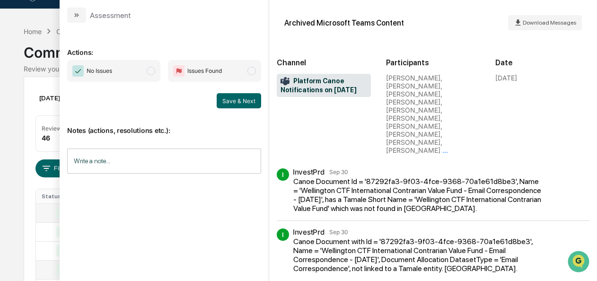
scroll to position [226, 0]
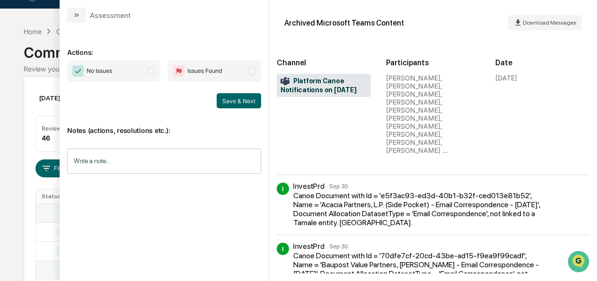
click at [150, 71] on span "modal" at bounding box center [151, 71] width 9 height 9
click at [228, 102] on button "Save & Next" at bounding box center [239, 100] width 44 height 15
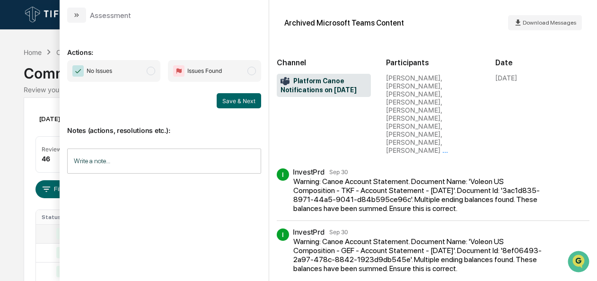
click at [151, 73] on span "modal" at bounding box center [151, 71] width 9 height 9
click at [252, 100] on button "Save & Next" at bounding box center [239, 100] width 44 height 15
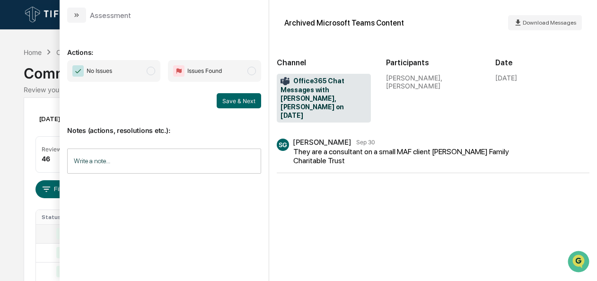
click at [151, 70] on span "modal" at bounding box center [151, 71] width 9 height 9
click at [223, 100] on button "Save & Next" at bounding box center [239, 100] width 44 height 15
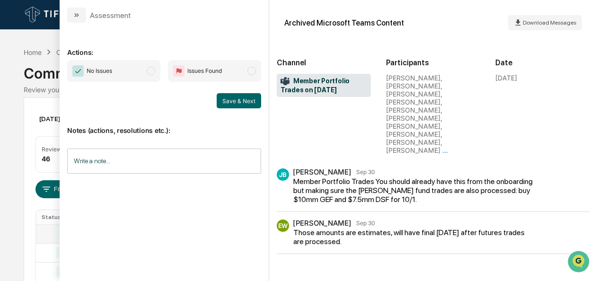
click at [156, 73] on span "No Issues" at bounding box center [113, 71] width 93 height 22
click at [226, 99] on button "Save & Next" at bounding box center [239, 100] width 44 height 15
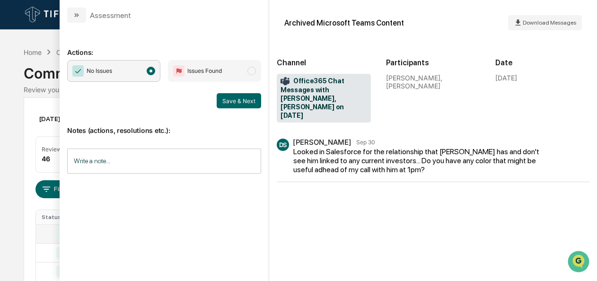
click at [216, 97] on div "Save & Next" at bounding box center [164, 100] width 194 height 15
click at [78, 10] on button "modal" at bounding box center [76, 15] width 19 height 15
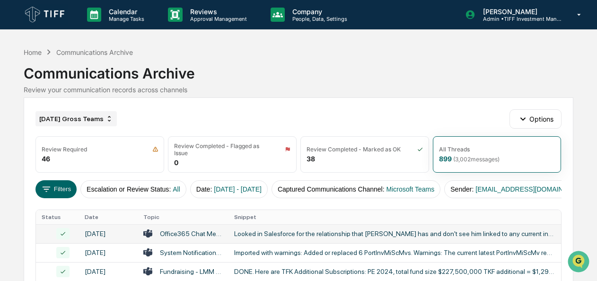
click at [85, 119] on div "[DATE] Gross Teams" at bounding box center [76, 118] width 81 height 15
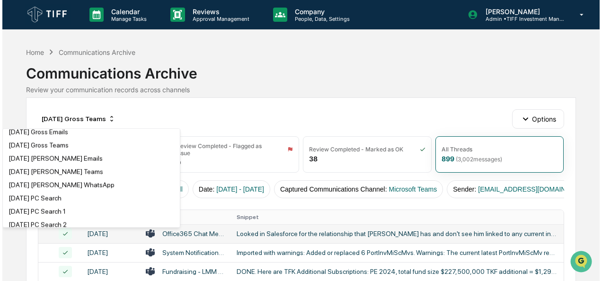
scroll to position [946, 0]
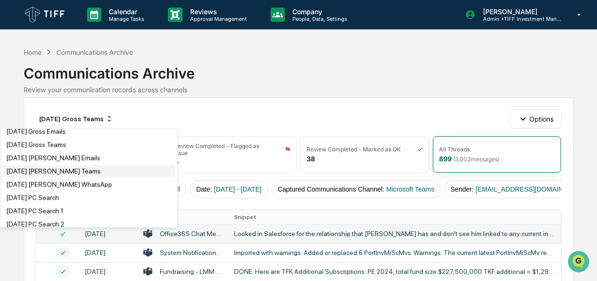
click at [61, 175] on div "[DATE] [PERSON_NAME] Teams" at bounding box center [53, 172] width 95 height 8
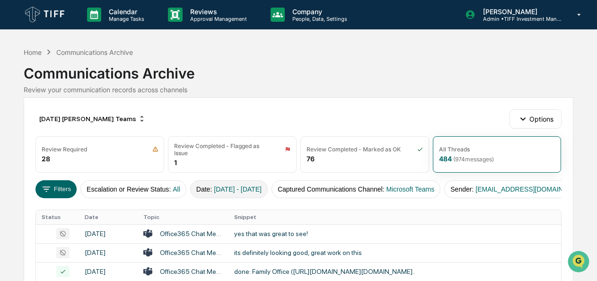
click at [216, 186] on span "[DATE] - [DATE]" at bounding box center [238, 190] width 48 height 8
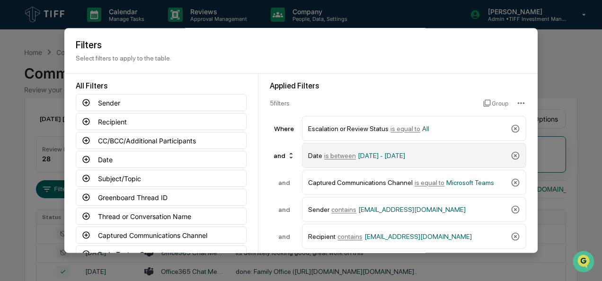
click at [340, 154] on span "is between" at bounding box center [340, 156] width 32 height 8
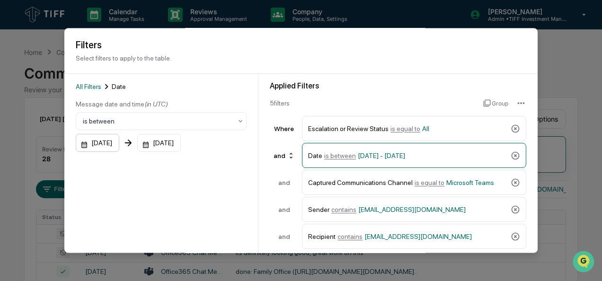
click at [81, 146] on div "[DATE]" at bounding box center [98, 143] width 44 height 18
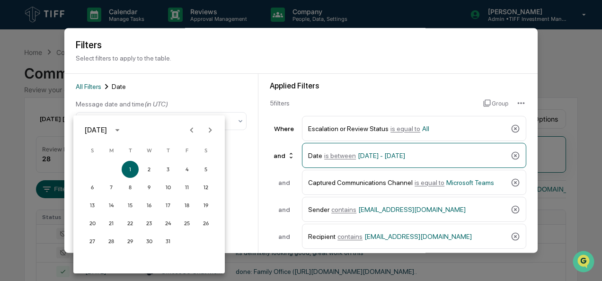
click at [212, 127] on icon "Next month" at bounding box center [210, 130] width 10 height 10
click at [108, 169] on button "1" at bounding box center [111, 169] width 17 height 17
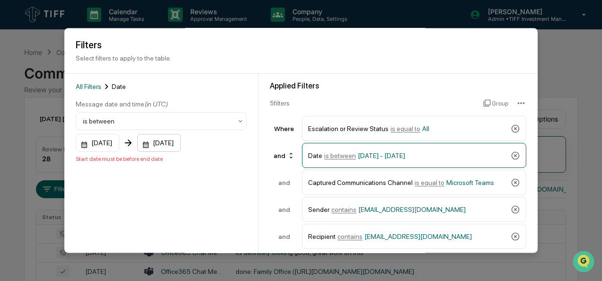
click at [158, 145] on div "[DATE]" at bounding box center [159, 143] width 44 height 18
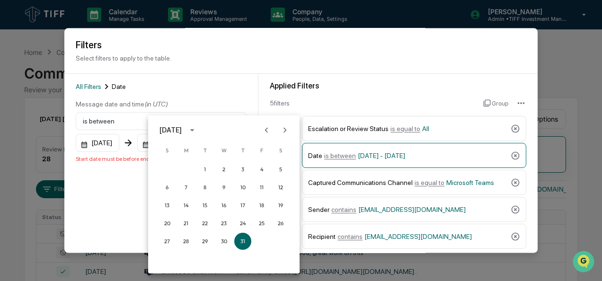
click at [286, 128] on icon "Next month" at bounding box center [285, 130] width 10 height 10
click at [207, 246] on button "30" at bounding box center [204, 241] width 17 height 17
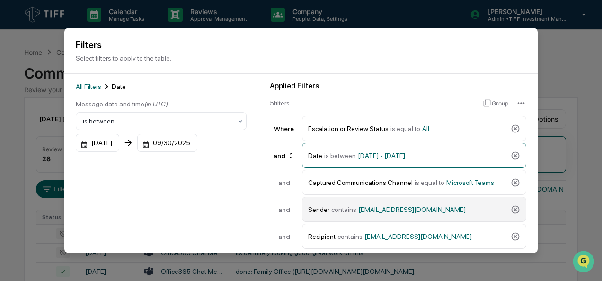
scroll to position [104, 0]
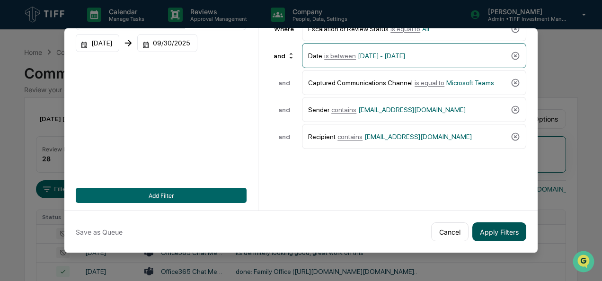
click at [494, 227] on button "Apply Filters" at bounding box center [499, 231] width 54 height 19
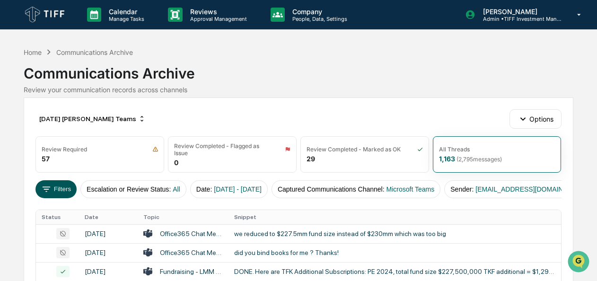
click at [50, 184] on icon at bounding box center [46, 189] width 10 height 10
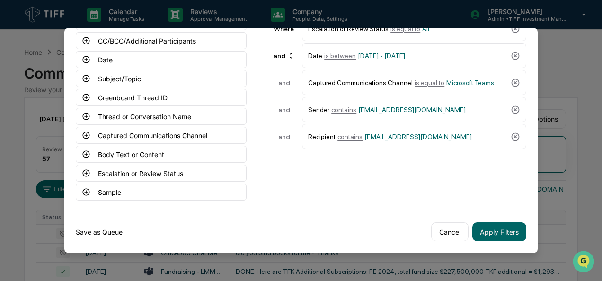
click at [96, 226] on button "Save as Queue" at bounding box center [99, 231] width 47 height 19
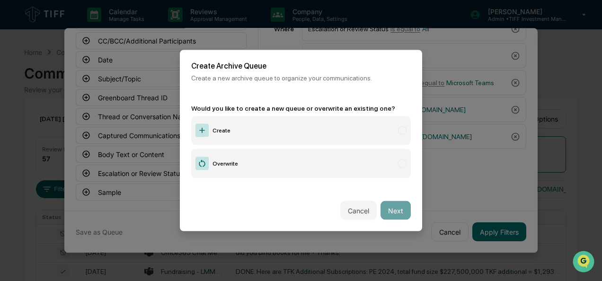
click at [293, 131] on label "Create" at bounding box center [301, 130] width 220 height 29
click at [389, 201] on button "Next" at bounding box center [396, 210] width 30 height 19
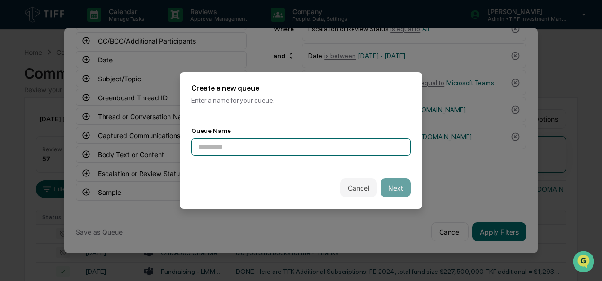
click at [286, 151] on input at bounding box center [301, 147] width 220 height 18
type input "**********"
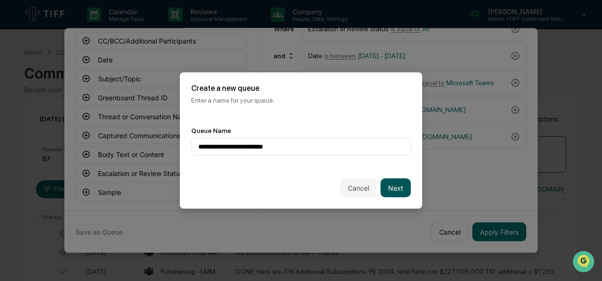
click at [399, 185] on button "Next" at bounding box center [396, 187] width 30 height 19
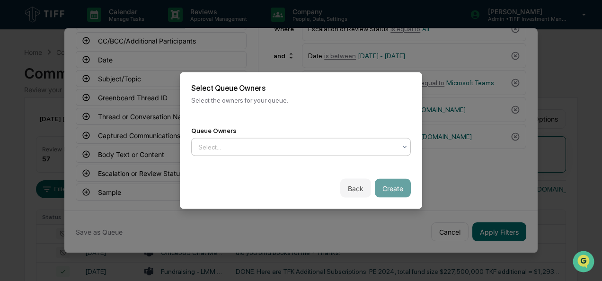
click at [301, 151] on div "Select..." at bounding box center [297, 147] width 207 height 15
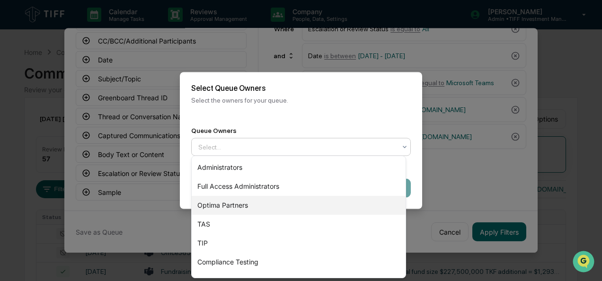
click at [280, 202] on div "Optima Partners" at bounding box center [299, 205] width 214 height 19
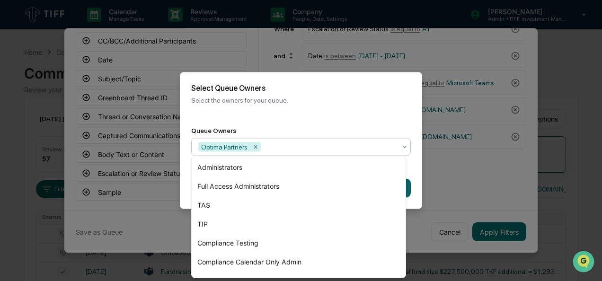
click at [417, 190] on div "Back Create" at bounding box center [301, 189] width 242 height 42
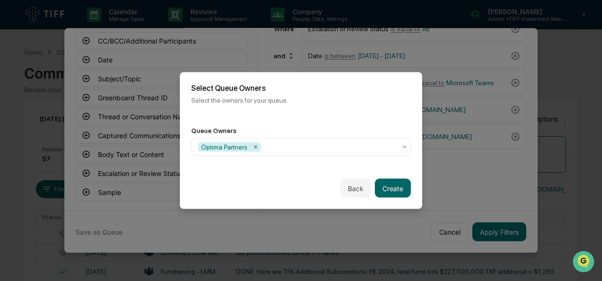
click at [382, 196] on div "Back Create" at bounding box center [301, 189] width 242 height 42
click at [382, 188] on button "Create" at bounding box center [393, 188] width 36 height 19
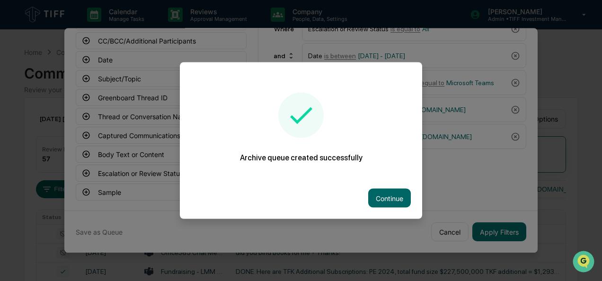
click at [382, 189] on button "Continue" at bounding box center [389, 198] width 43 height 19
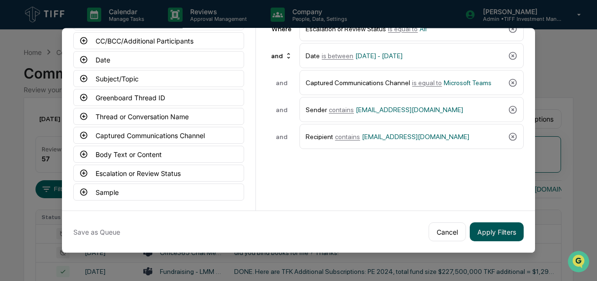
click at [505, 233] on button "Apply Filters" at bounding box center [497, 231] width 54 height 19
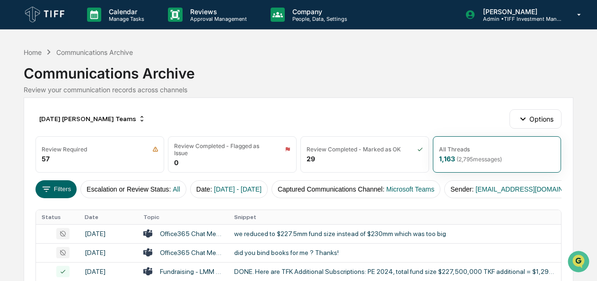
scroll to position [103, 0]
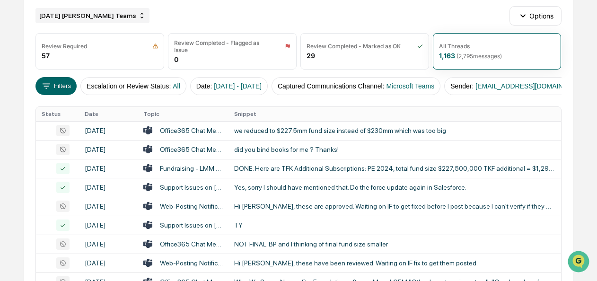
click at [81, 17] on div "[DATE] [PERSON_NAME] Teams" at bounding box center [93, 15] width 114 height 15
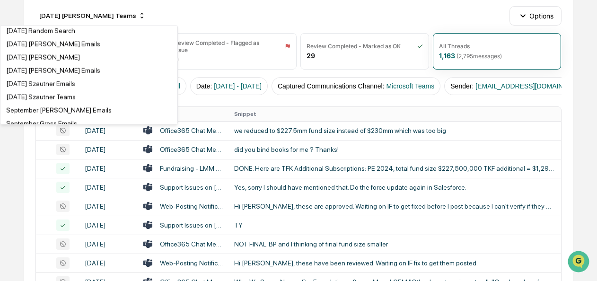
scroll to position [1851, 0]
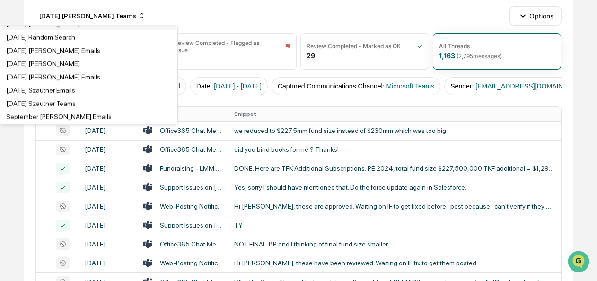
click at [63, 28] on div "[DATE] [PERSON_NAME] Teams" at bounding box center [53, 24] width 95 height 8
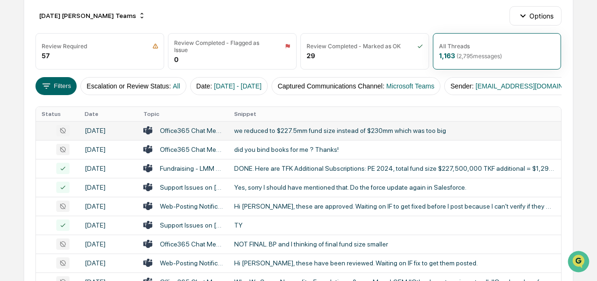
click at [259, 134] on div "we reduced to $227.5mm fund size instead of $230mm which was too big" at bounding box center [394, 131] width 321 height 8
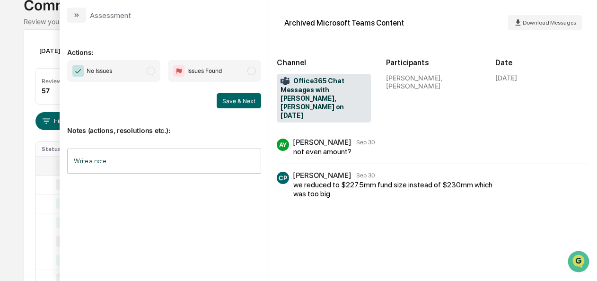
scroll to position [67, 0]
click at [150, 69] on span "modal" at bounding box center [151, 71] width 9 height 9
click at [244, 100] on button "Save & Next" at bounding box center [239, 100] width 44 height 15
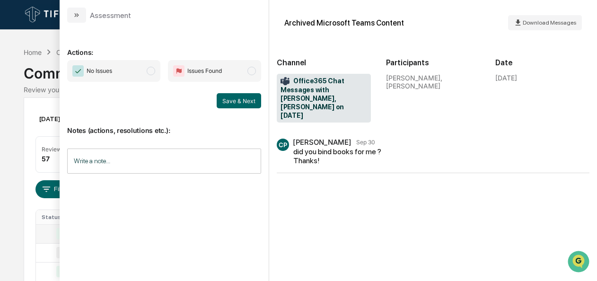
click at [157, 72] on span "No Issues" at bounding box center [113, 71] width 93 height 22
click at [229, 102] on button "Save & Next" at bounding box center [239, 100] width 44 height 15
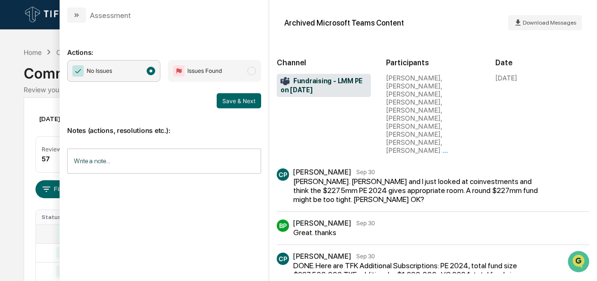
scroll to position [7, 0]
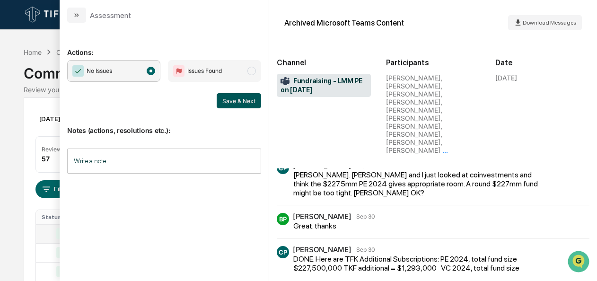
click at [234, 99] on button "Save & Next" at bounding box center [239, 100] width 44 height 15
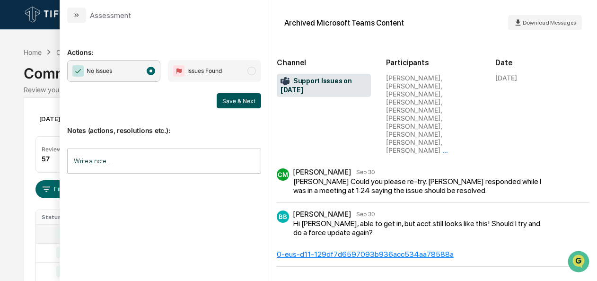
click at [230, 107] on button "Save & Next" at bounding box center [239, 100] width 44 height 15
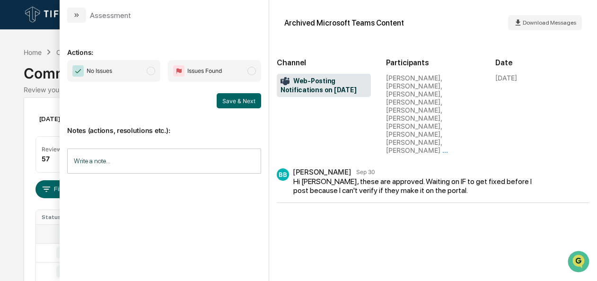
scroll to position [36, 0]
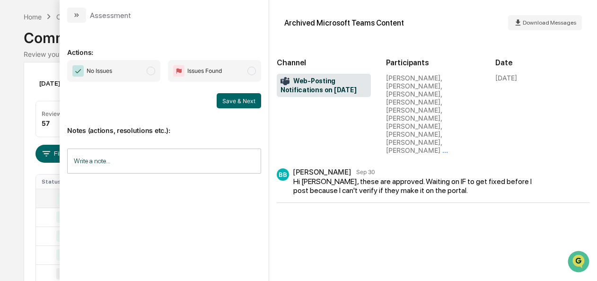
click at [159, 75] on span "No Issues" at bounding box center [113, 71] width 93 height 22
click at [236, 98] on button "Save & Next" at bounding box center [239, 100] width 44 height 15
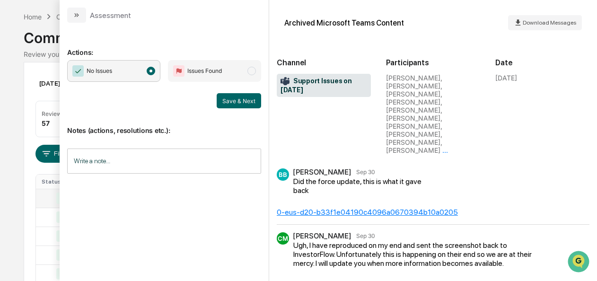
scroll to position [11, 0]
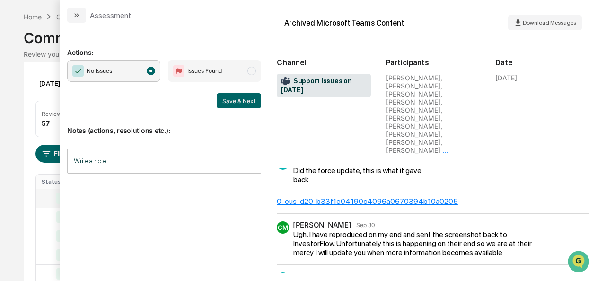
click at [245, 108] on div "Notes (actions, resolutions etc.): Write a note... Write a note..." at bounding box center [164, 146] width 194 height 77
click at [247, 102] on button "Save & Next" at bounding box center [239, 100] width 44 height 15
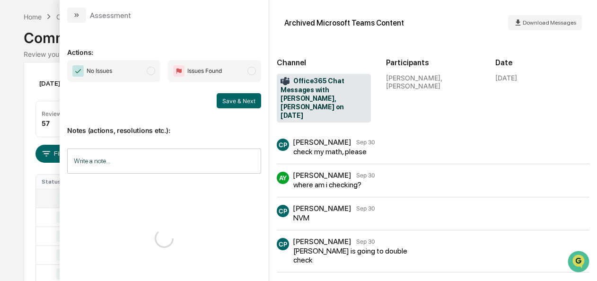
scroll to position [60, 0]
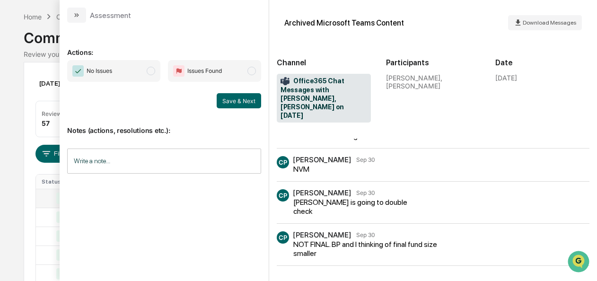
click at [155, 76] on span "No Issues" at bounding box center [113, 71] width 93 height 22
click at [251, 104] on button "Save & Next" at bounding box center [239, 100] width 44 height 15
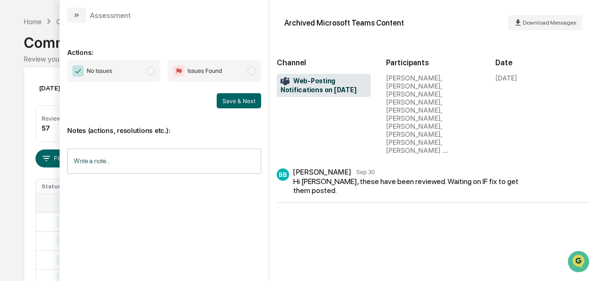
scroll to position [27, 0]
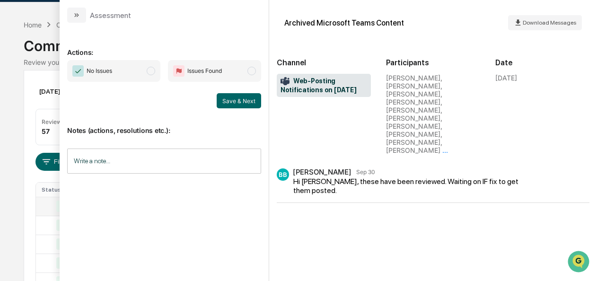
click at [152, 78] on span "No Issues" at bounding box center [113, 71] width 93 height 22
click at [256, 118] on p "Notes (actions, resolutions etc.):" at bounding box center [164, 124] width 194 height 19
click at [242, 96] on button "Save & Next" at bounding box center [239, 100] width 44 height 15
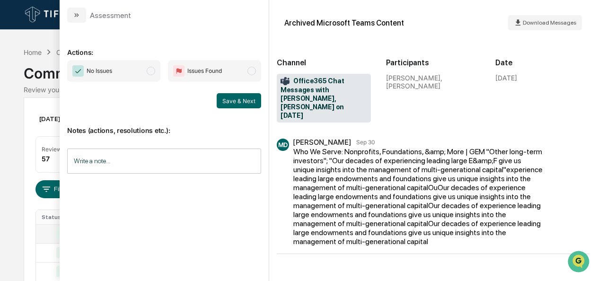
click at [153, 70] on span "modal" at bounding box center [151, 71] width 9 height 9
click at [236, 99] on button "Save & Next" at bounding box center [239, 100] width 44 height 15
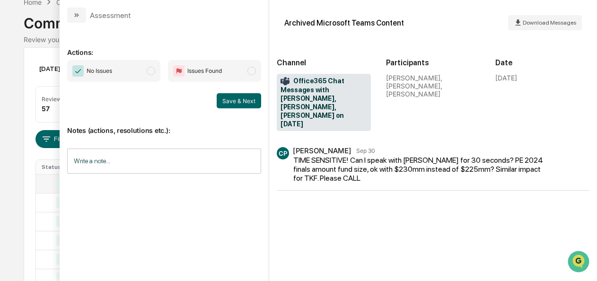
scroll to position [49, 0]
click at [155, 77] on span "No Issues" at bounding box center [113, 71] width 93 height 22
click at [237, 97] on button "Save & Next" at bounding box center [239, 100] width 44 height 15
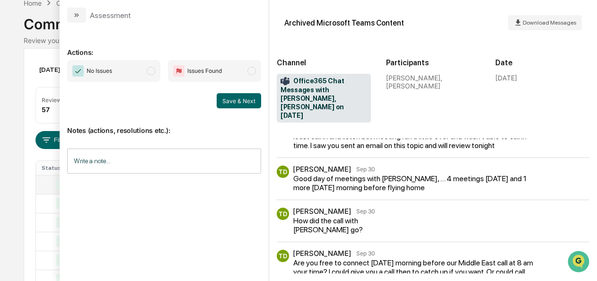
scroll to position [87, 0]
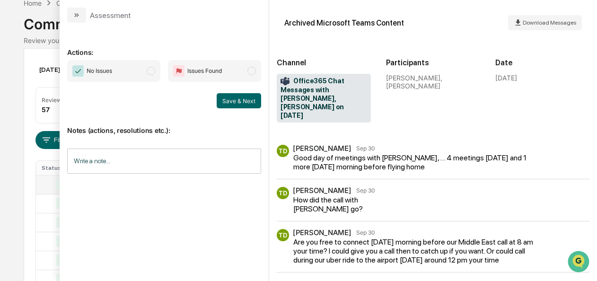
click at [155, 74] on span "No Issues" at bounding box center [113, 71] width 93 height 22
click at [243, 99] on button "Save & Next" at bounding box center [239, 100] width 44 height 15
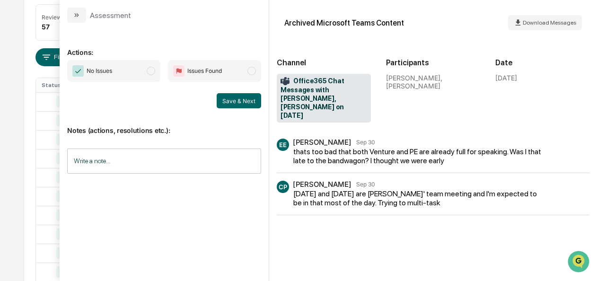
scroll to position [67, 0]
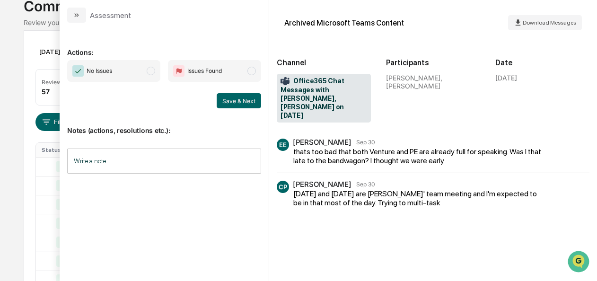
click at [141, 68] on span "No Issues" at bounding box center [113, 71] width 93 height 22
click at [240, 107] on button "Save & Next" at bounding box center [239, 100] width 44 height 15
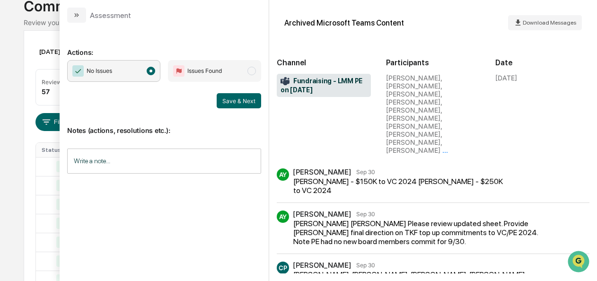
scroll to position [114, 0]
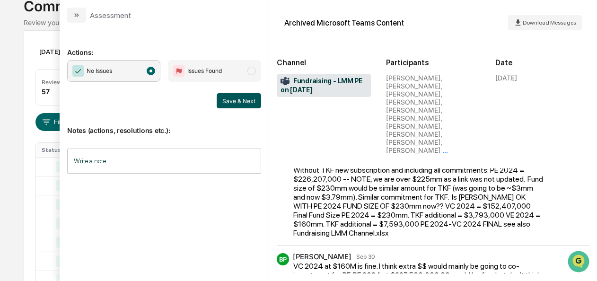
click at [244, 106] on button "Save & Next" at bounding box center [239, 100] width 44 height 15
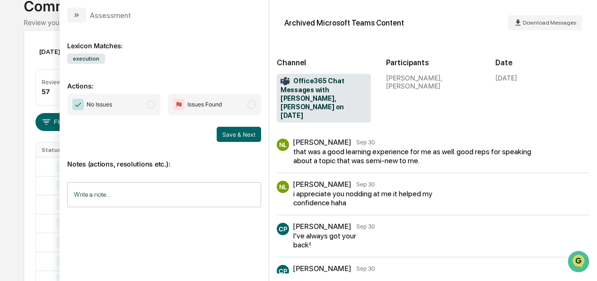
click at [172, 102] on span "Issues Found" at bounding box center [214, 105] width 93 height 22
click at [155, 105] on span "modal" at bounding box center [151, 104] width 9 height 9
click at [237, 137] on button "Save & Next" at bounding box center [239, 134] width 44 height 15
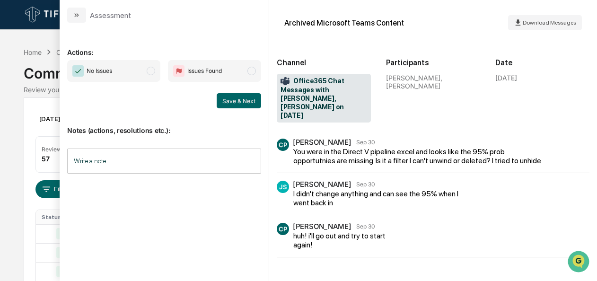
click at [145, 77] on span "No Issues" at bounding box center [113, 71] width 93 height 22
click at [245, 98] on button "Save & Next" at bounding box center [239, 100] width 44 height 15
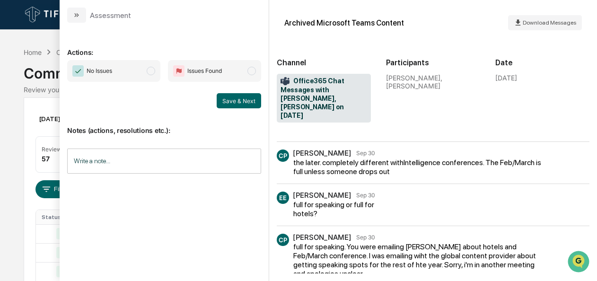
scroll to position [121, 0]
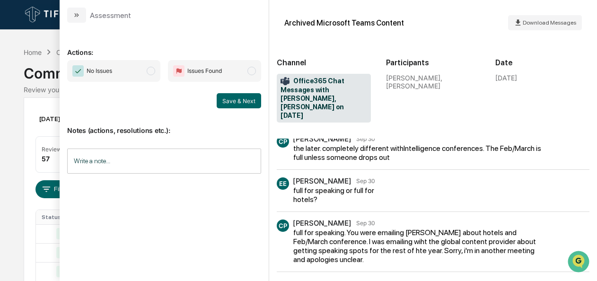
click at [159, 78] on span "No Issues" at bounding box center [113, 71] width 93 height 22
click at [238, 103] on button "Save & Next" at bounding box center [239, 100] width 44 height 15
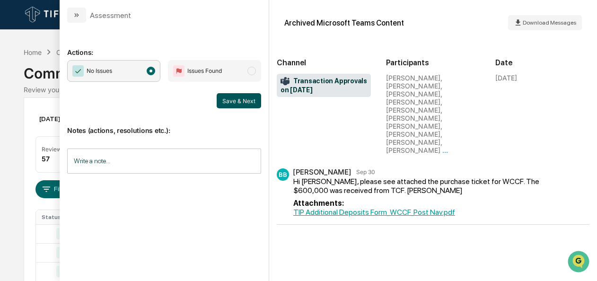
click at [232, 104] on button "Save & Next" at bounding box center [239, 100] width 44 height 15
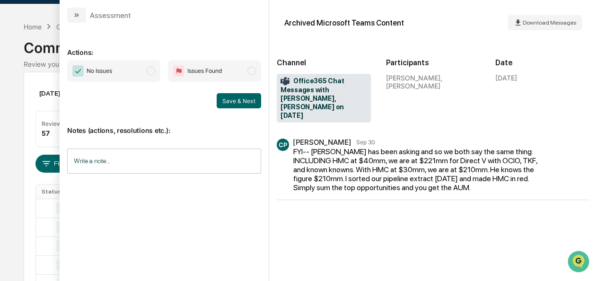
scroll to position [84, 0]
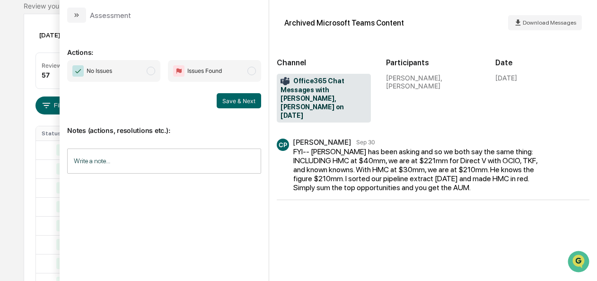
click at [142, 68] on span "No Issues" at bounding box center [113, 71] width 93 height 22
click at [236, 100] on button "Save & Next" at bounding box center [239, 100] width 44 height 15
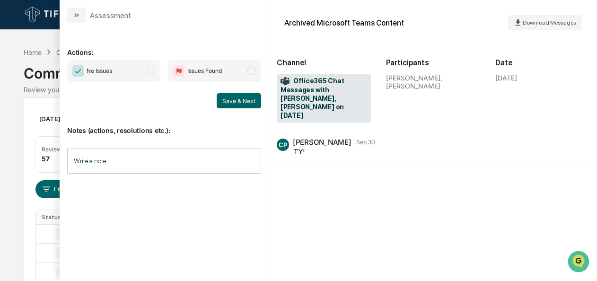
click at [150, 74] on span "modal" at bounding box center [151, 71] width 9 height 9
click at [233, 106] on button "Save & Next" at bounding box center [239, 100] width 44 height 15
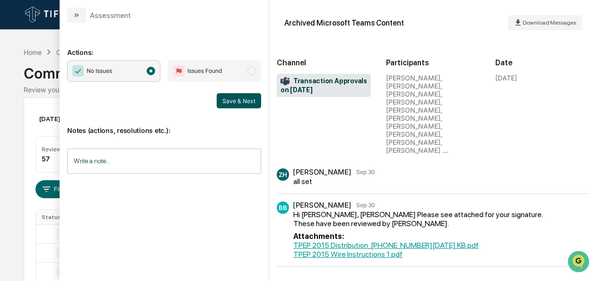
click at [227, 103] on button "Save & Next" at bounding box center [239, 100] width 44 height 15
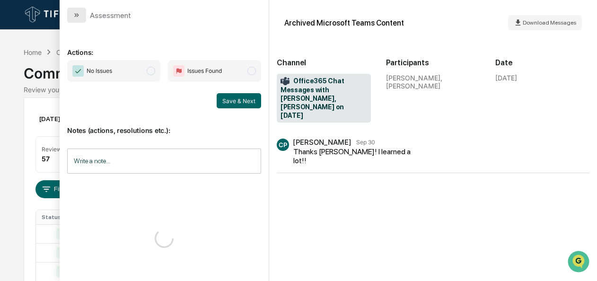
click at [71, 17] on button "modal" at bounding box center [76, 15] width 19 height 15
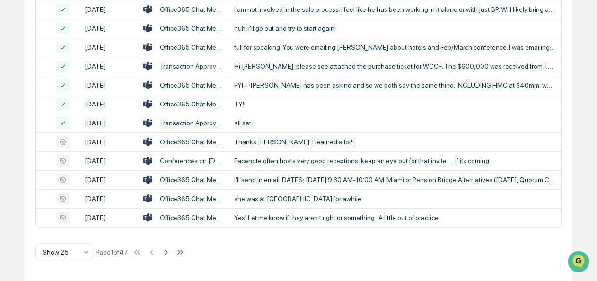
scroll to position [583, 0]
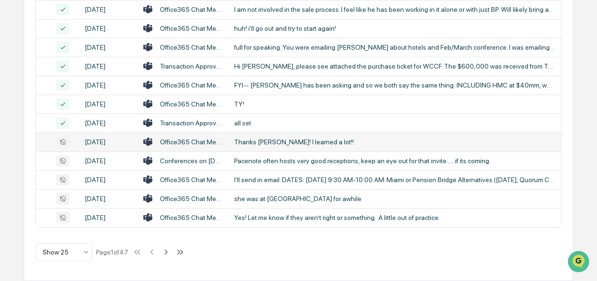
click at [260, 138] on div "Thanks [PERSON_NAME]! I learned a lot!!" at bounding box center [394, 142] width 321 height 8
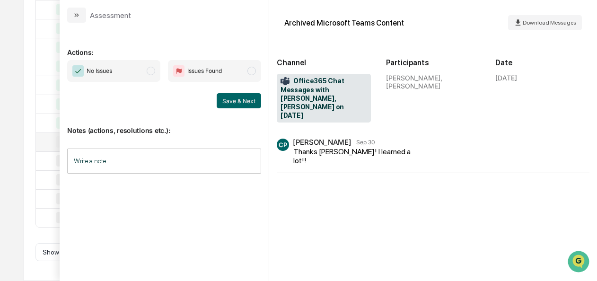
scroll to position [582, 0]
click at [155, 76] on span "No Issues" at bounding box center [113, 71] width 93 height 22
click at [236, 107] on button "Save & Next" at bounding box center [239, 100] width 44 height 15
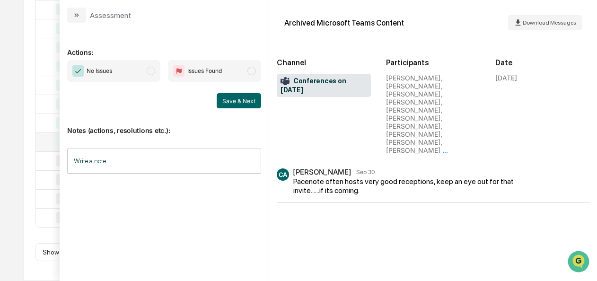
scroll to position [530, 0]
click at [148, 71] on span "modal" at bounding box center [151, 71] width 9 height 9
click at [246, 98] on button "Save & Next" at bounding box center [239, 100] width 44 height 15
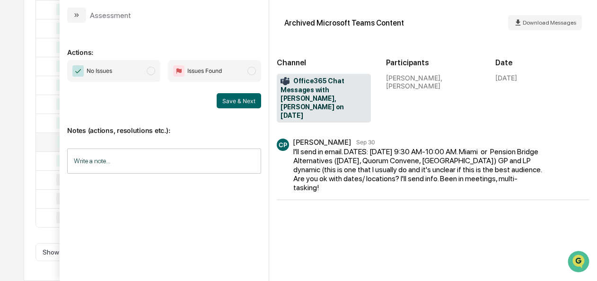
click at [161, 79] on div "No Issues Issues Found" at bounding box center [164, 71] width 194 height 22
click at [150, 70] on span "modal" at bounding box center [151, 71] width 9 height 9
click at [230, 98] on button "Save & Next" at bounding box center [239, 100] width 44 height 15
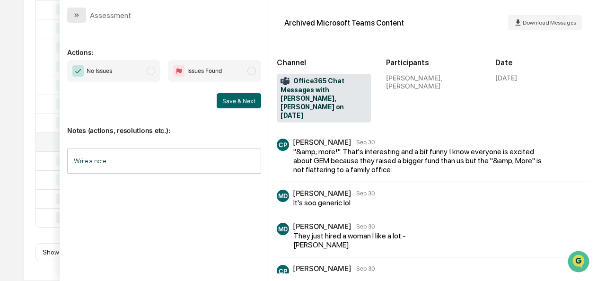
click at [75, 19] on button "modal" at bounding box center [76, 15] width 19 height 15
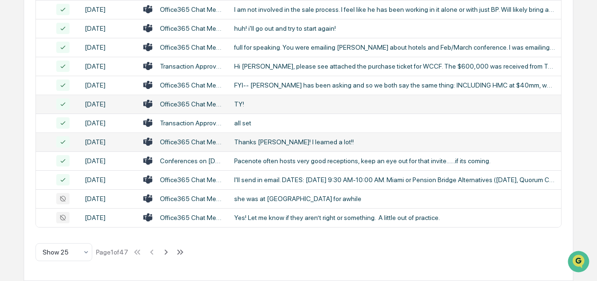
scroll to position [583, 0]
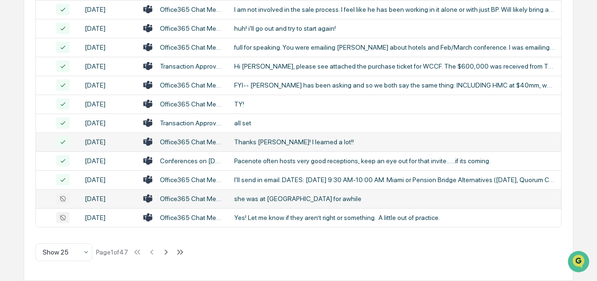
click at [252, 195] on div "she was at [GEOGRAPHIC_DATA] for awhile" at bounding box center [394, 199] width 321 height 8
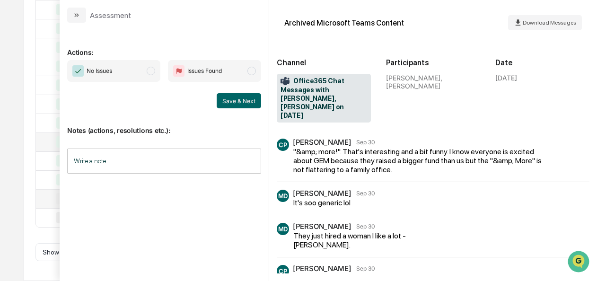
scroll to position [60, 0]
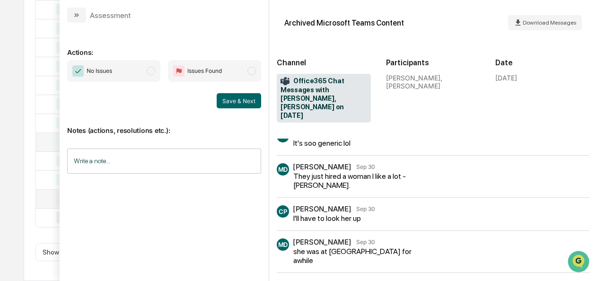
click at [144, 73] on span "No Issues" at bounding box center [113, 71] width 93 height 22
click at [233, 104] on button "Save & Next" at bounding box center [239, 100] width 44 height 15
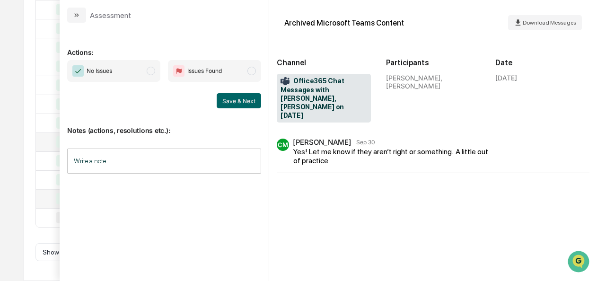
click at [137, 72] on span "No Issues" at bounding box center [113, 71] width 93 height 22
click at [228, 97] on button "Save & Next" at bounding box center [239, 100] width 44 height 15
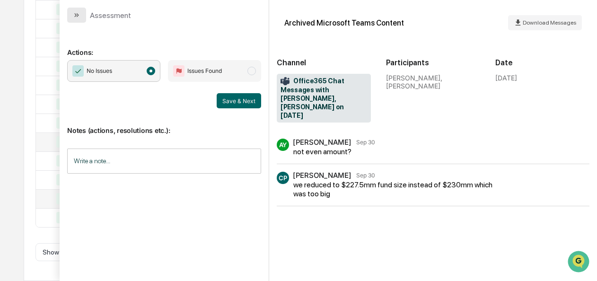
click at [77, 16] on icon "modal" at bounding box center [78, 15] width 2 height 4
